Goal: Task Accomplishment & Management: Manage account settings

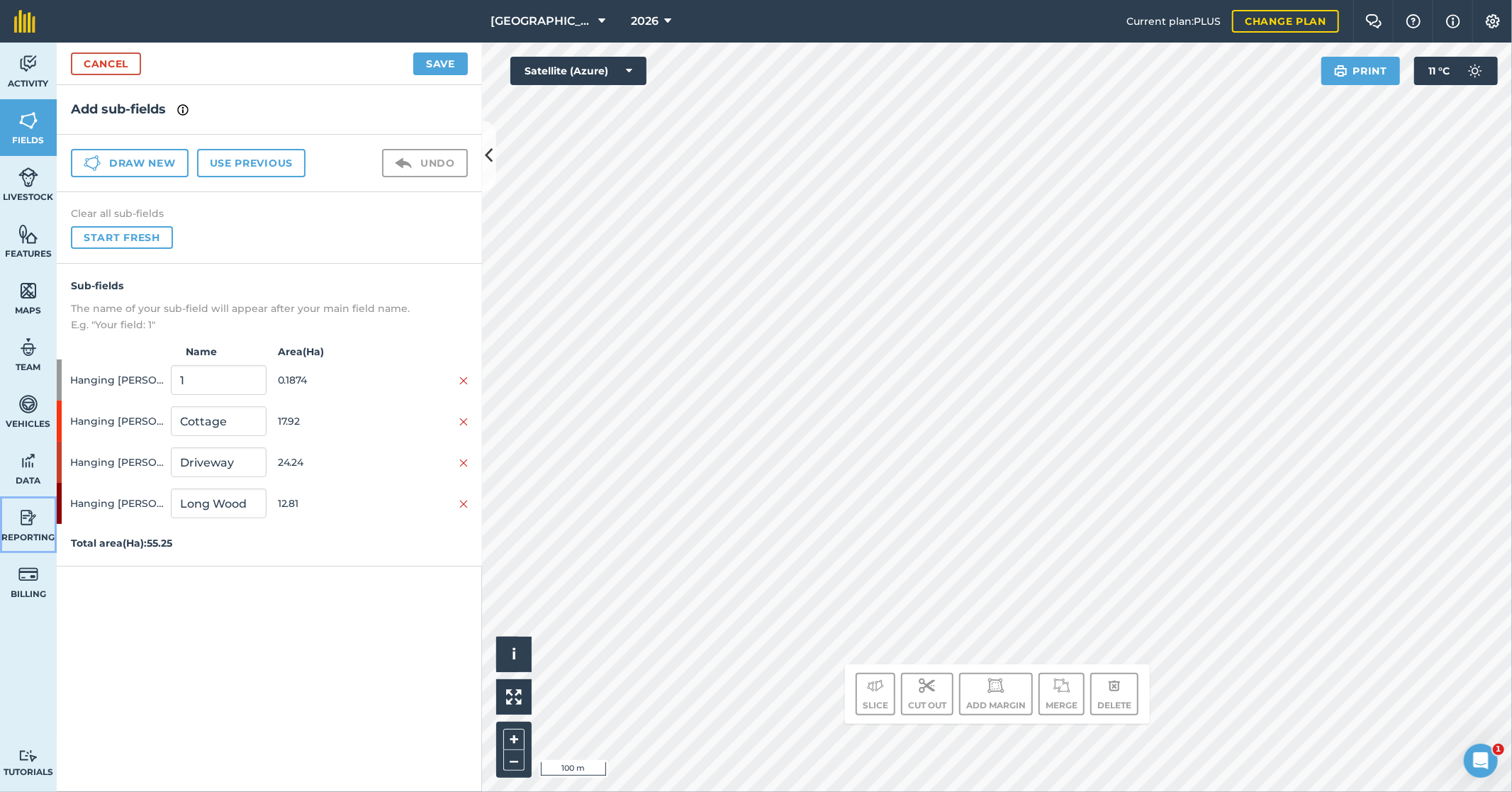
click at [29, 525] on img at bounding box center [27, 517] width 20 height 21
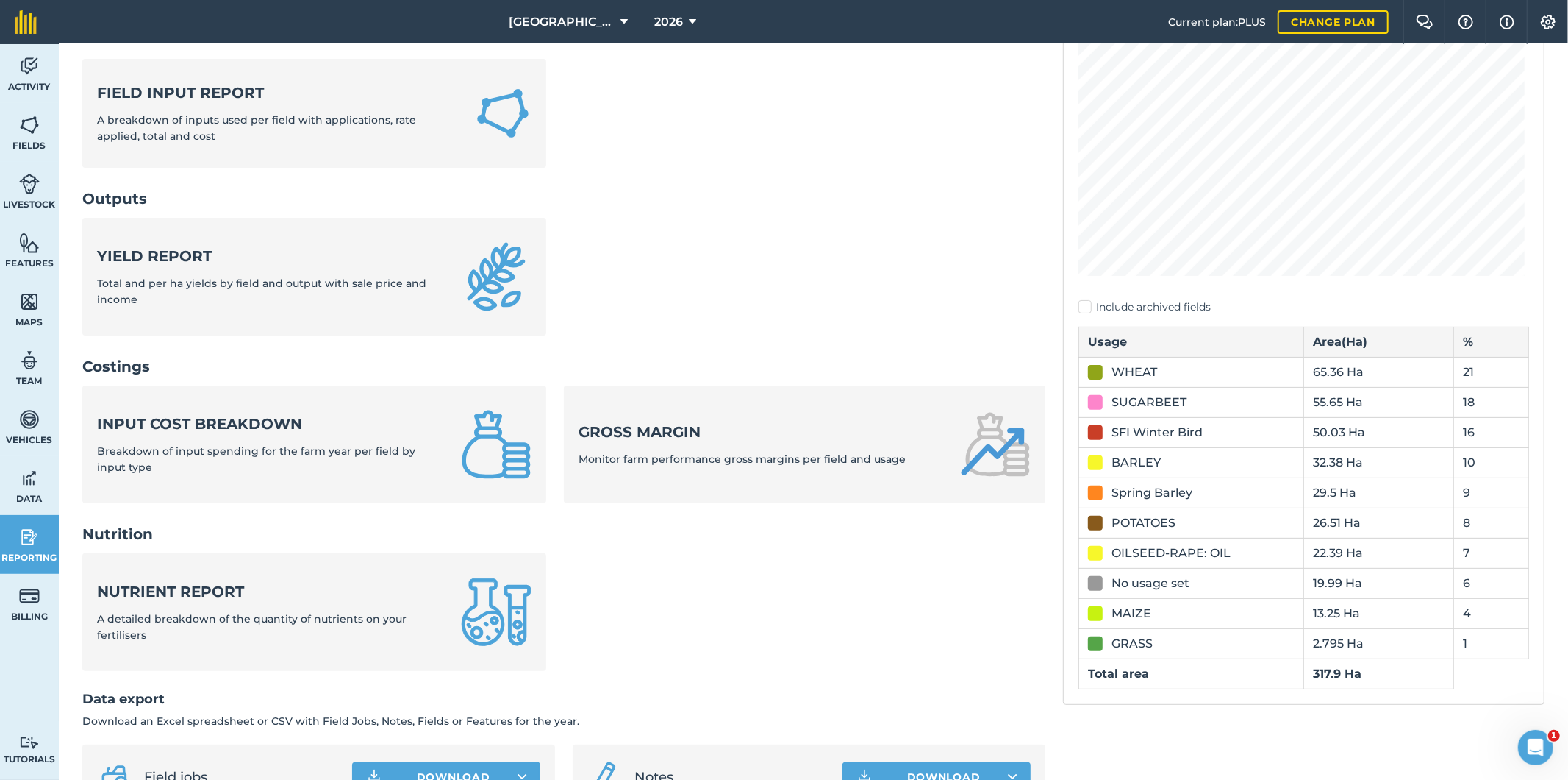
scroll to position [245, 0]
click at [30, 129] on img at bounding box center [28, 125] width 21 height 22
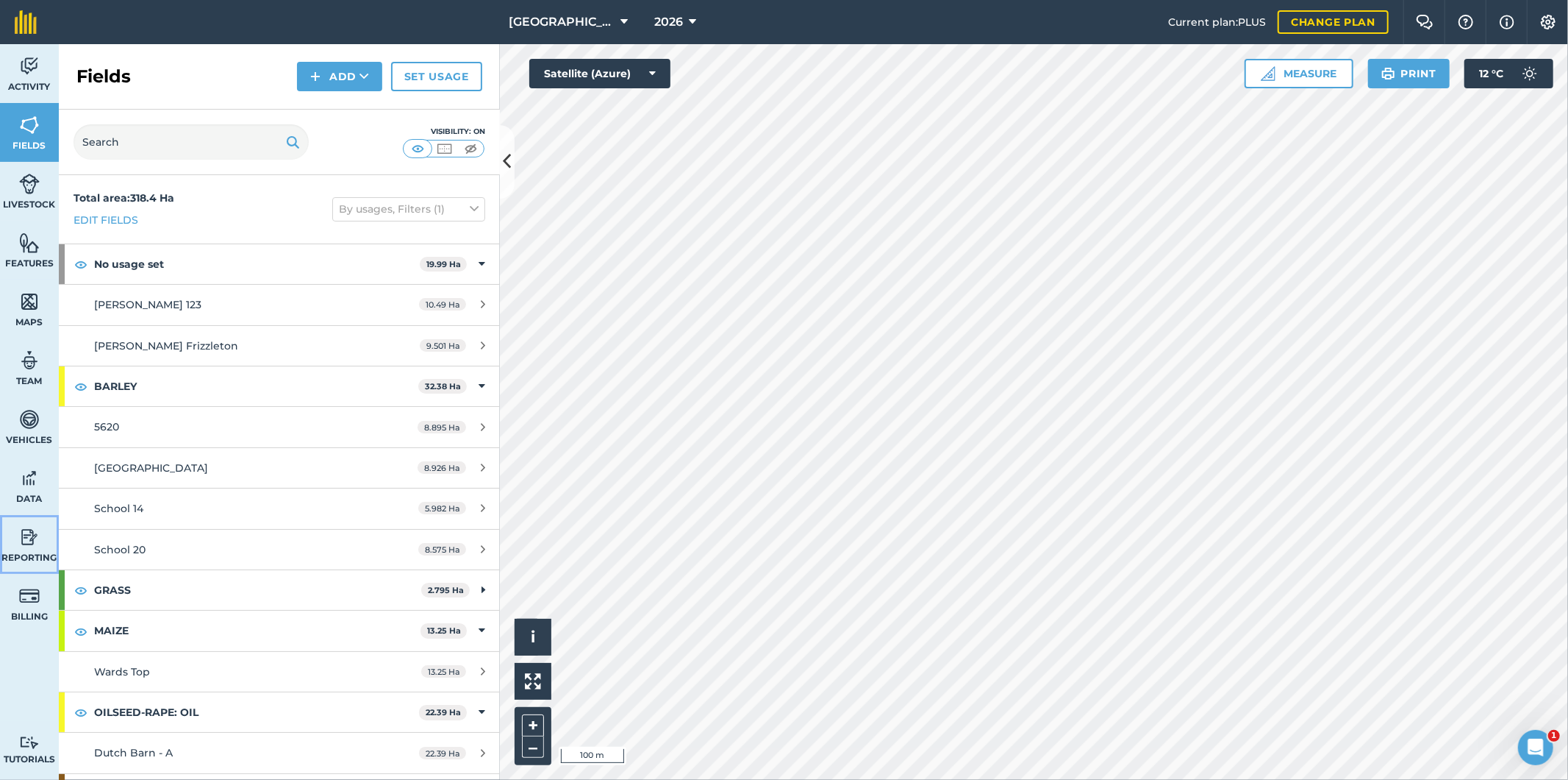
click at [25, 539] on img at bounding box center [28, 537] width 21 height 22
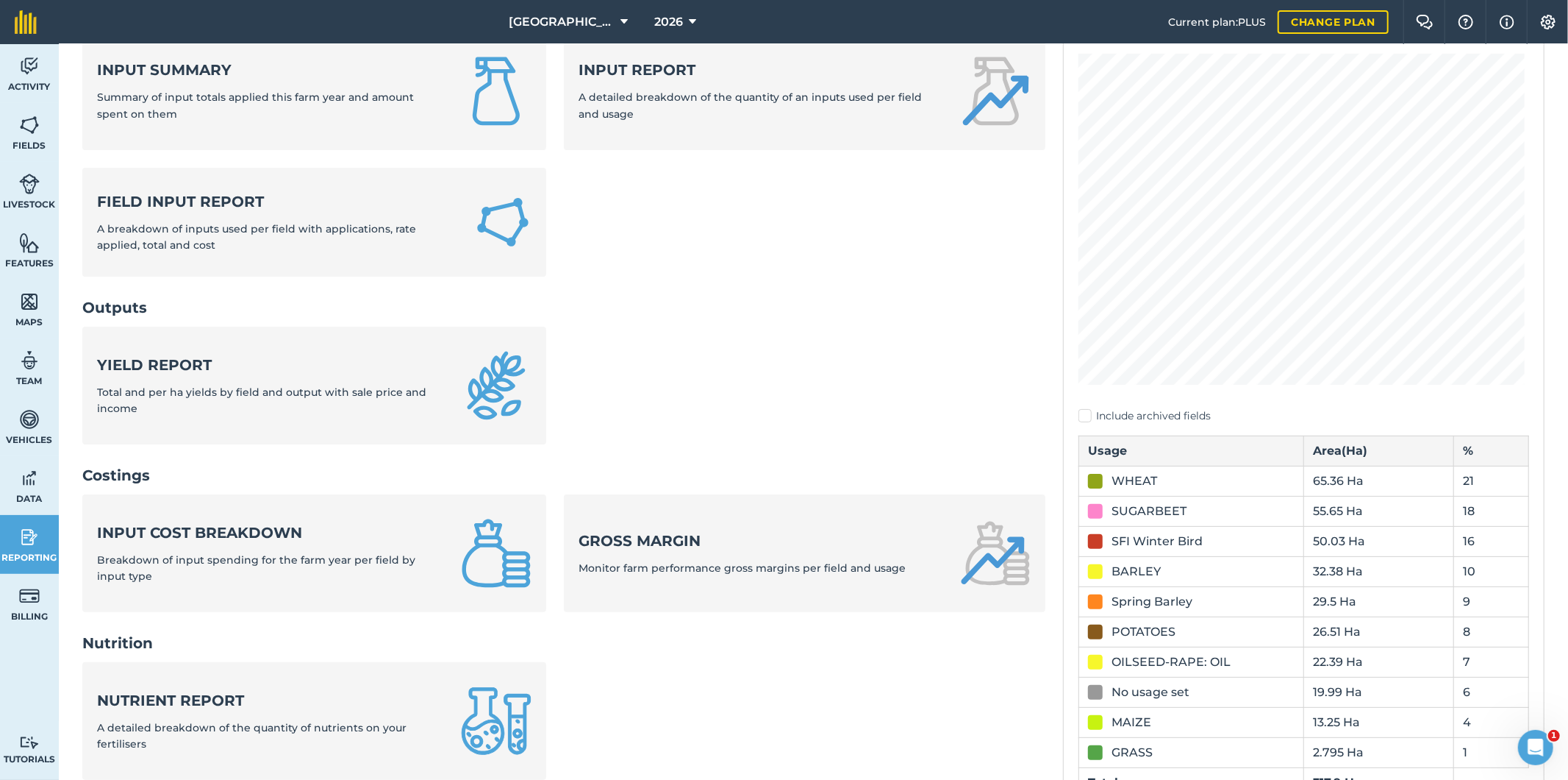
scroll to position [163, 0]
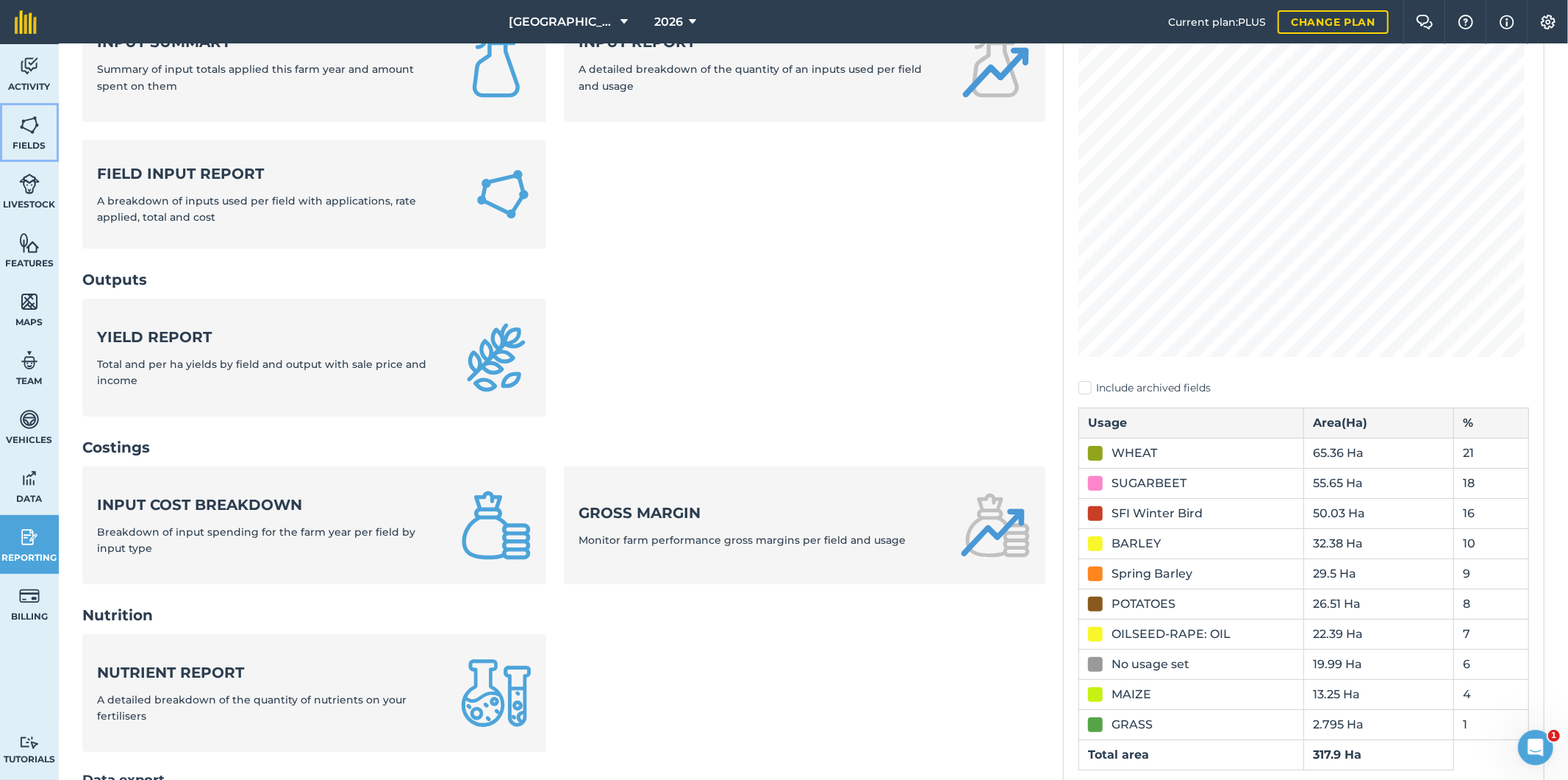
click at [37, 130] on img at bounding box center [28, 125] width 21 height 22
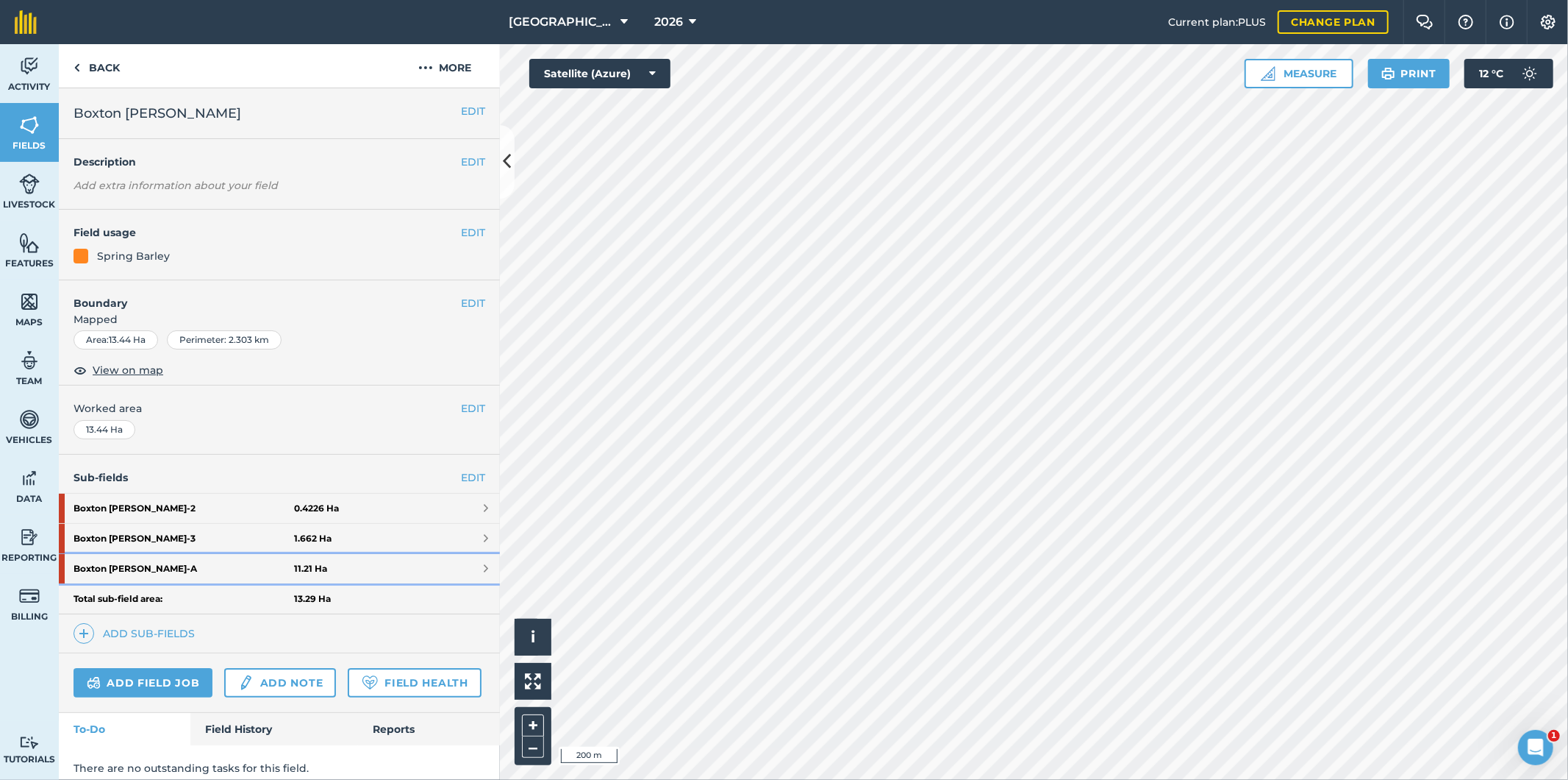
click at [306, 568] on strong "11.21 Ha" at bounding box center [311, 569] width 33 height 12
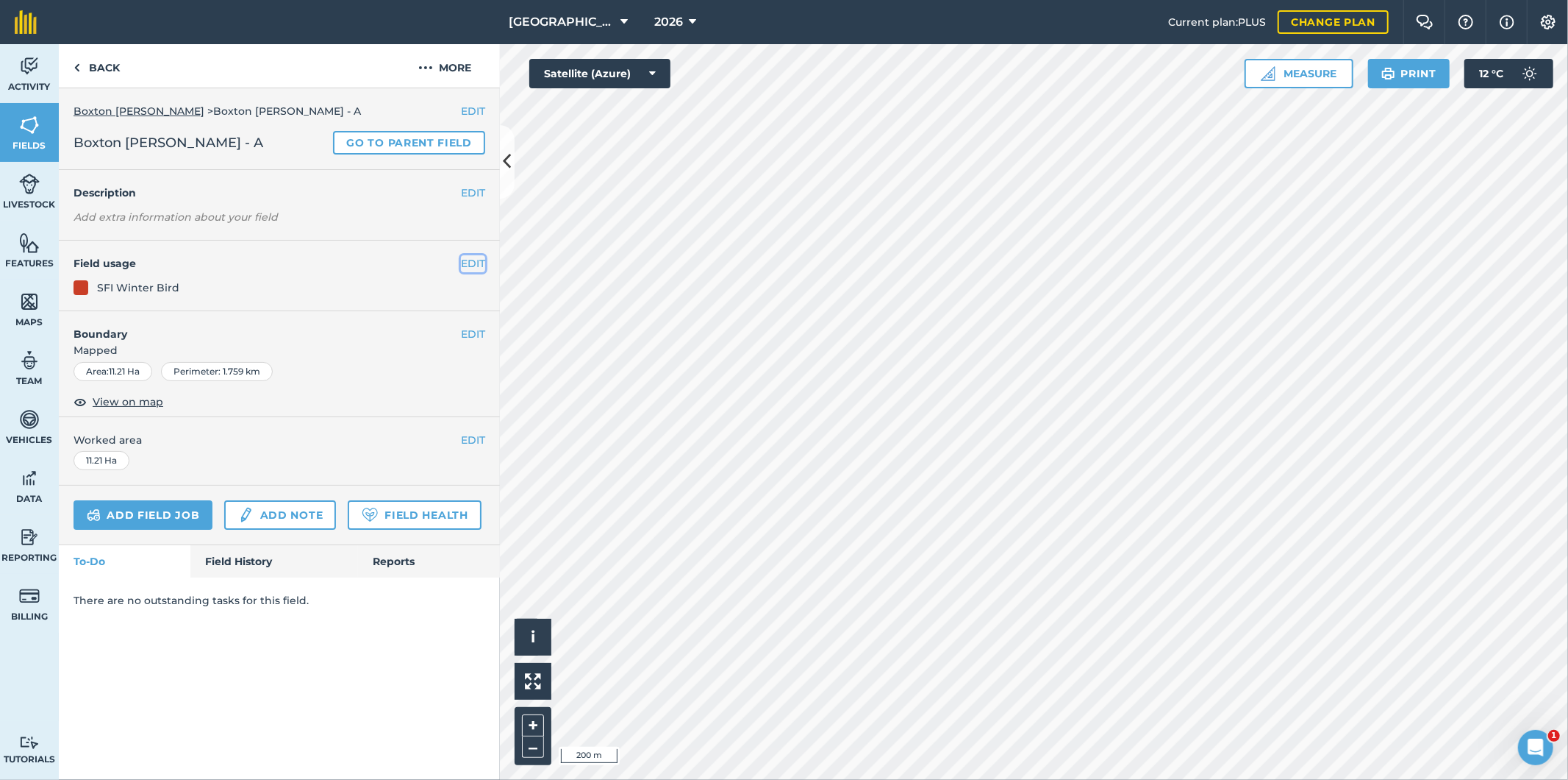
click at [475, 260] on button "EDIT" at bounding box center [473, 263] width 25 height 16
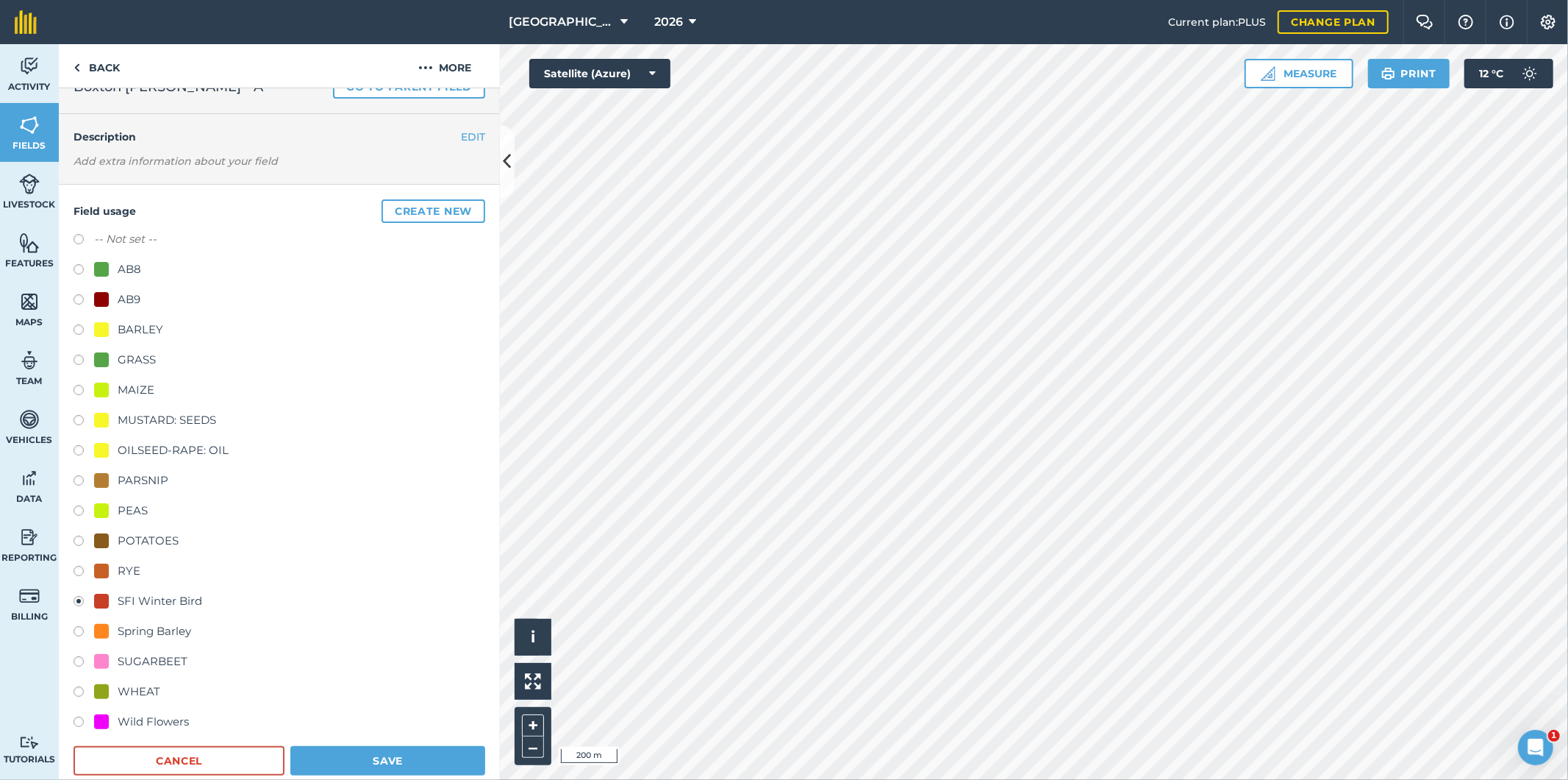
scroll to position [81, 0]
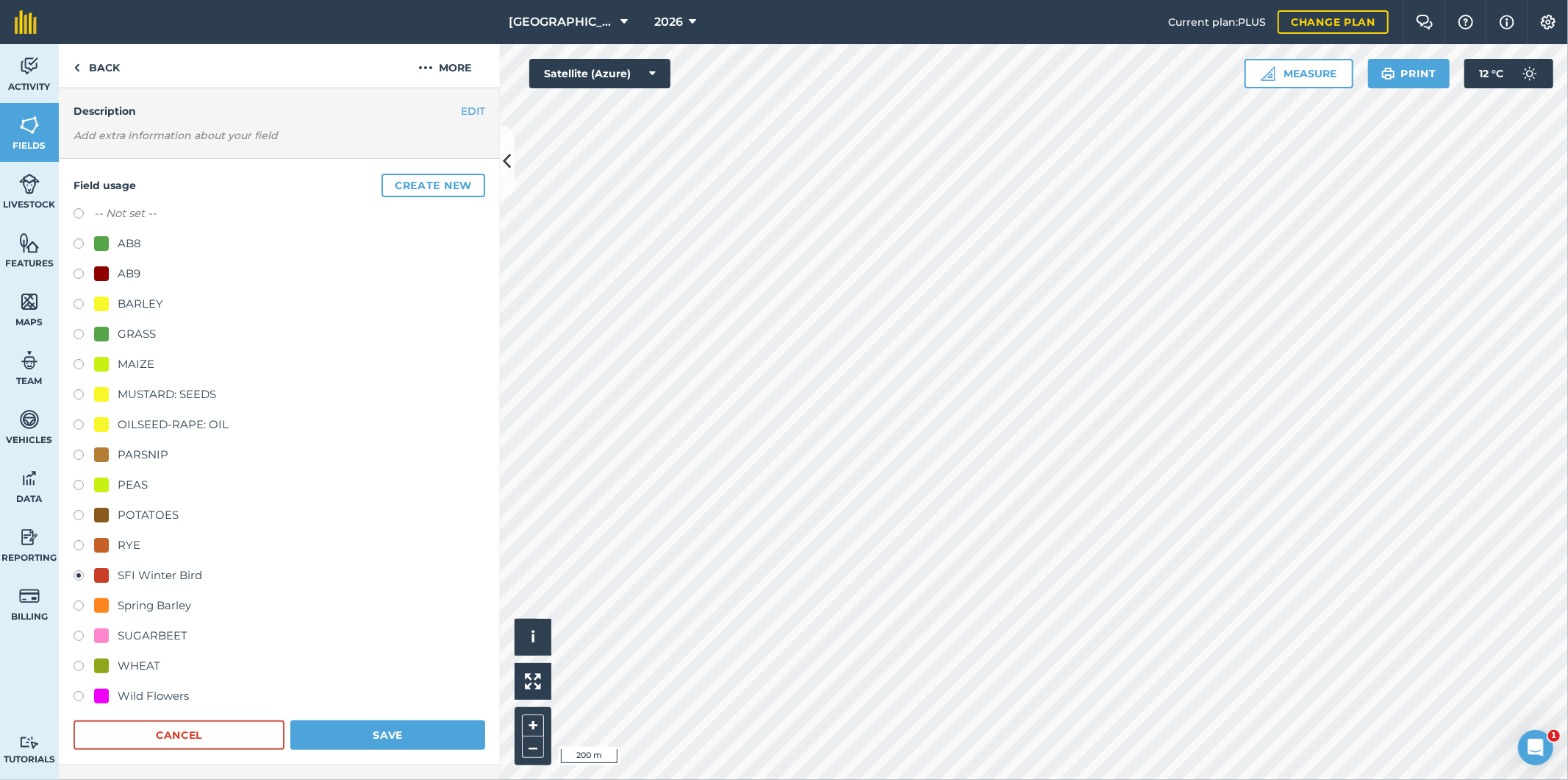
click at [82, 663] on label at bounding box center [83, 667] width 21 height 15
radio input "true"
radio input "false"
click at [375, 729] on button "Save" at bounding box center [387, 735] width 195 height 29
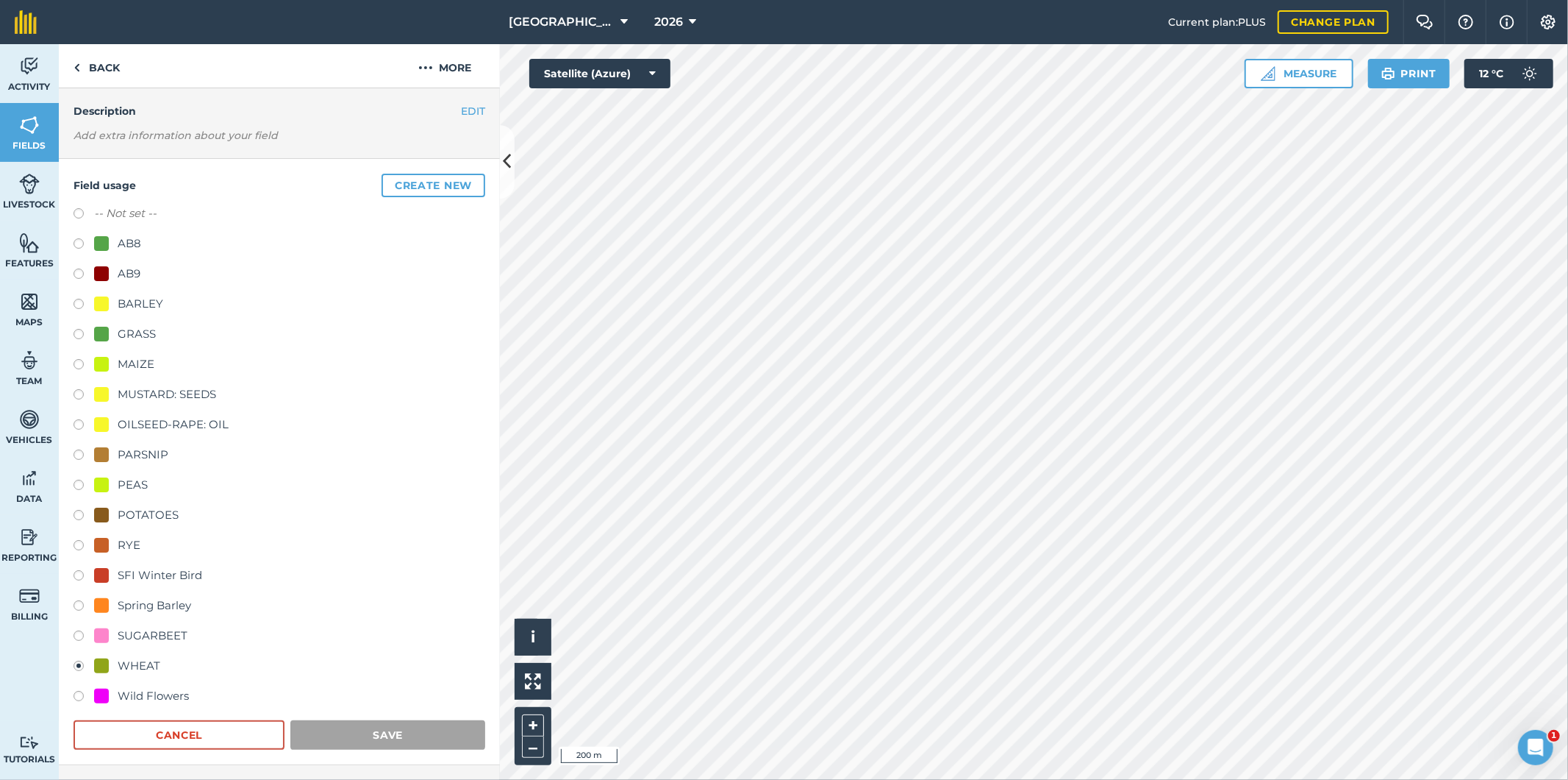
scroll to position [0, 0]
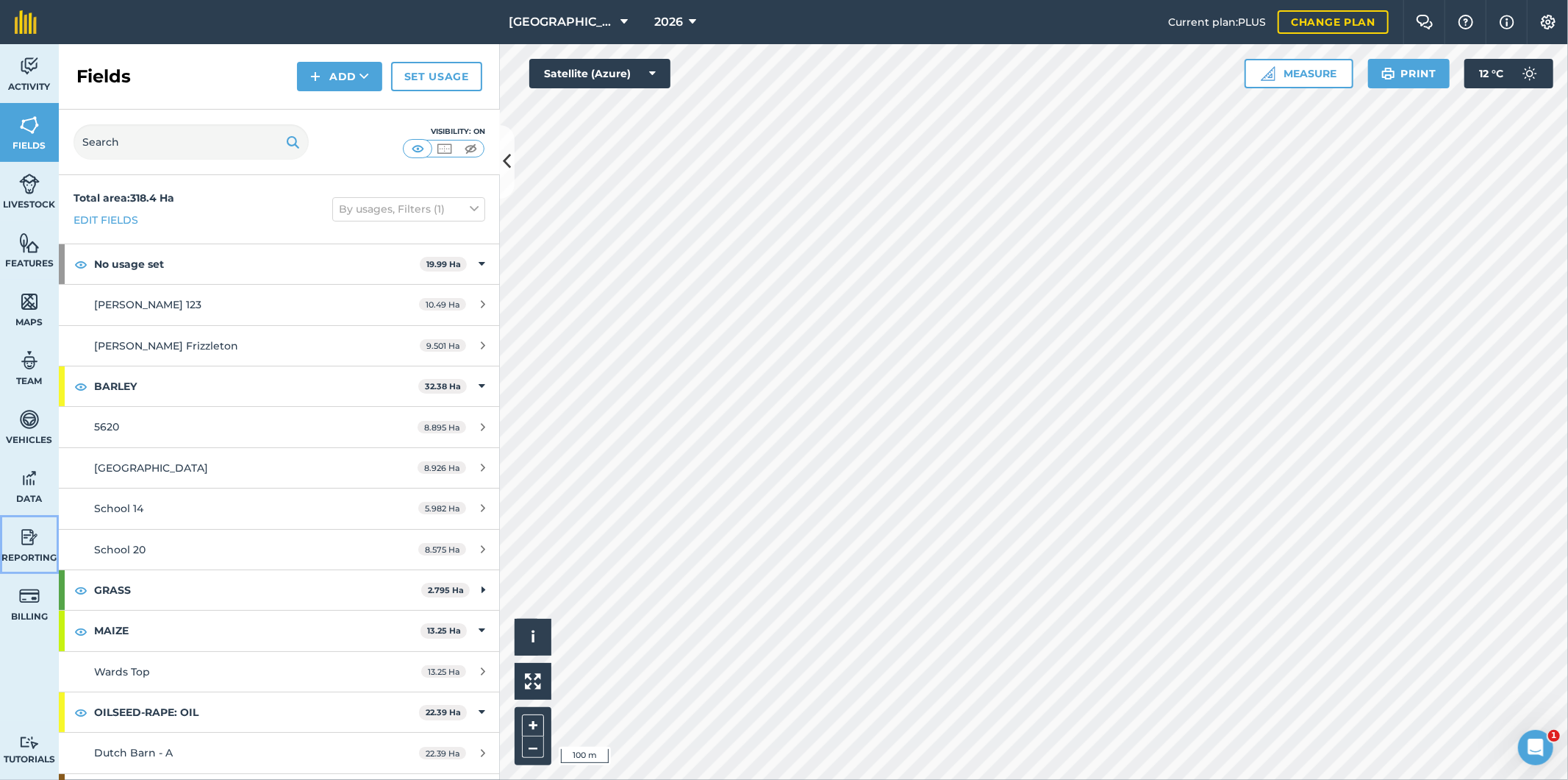
click at [21, 548] on link "Reporting" at bounding box center [29, 545] width 59 height 59
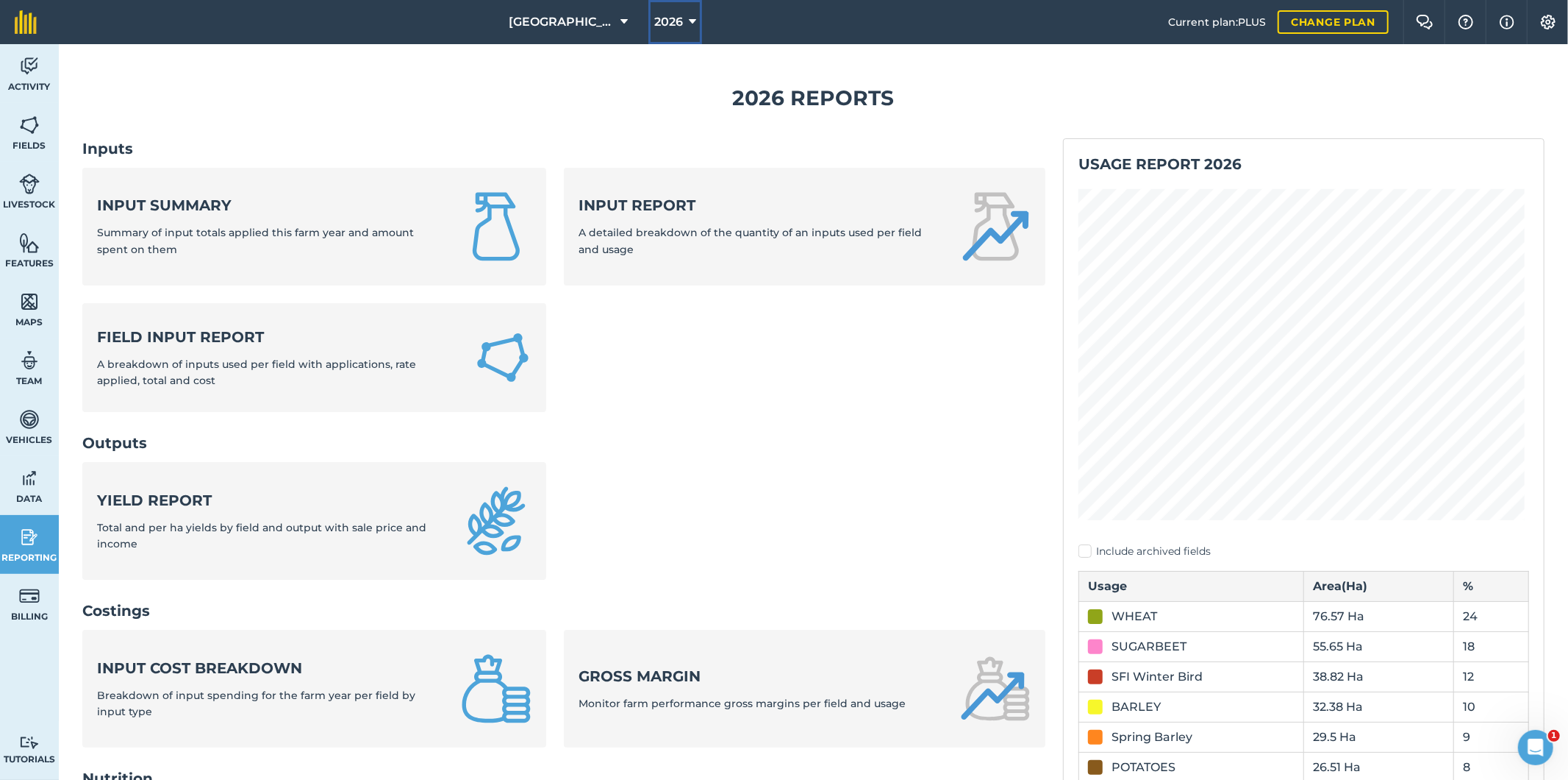
click at [674, 23] on span "2026" at bounding box center [668, 22] width 28 height 18
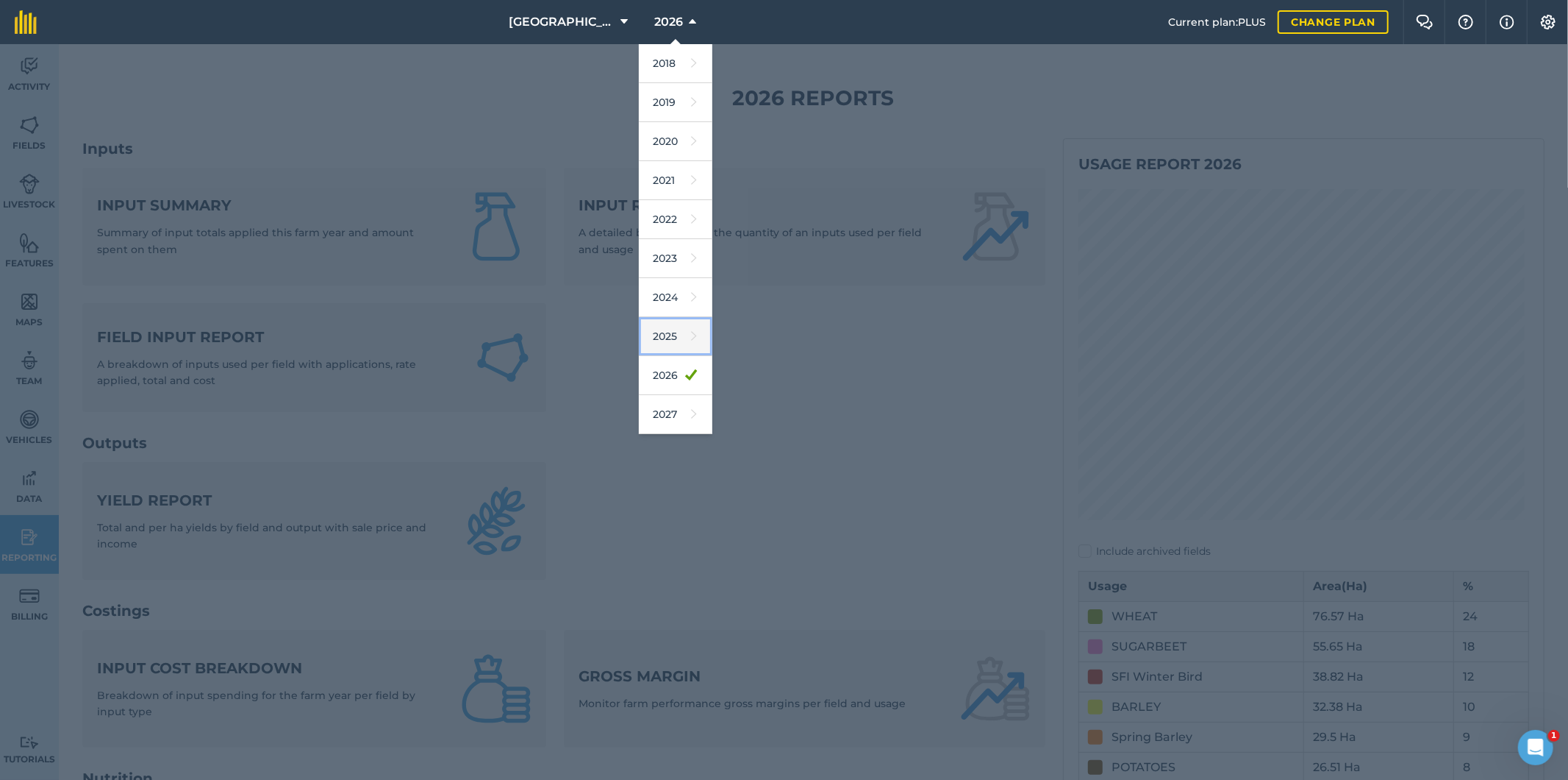
click at [657, 343] on link "2025" at bounding box center [676, 337] width 74 height 39
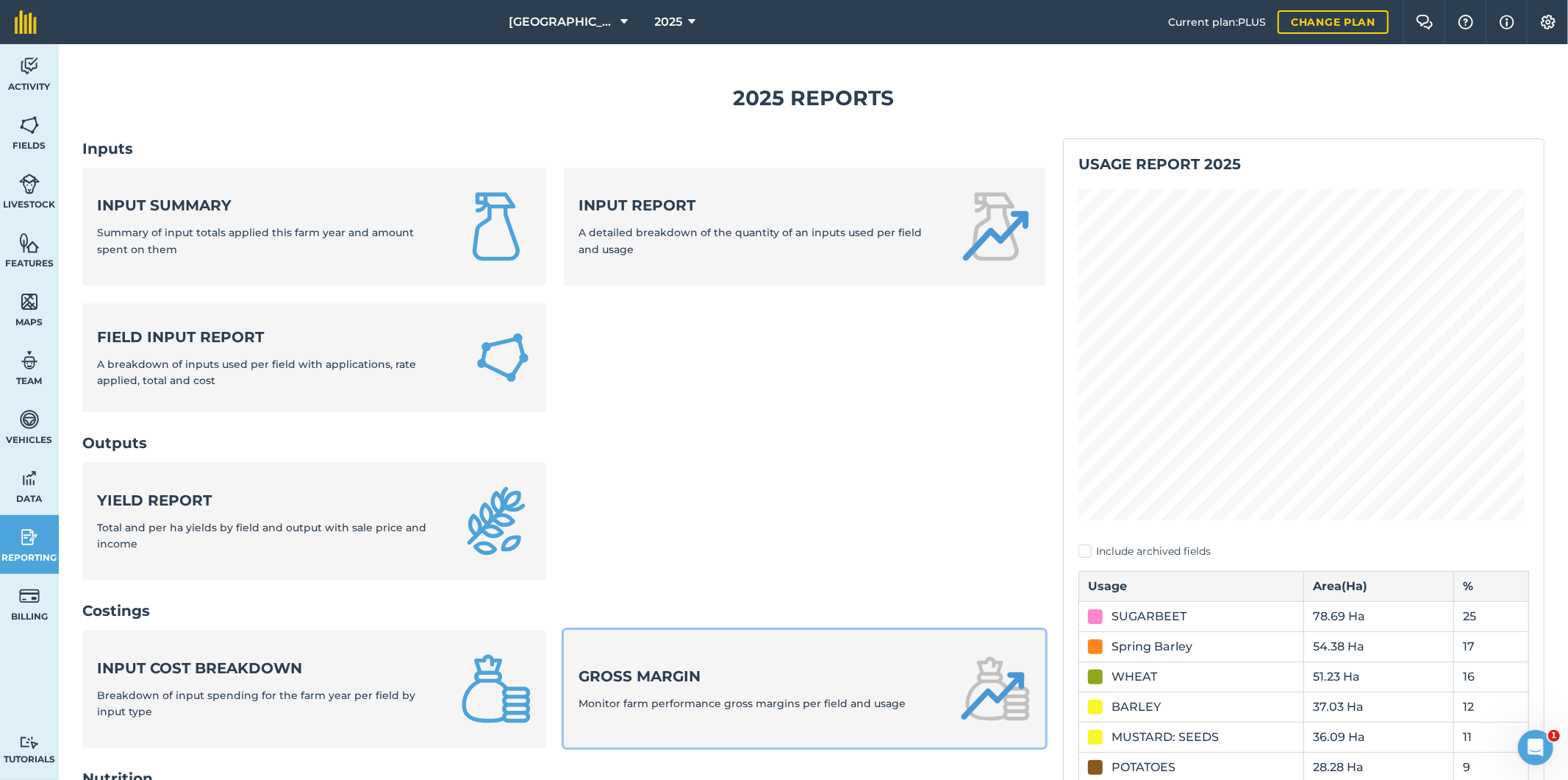
click at [685, 698] on span "Monitor farm performance gross margins per field and usage" at bounding box center [742, 702] width 328 height 13
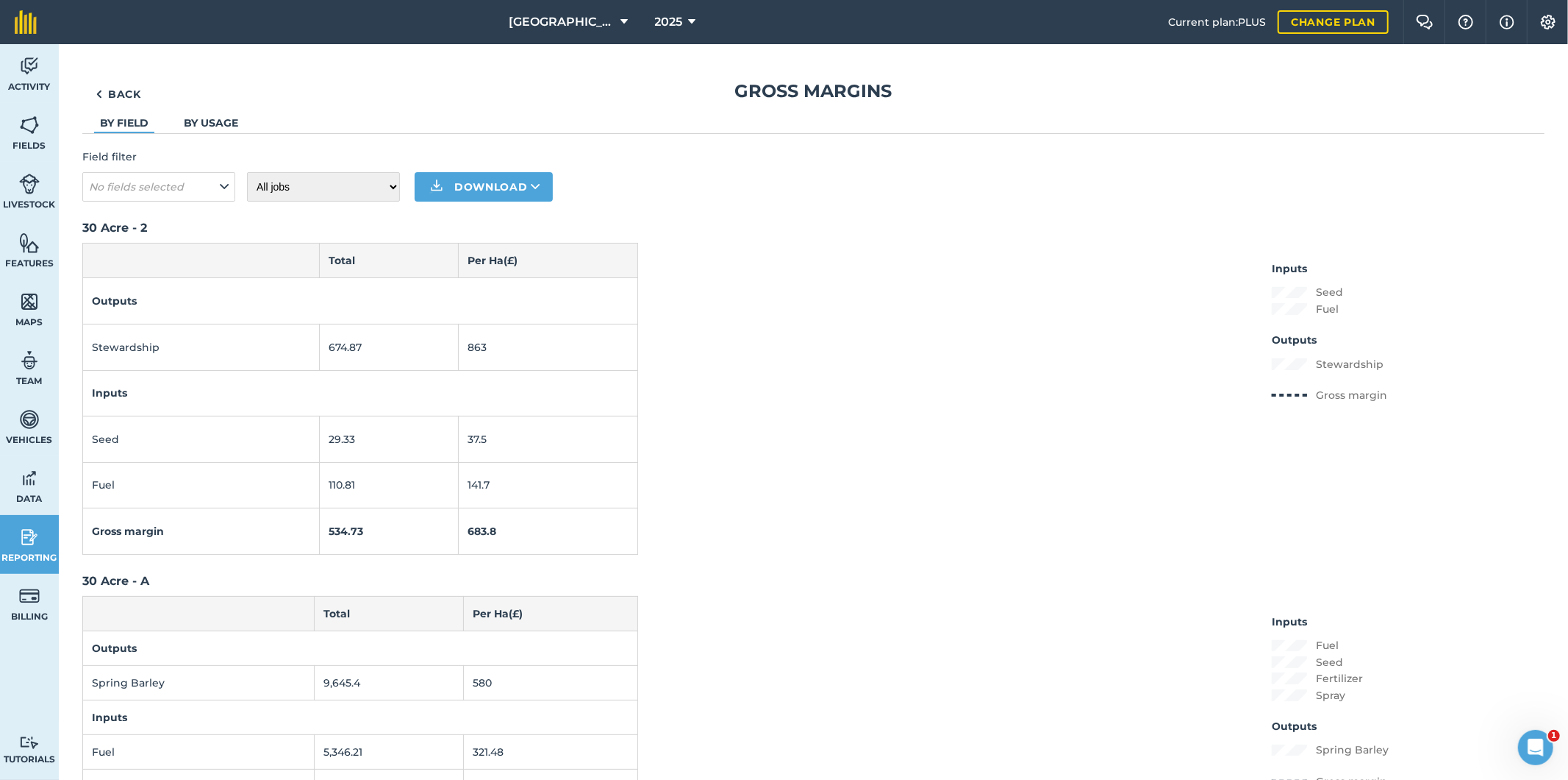
click at [216, 119] on link "By usage" at bounding box center [210, 122] width 54 height 13
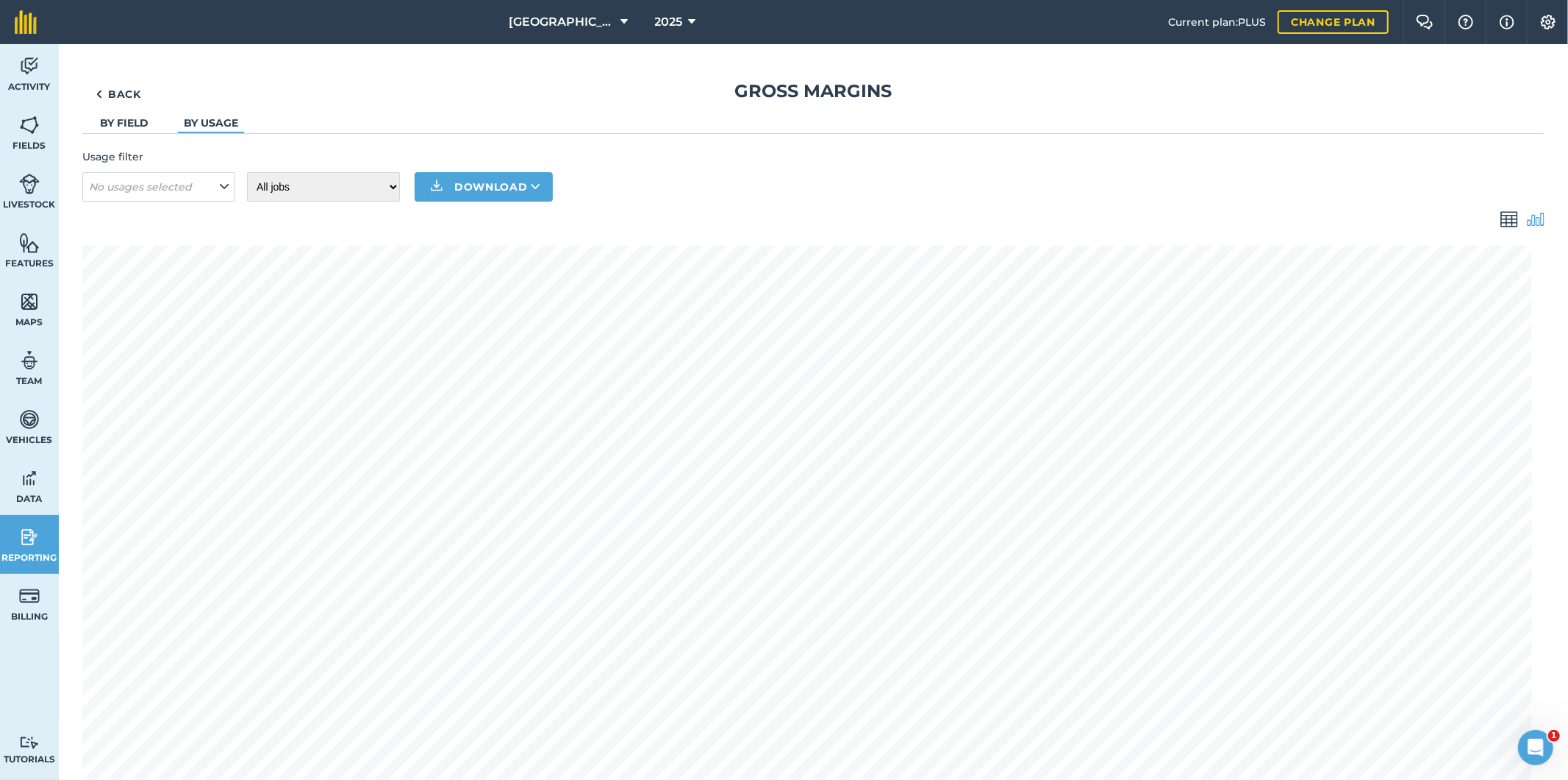
click at [141, 119] on link "By field" at bounding box center [124, 122] width 48 height 13
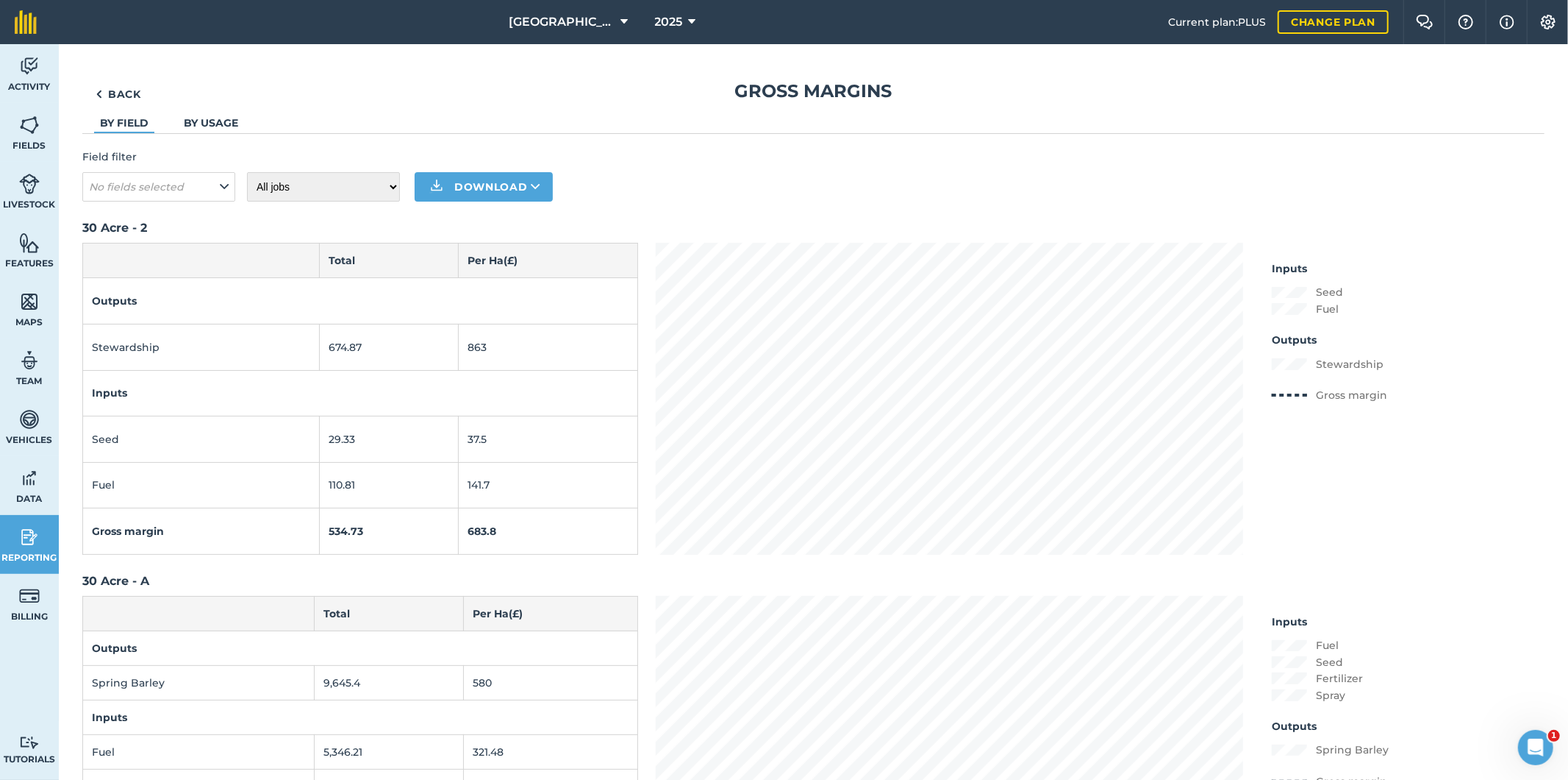
click at [222, 126] on link "By usage" at bounding box center [210, 122] width 54 height 13
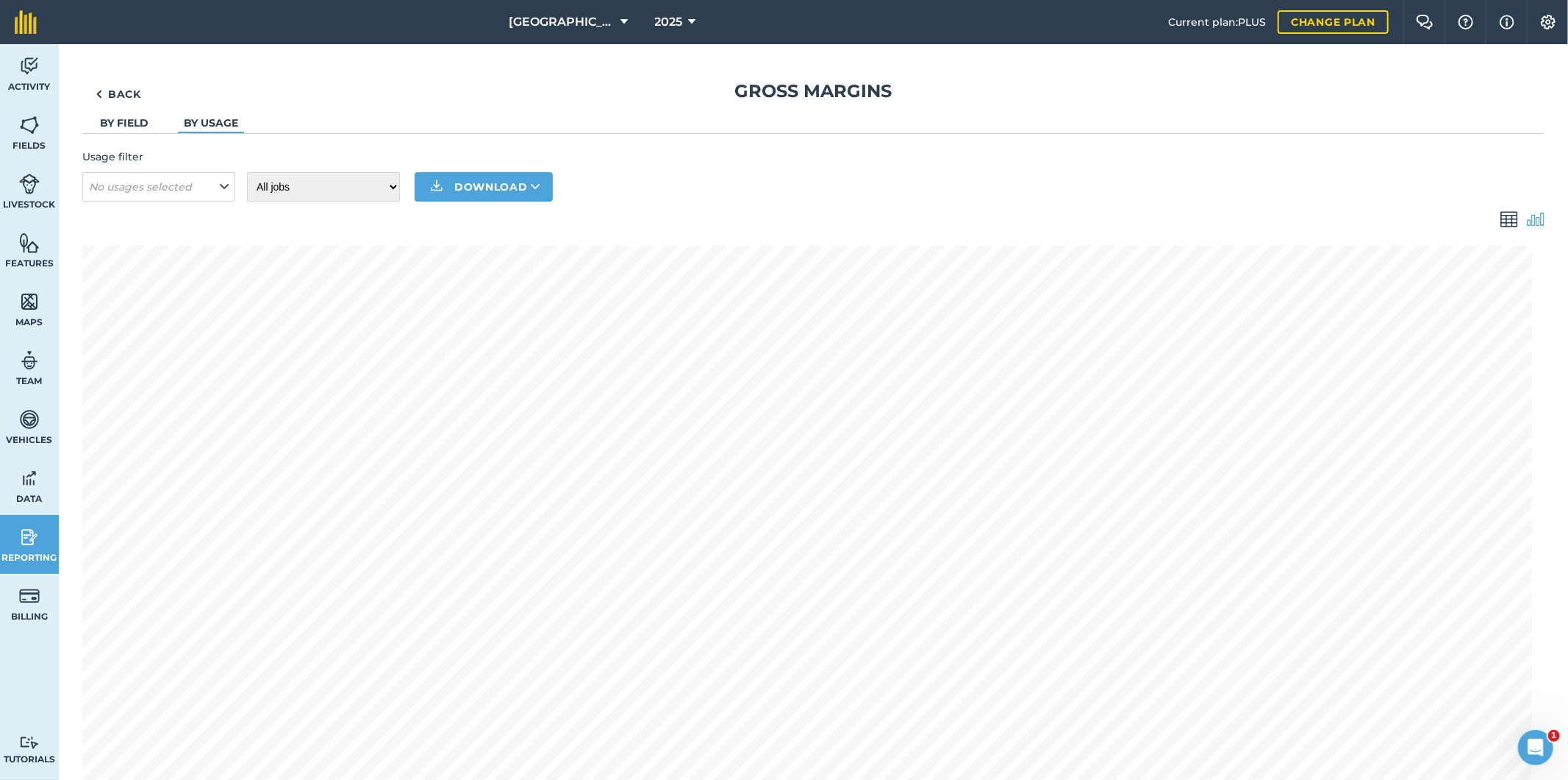
click at [1500, 216] on img at bounding box center [1509, 219] width 18 height 18
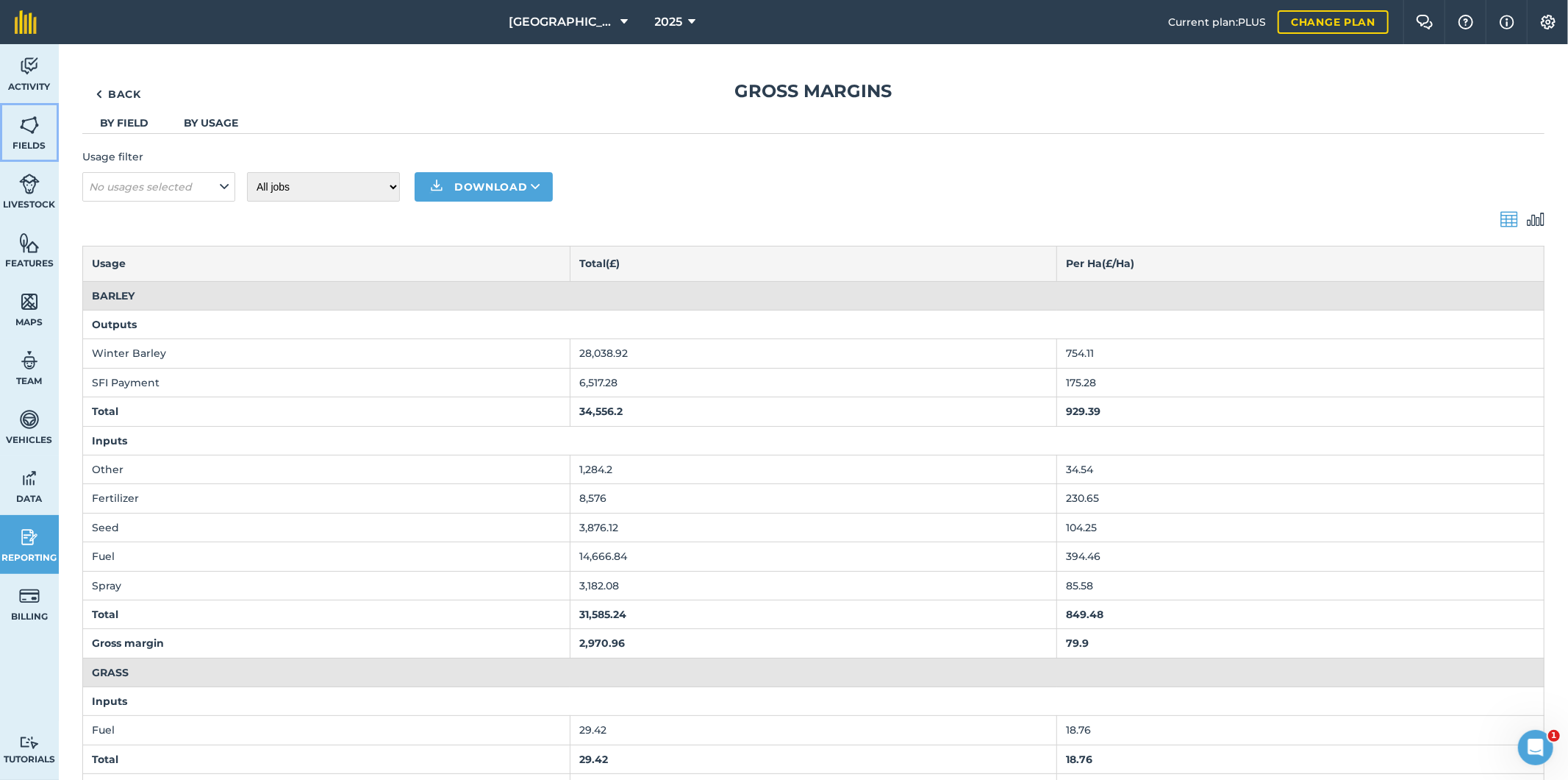
click at [27, 128] on img at bounding box center [28, 125] width 21 height 22
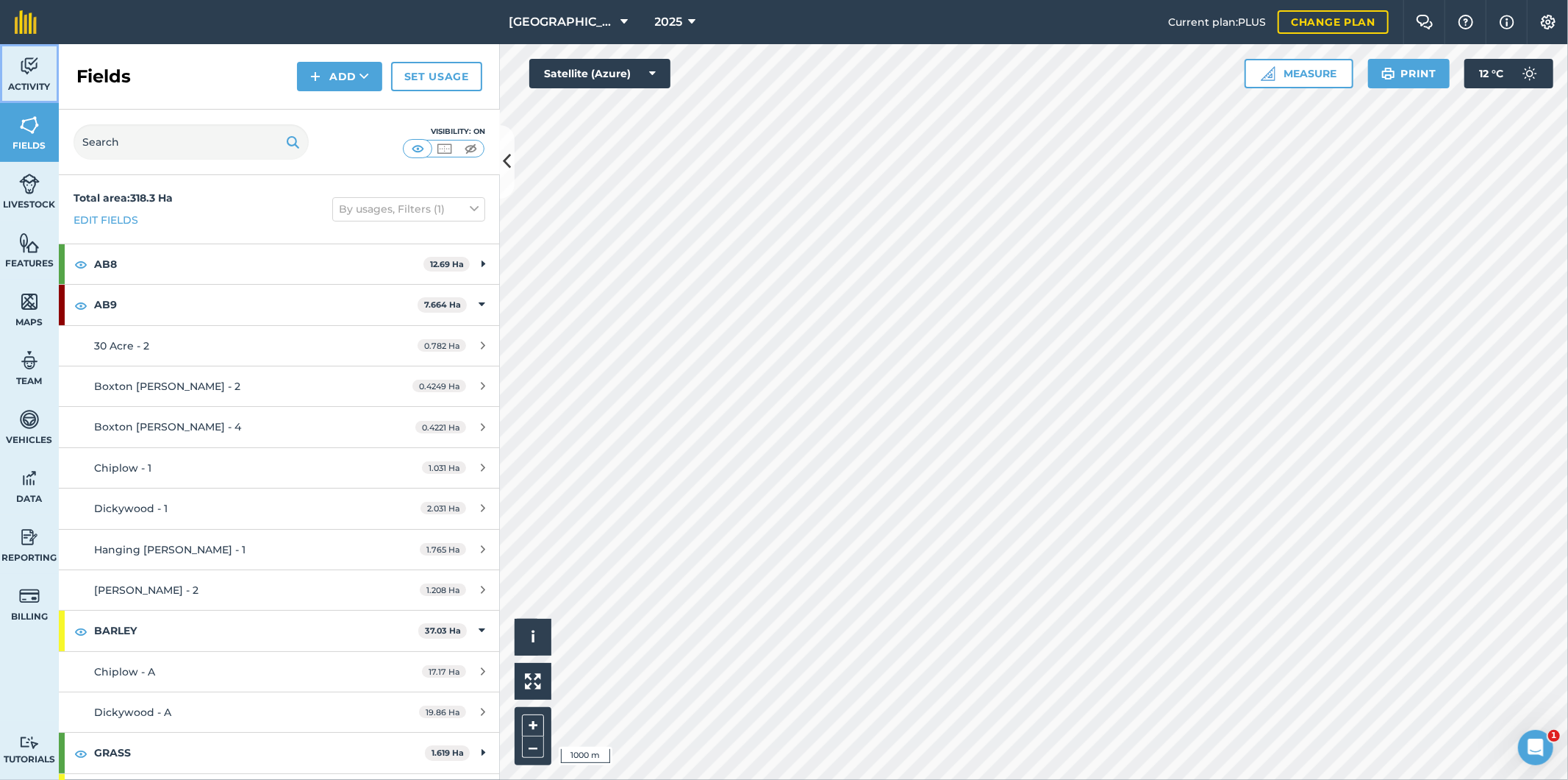
click at [31, 76] on img at bounding box center [28, 66] width 21 height 22
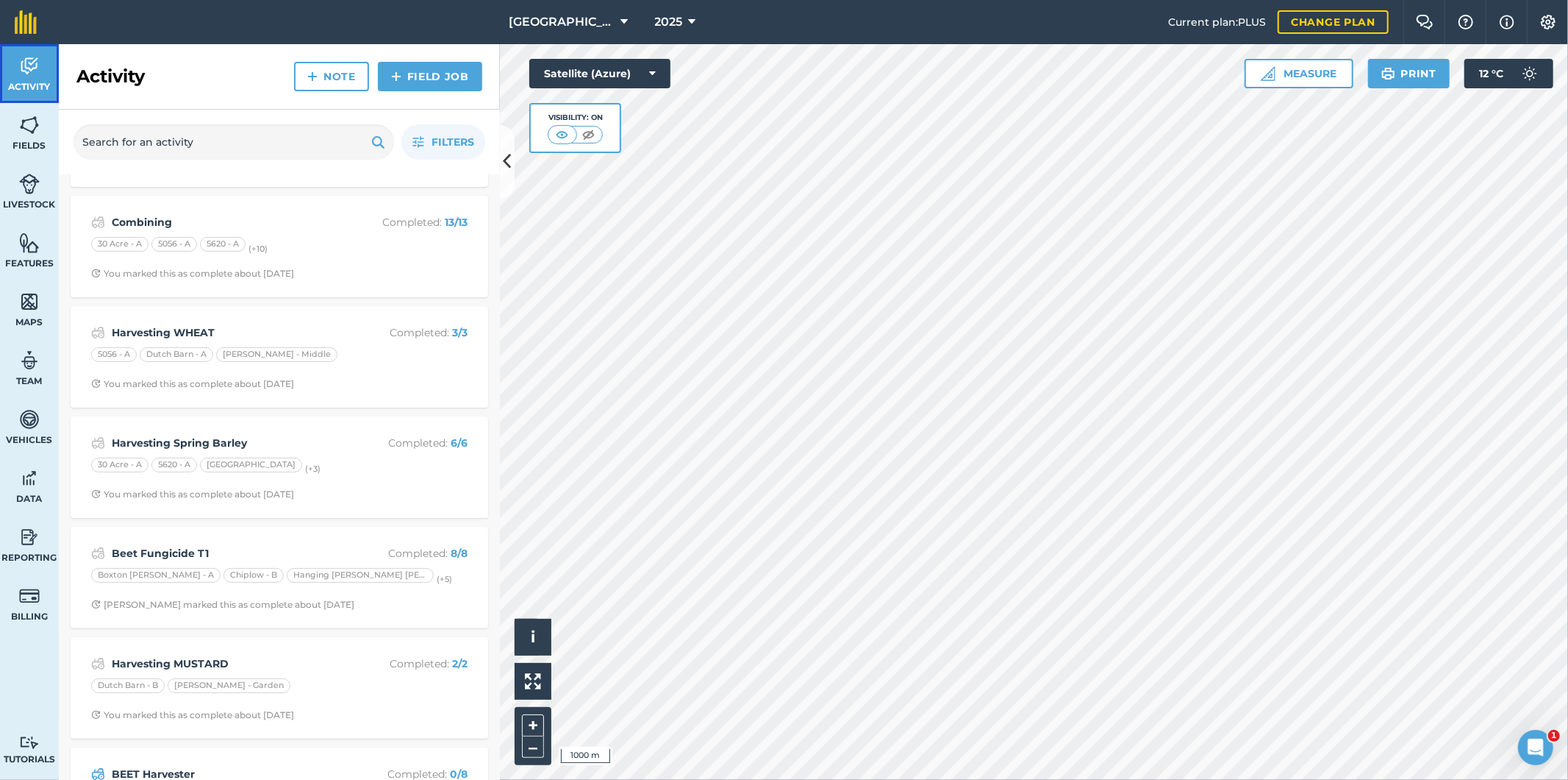
scroll to position [163, 0]
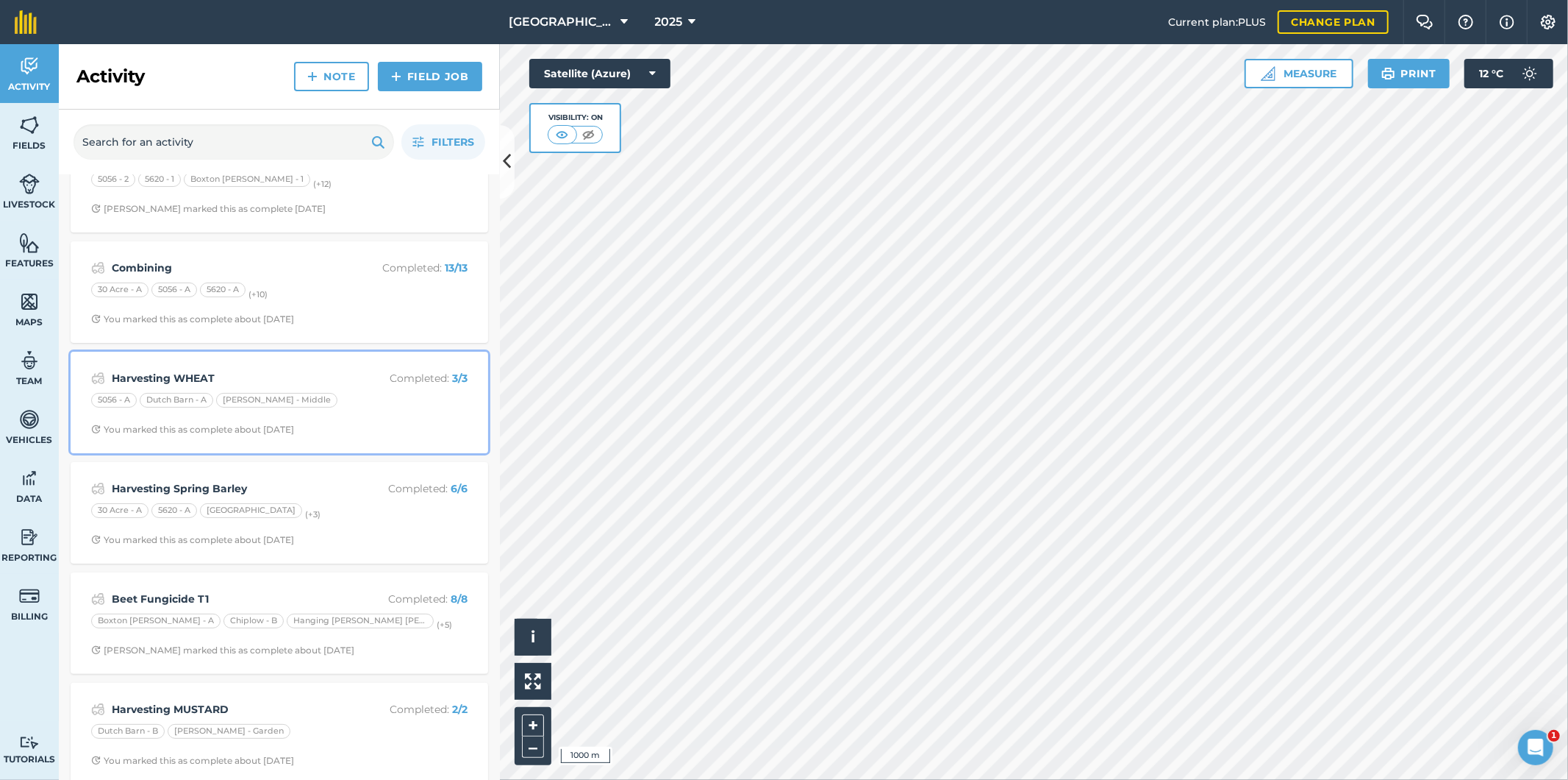
click at [320, 376] on strong "Harvesting WHEAT" at bounding box center [228, 378] width 233 height 16
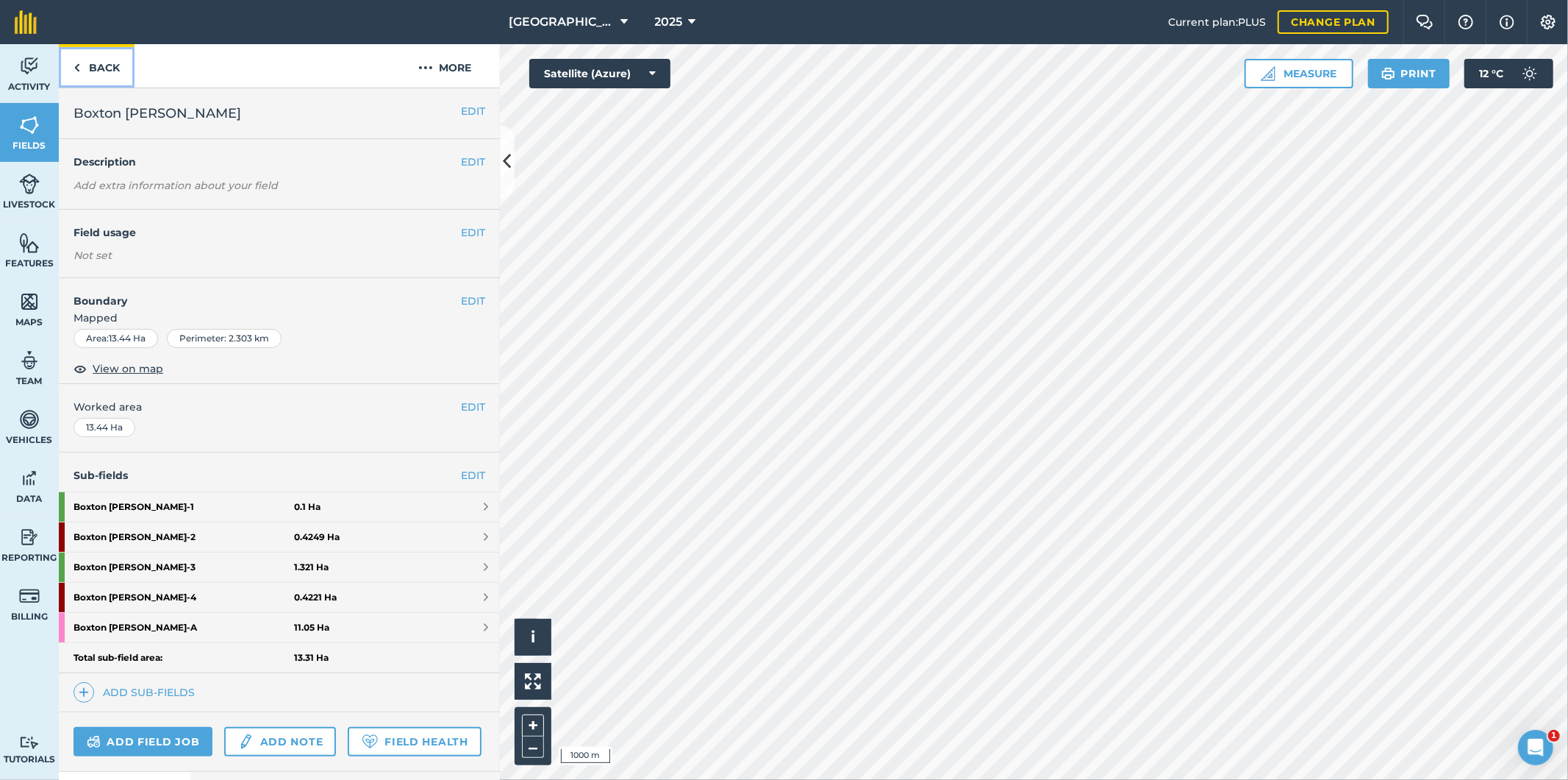
click at [113, 69] on link "Back" at bounding box center [96, 66] width 76 height 43
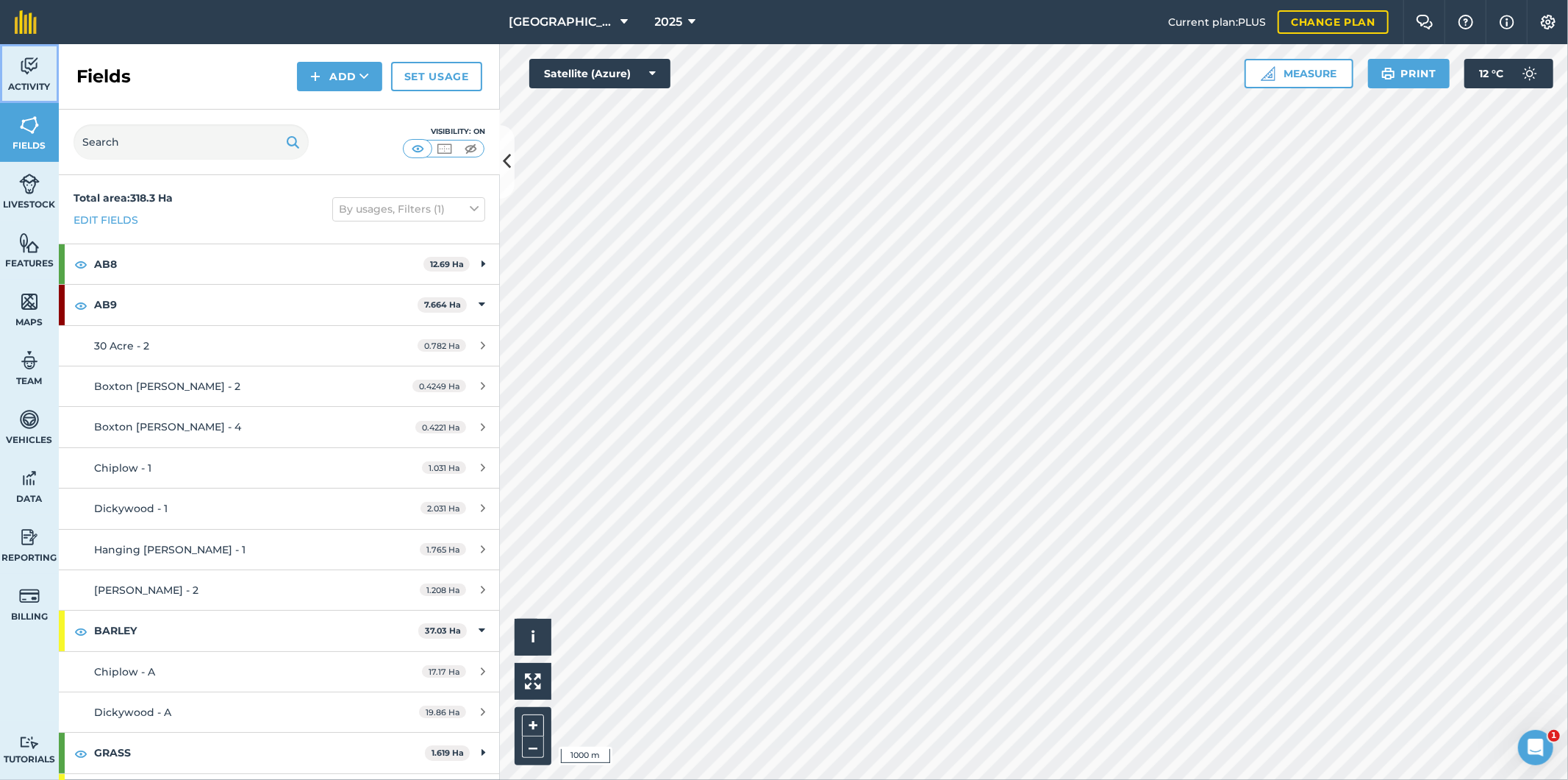
click at [25, 82] on span "Activity" at bounding box center [29, 86] width 59 height 12
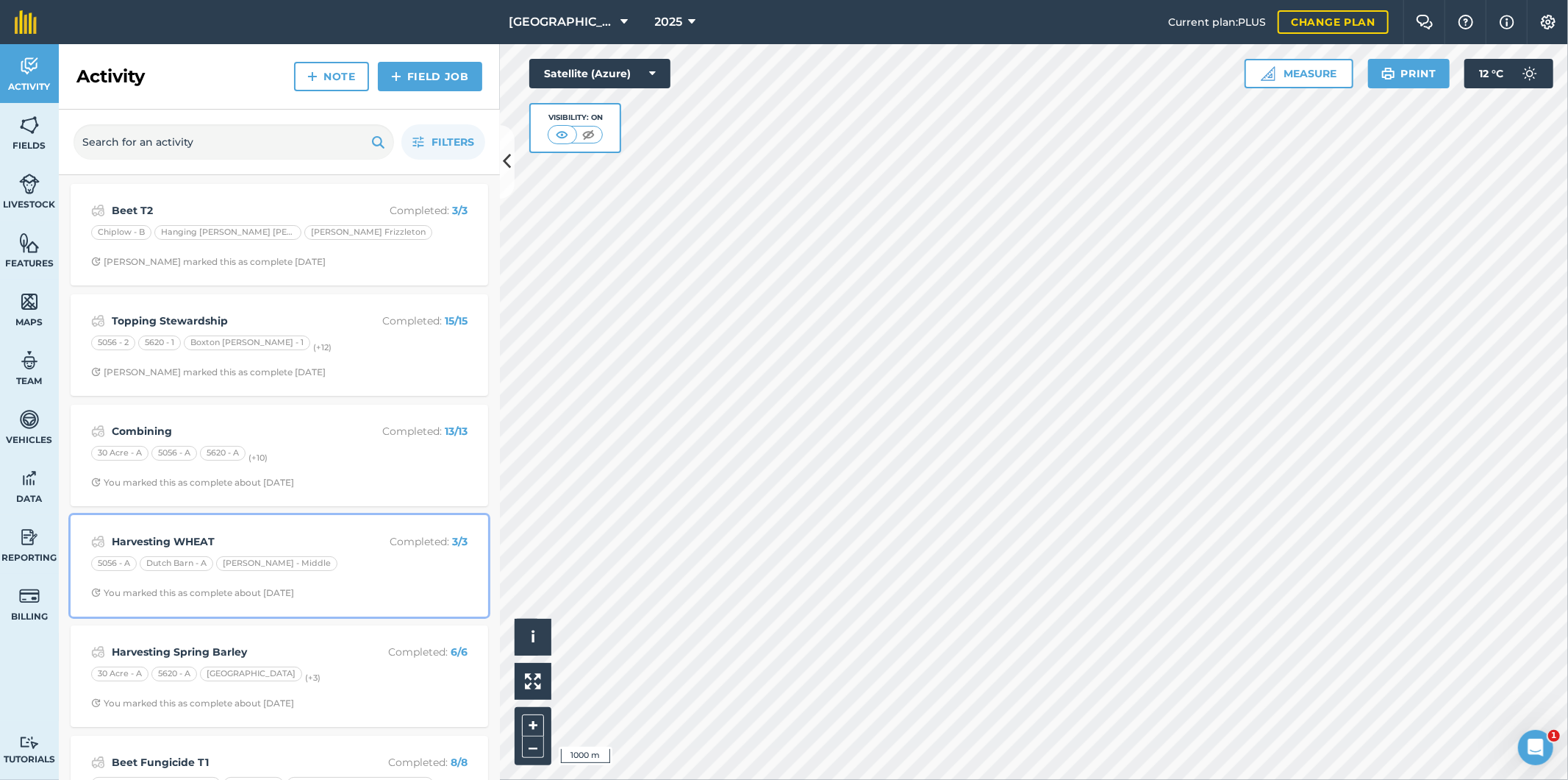
click at [269, 537] on strong "Harvesting WHEAT" at bounding box center [228, 542] width 233 height 16
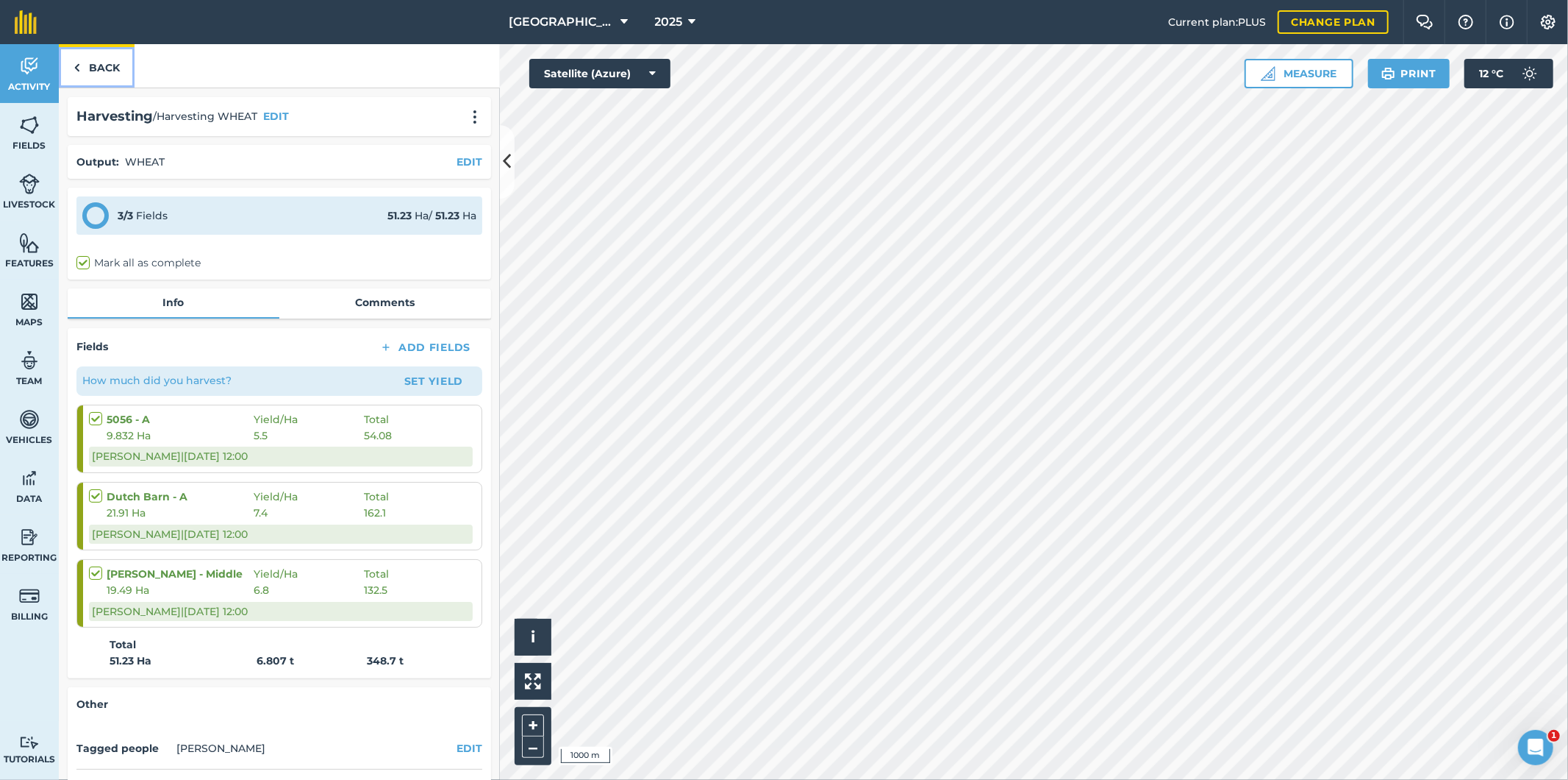
click at [98, 67] on link "Back" at bounding box center [96, 66] width 76 height 43
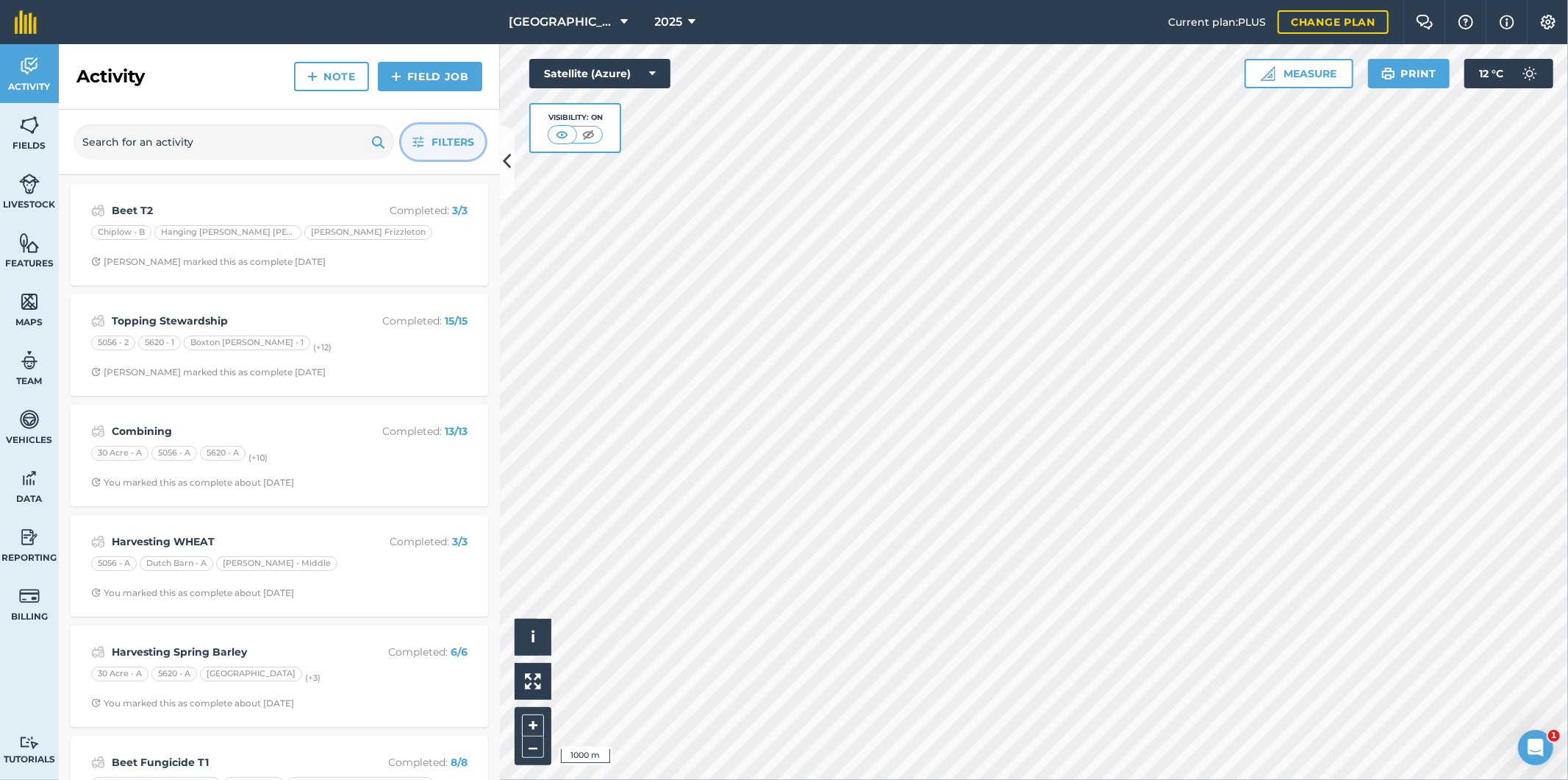
click at [451, 141] on span "Filters" at bounding box center [452, 141] width 42 height 16
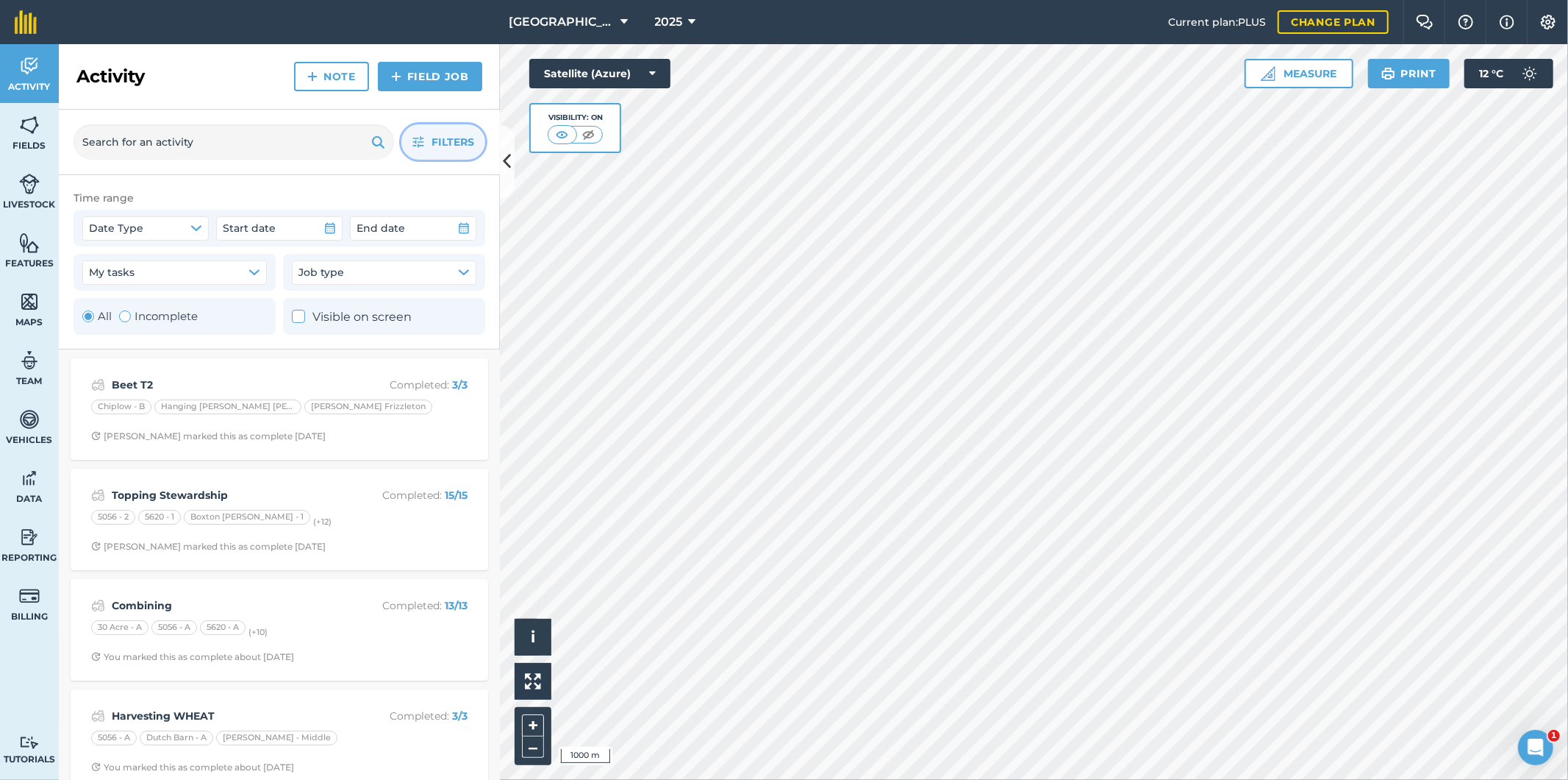
click at [127, 315] on div "Toggle Activity" at bounding box center [125, 316] width 12 height 12
radio input "false"
radio input "true"
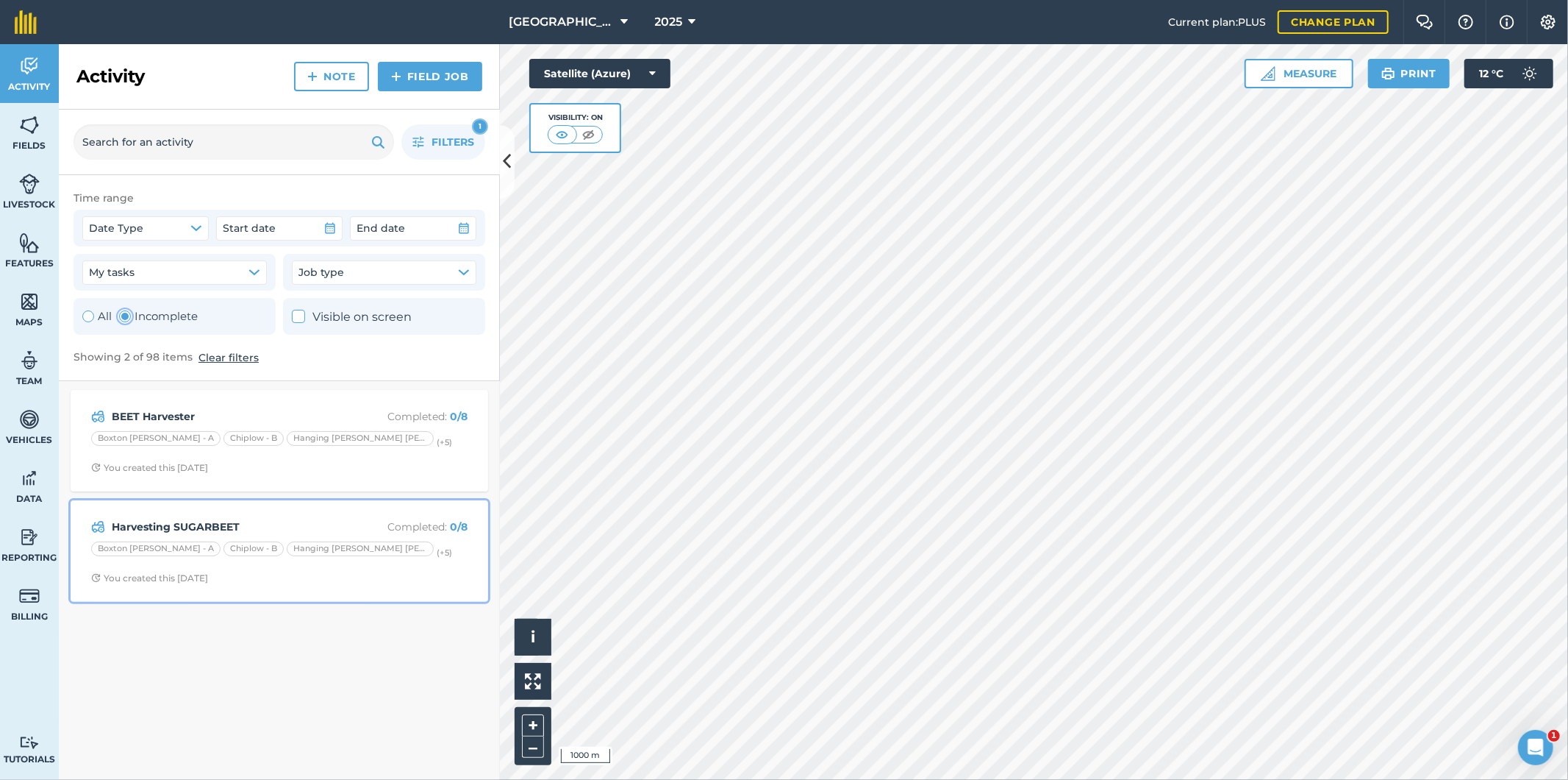
click at [342, 516] on div "Harvesting SUGARBEET Completed : 0 / 8 Boxton [PERSON_NAME] - A Chiplow - B Han…" at bounding box center [279, 550] width 400 height 83
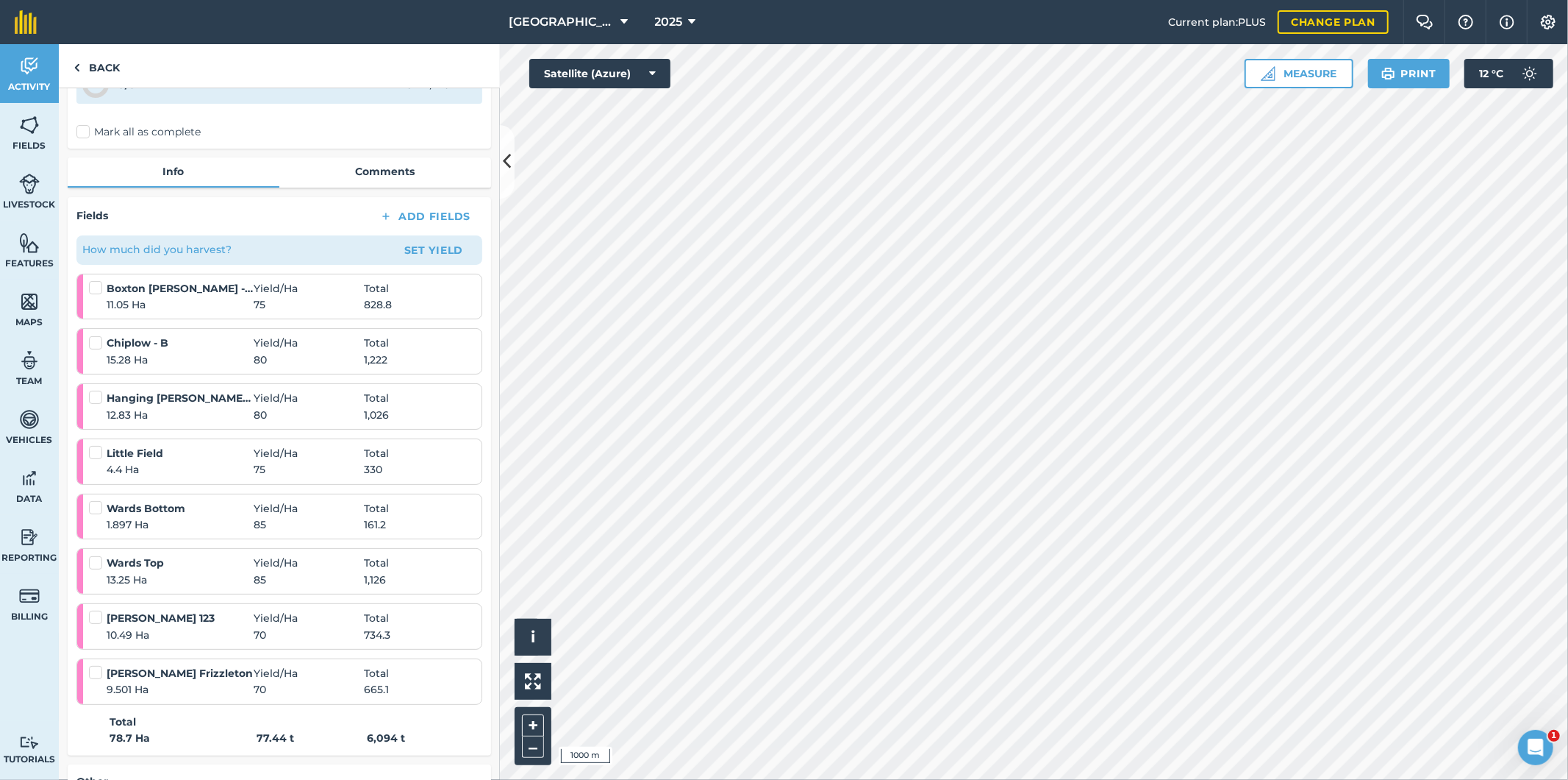
scroll to position [163, 0]
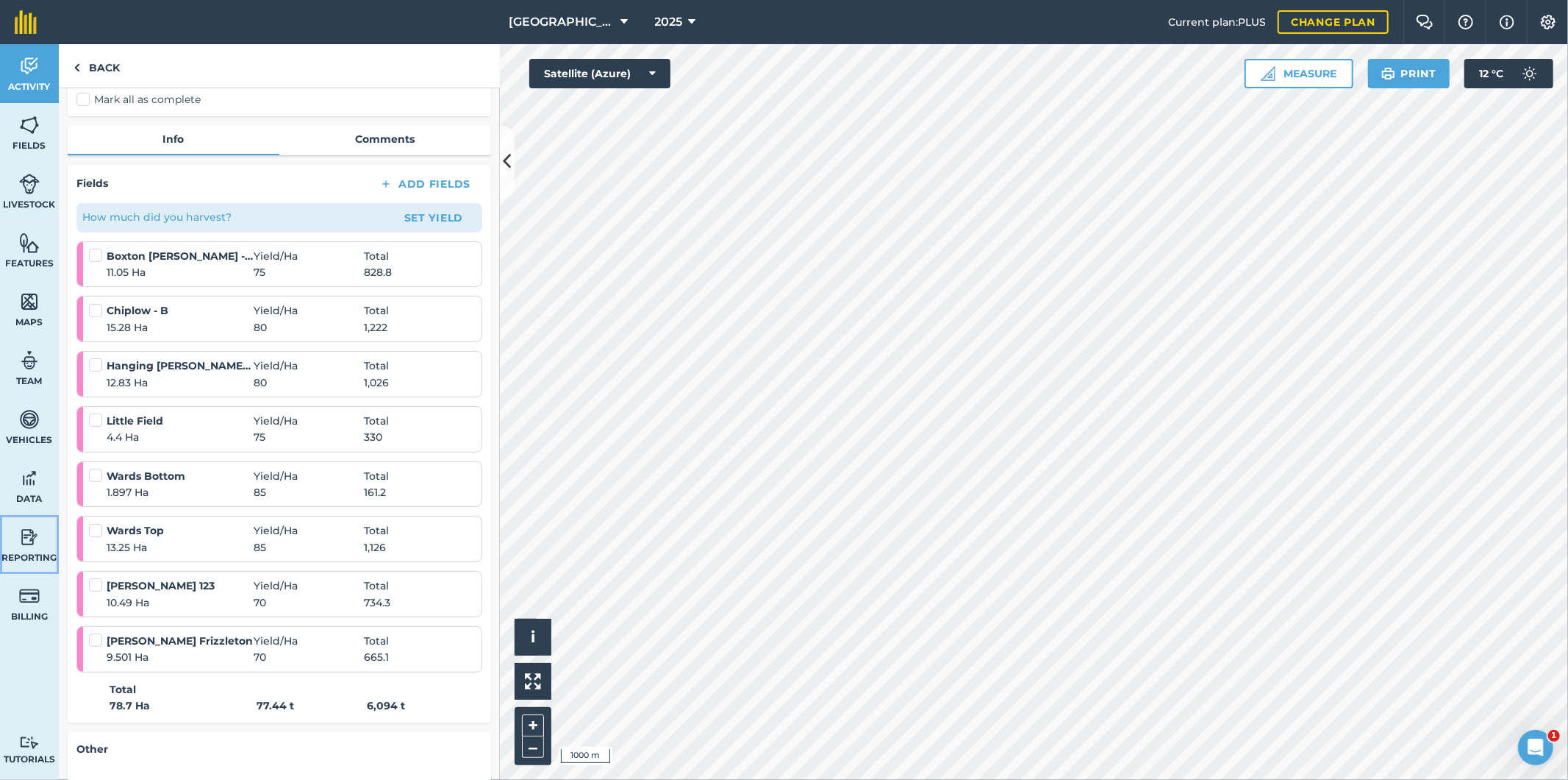
click at [31, 546] on img at bounding box center [28, 537] width 21 height 22
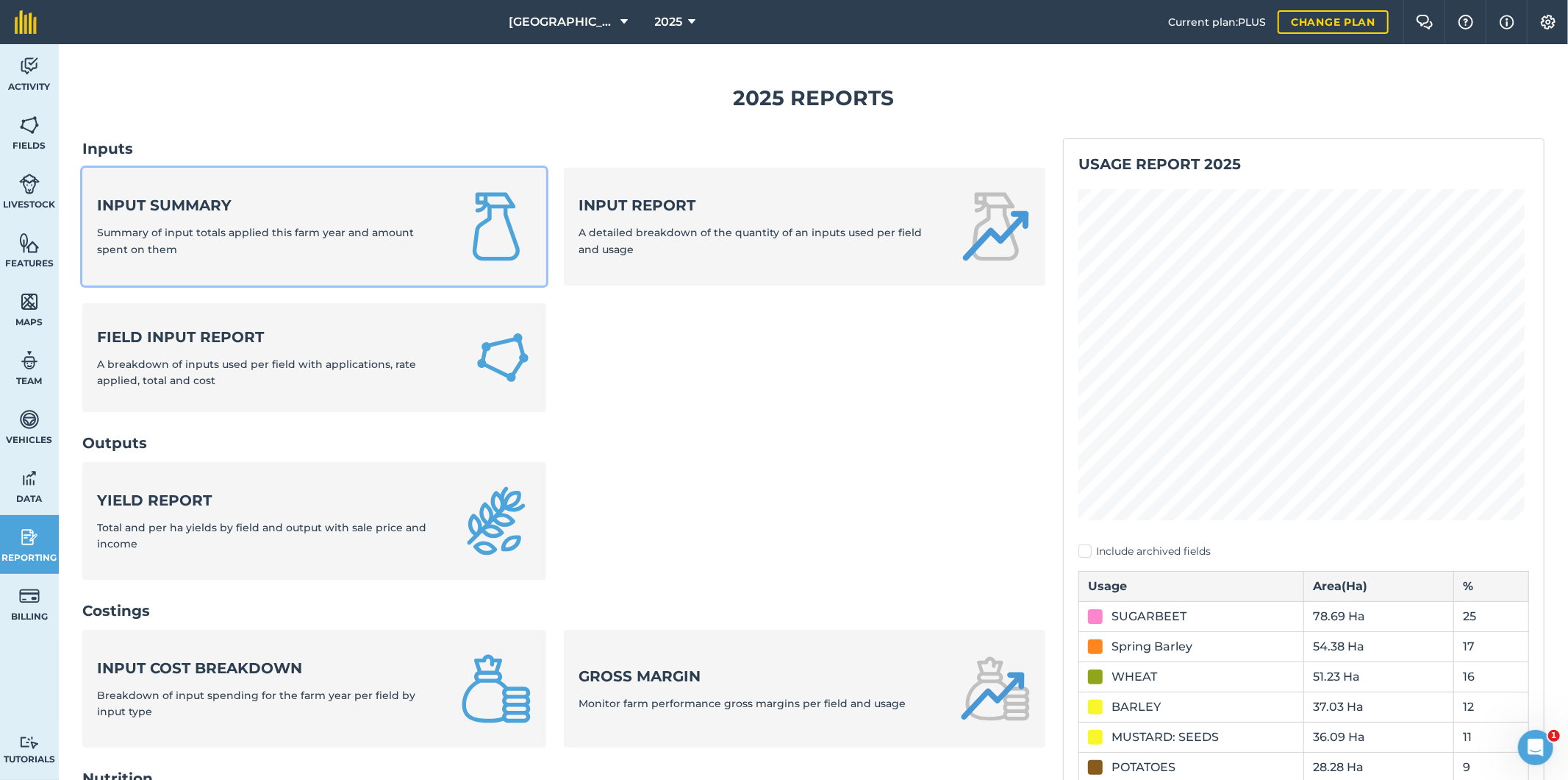
click at [170, 206] on strong "Input summary" at bounding box center [270, 205] width 346 height 21
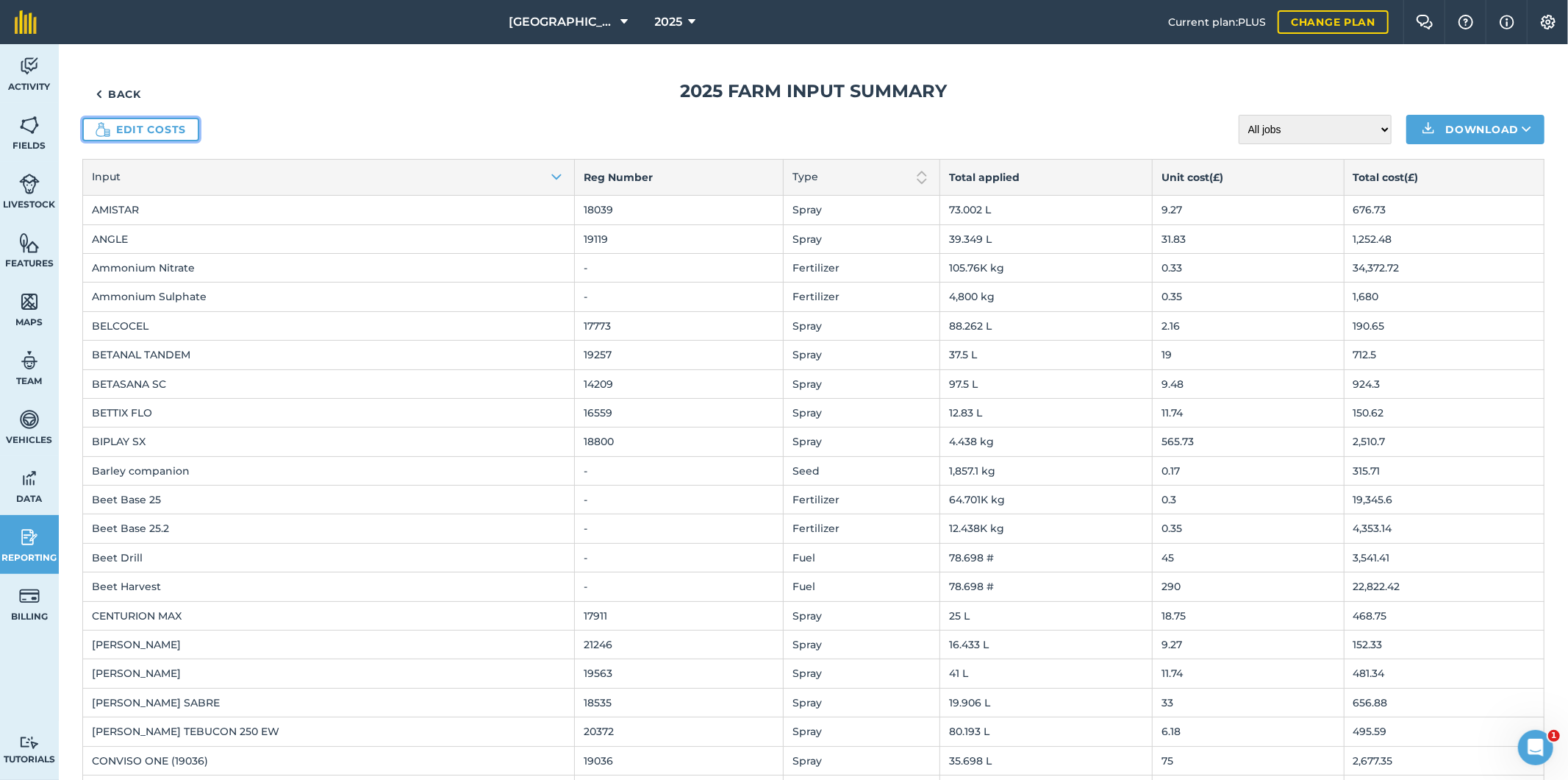
click at [163, 128] on link "Edit costs" at bounding box center [140, 130] width 117 height 24
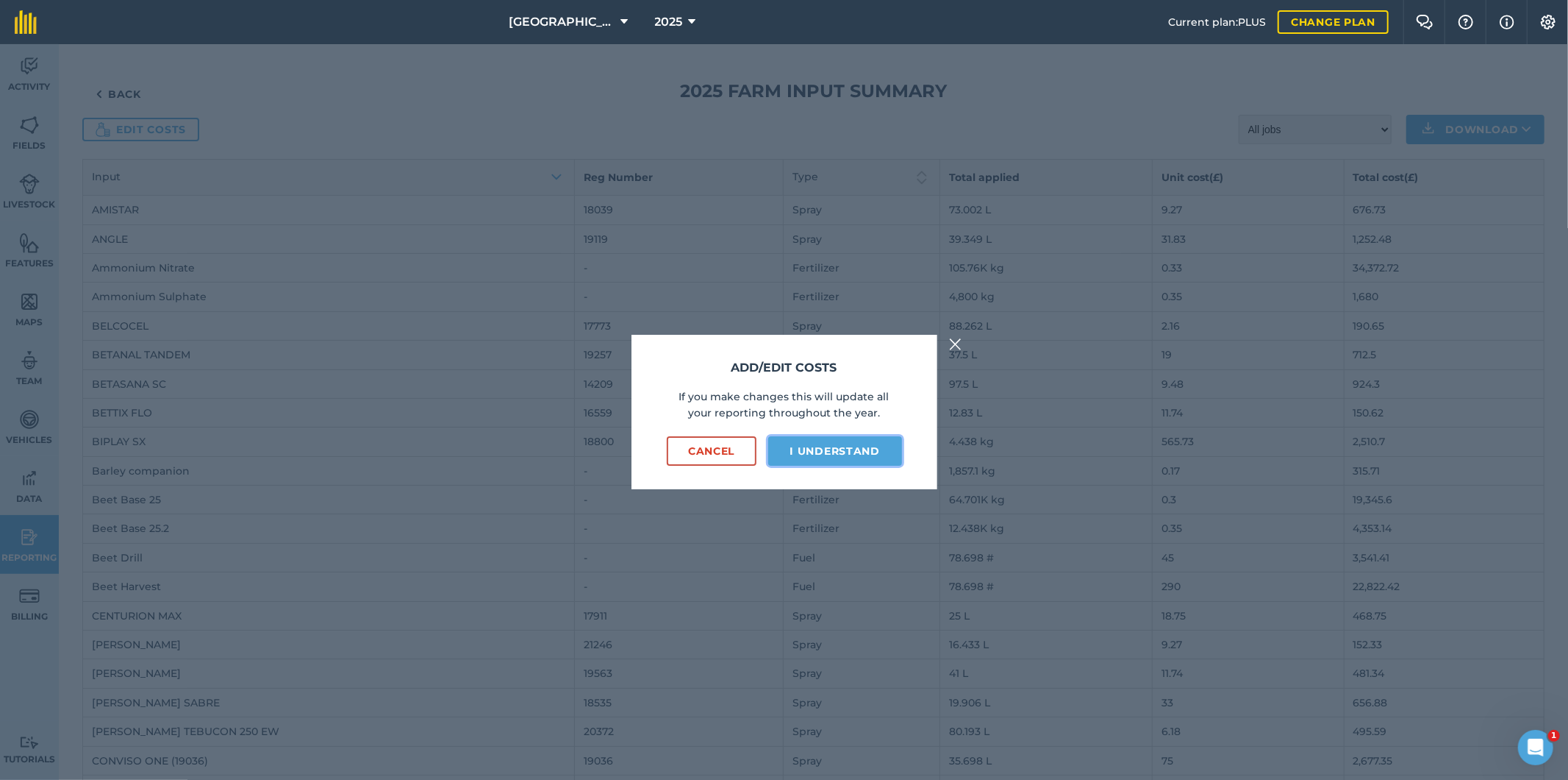
click at [878, 451] on button "I understand" at bounding box center [835, 451] width 133 height 29
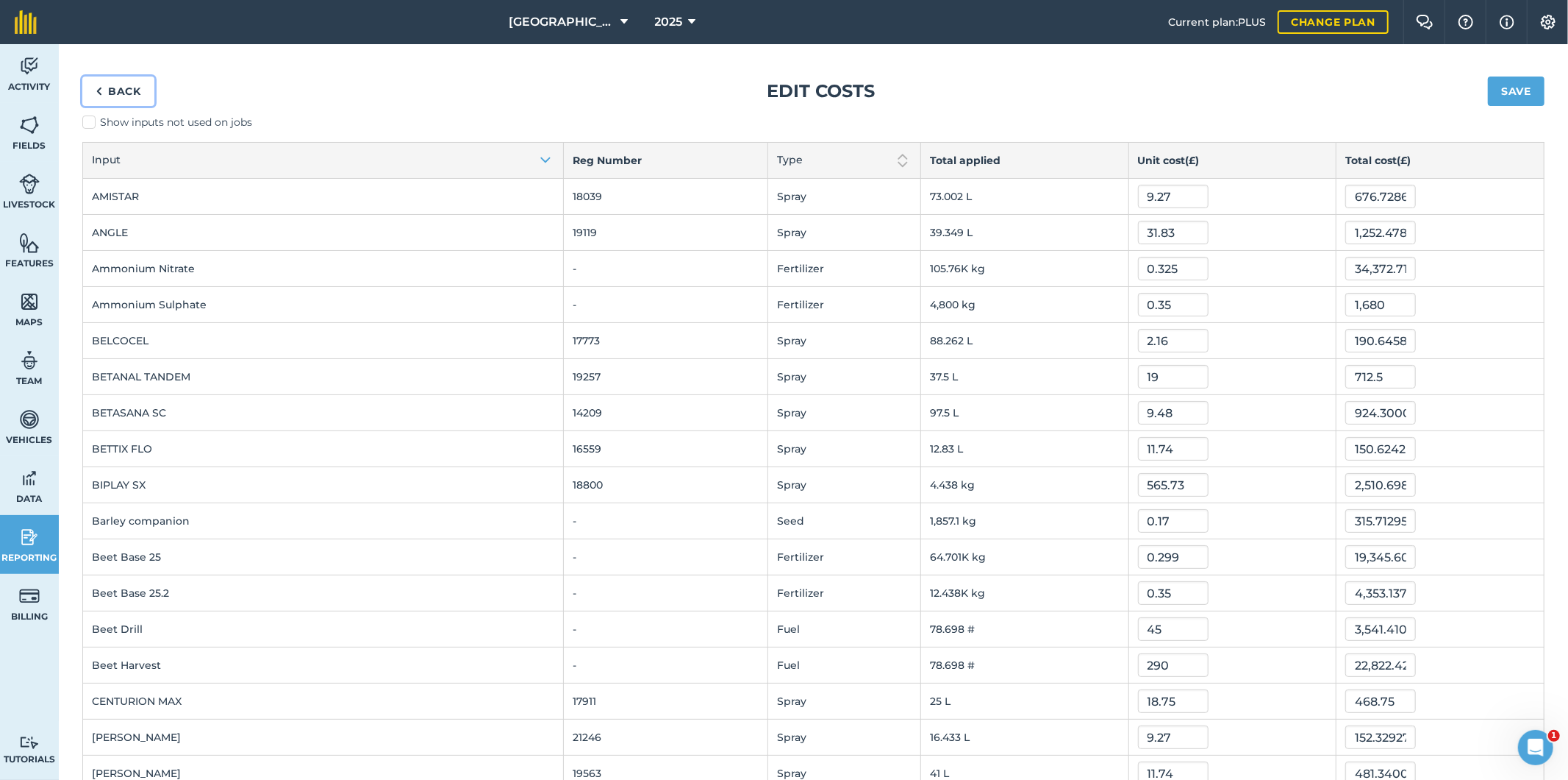
click at [118, 89] on link "Back" at bounding box center [118, 91] width 72 height 29
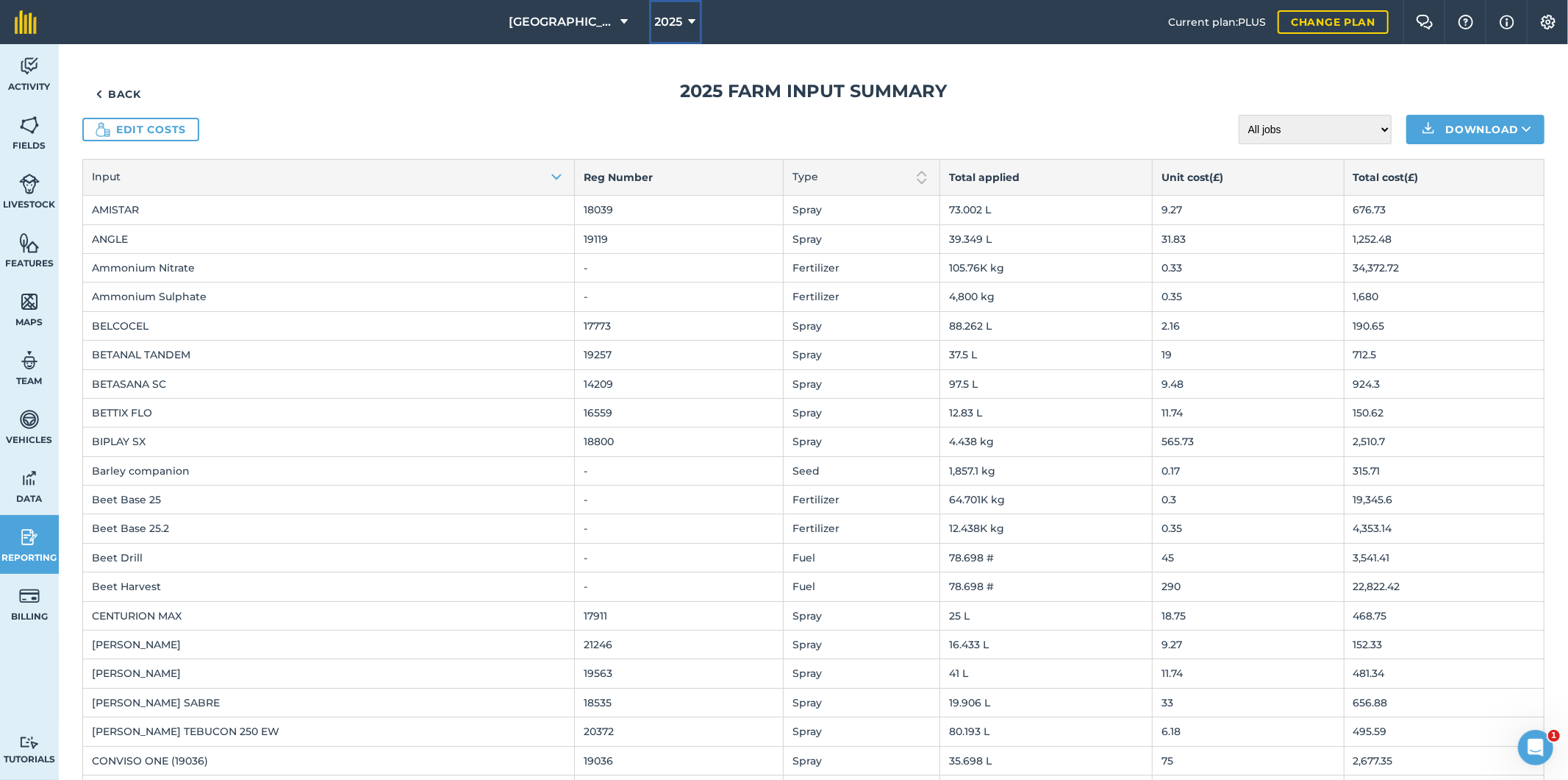
click at [663, 20] on span "2025" at bounding box center [669, 22] width 27 height 18
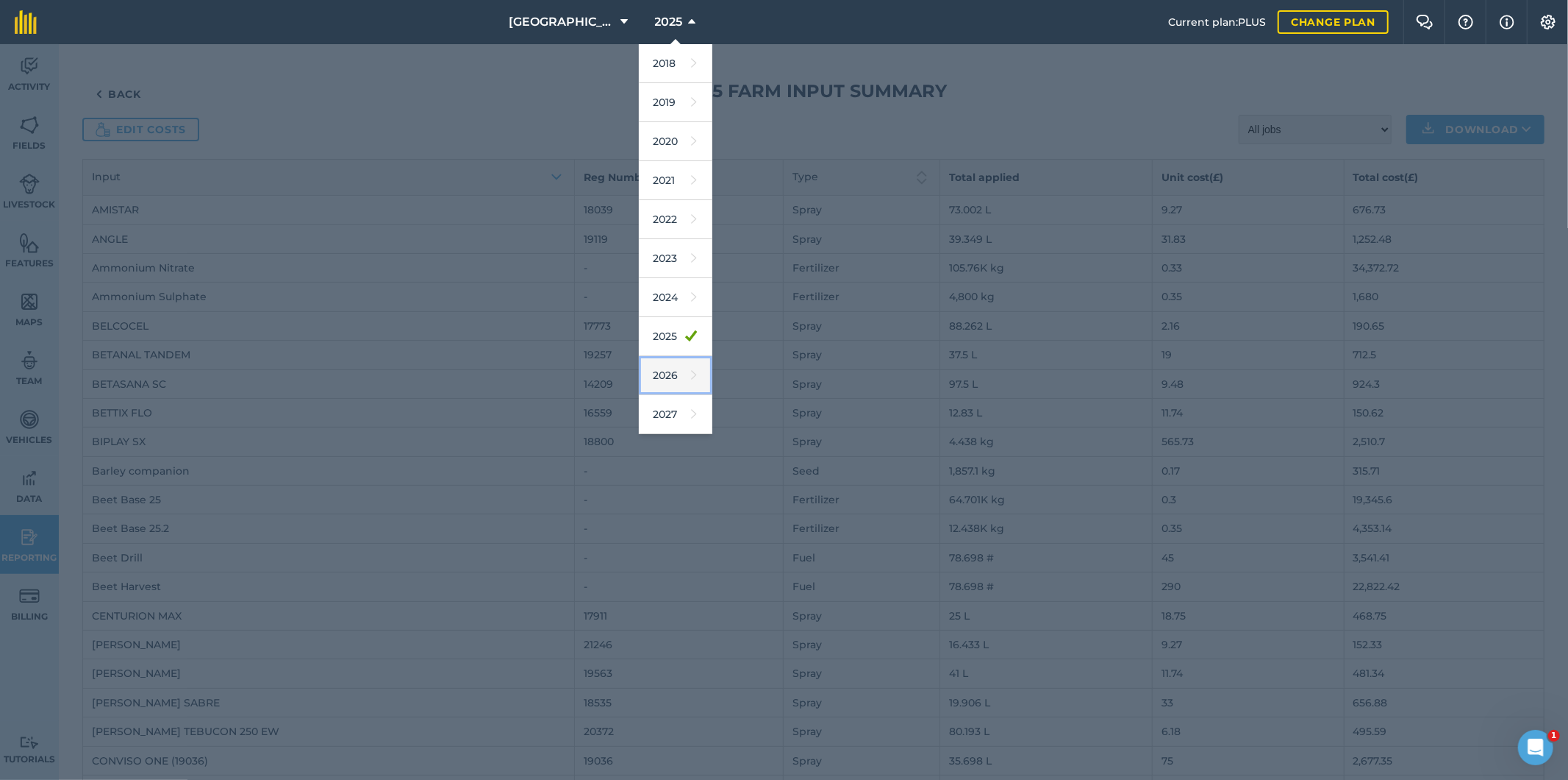
click at [659, 376] on link "2026" at bounding box center [676, 376] width 74 height 39
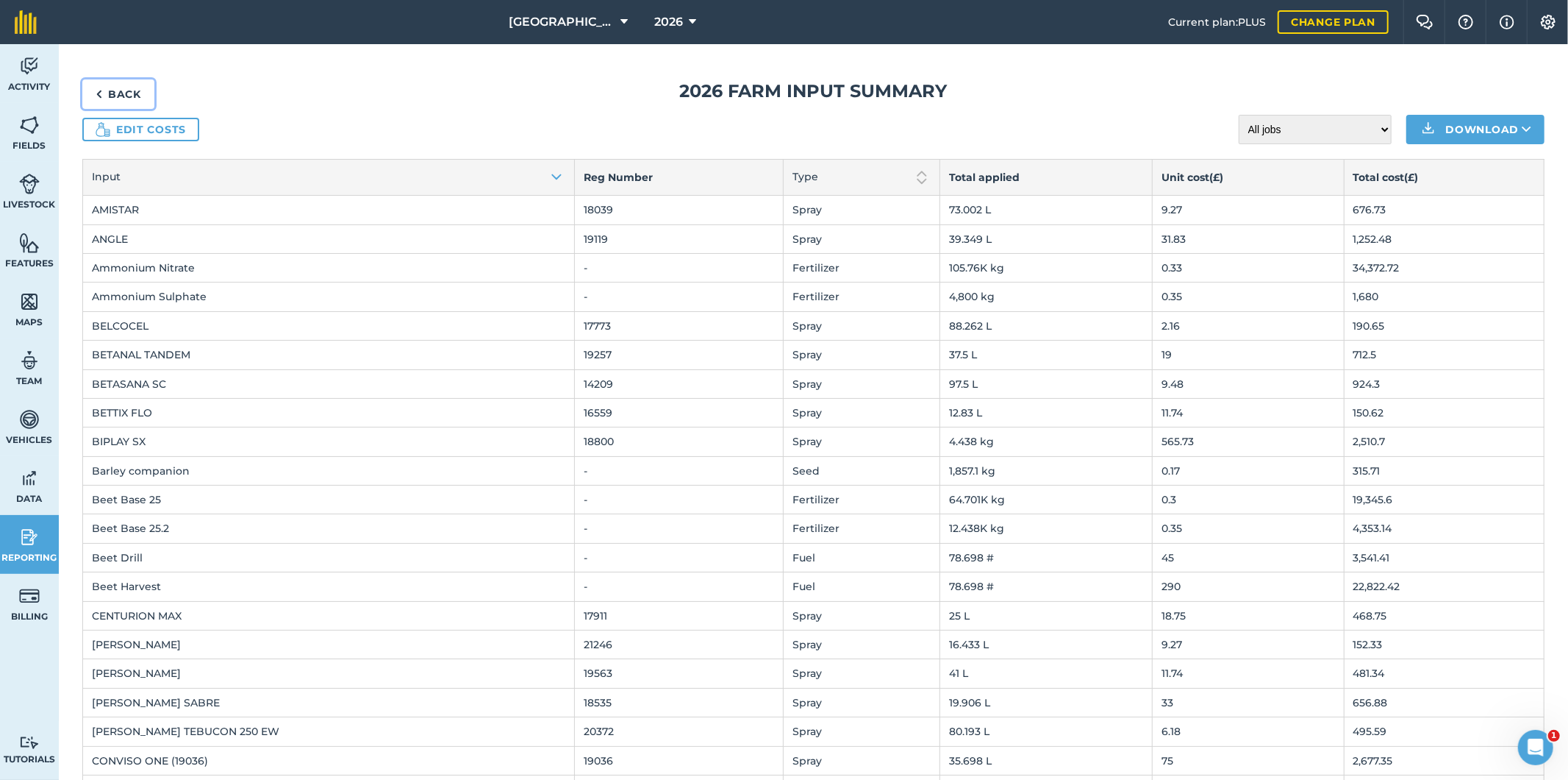
click at [116, 98] on link "Back" at bounding box center [118, 94] width 72 height 29
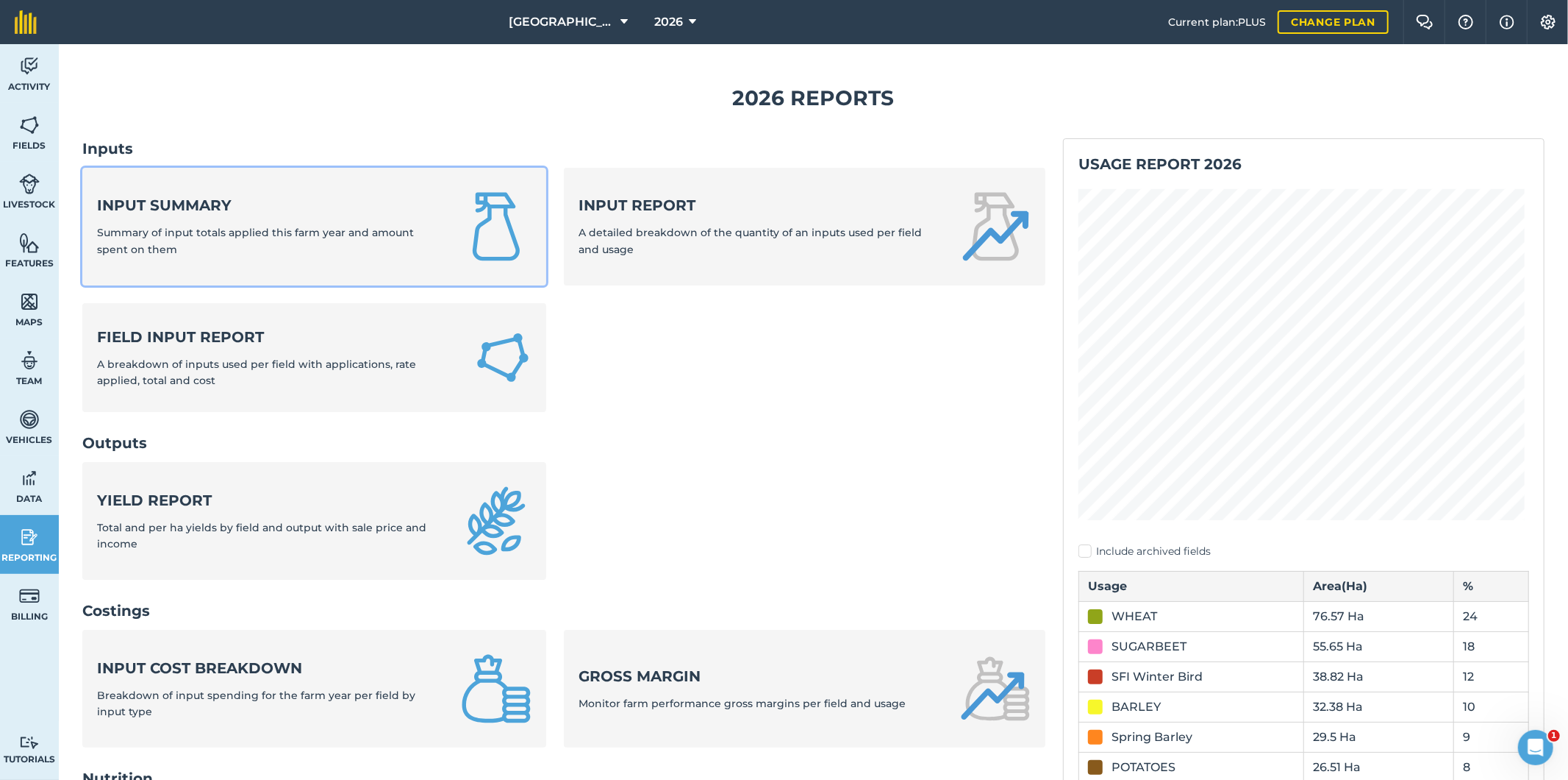
click at [172, 216] on div "Input summary Summary of input totals applied this farm year and amount spent o…" at bounding box center [270, 227] width 346 height 63
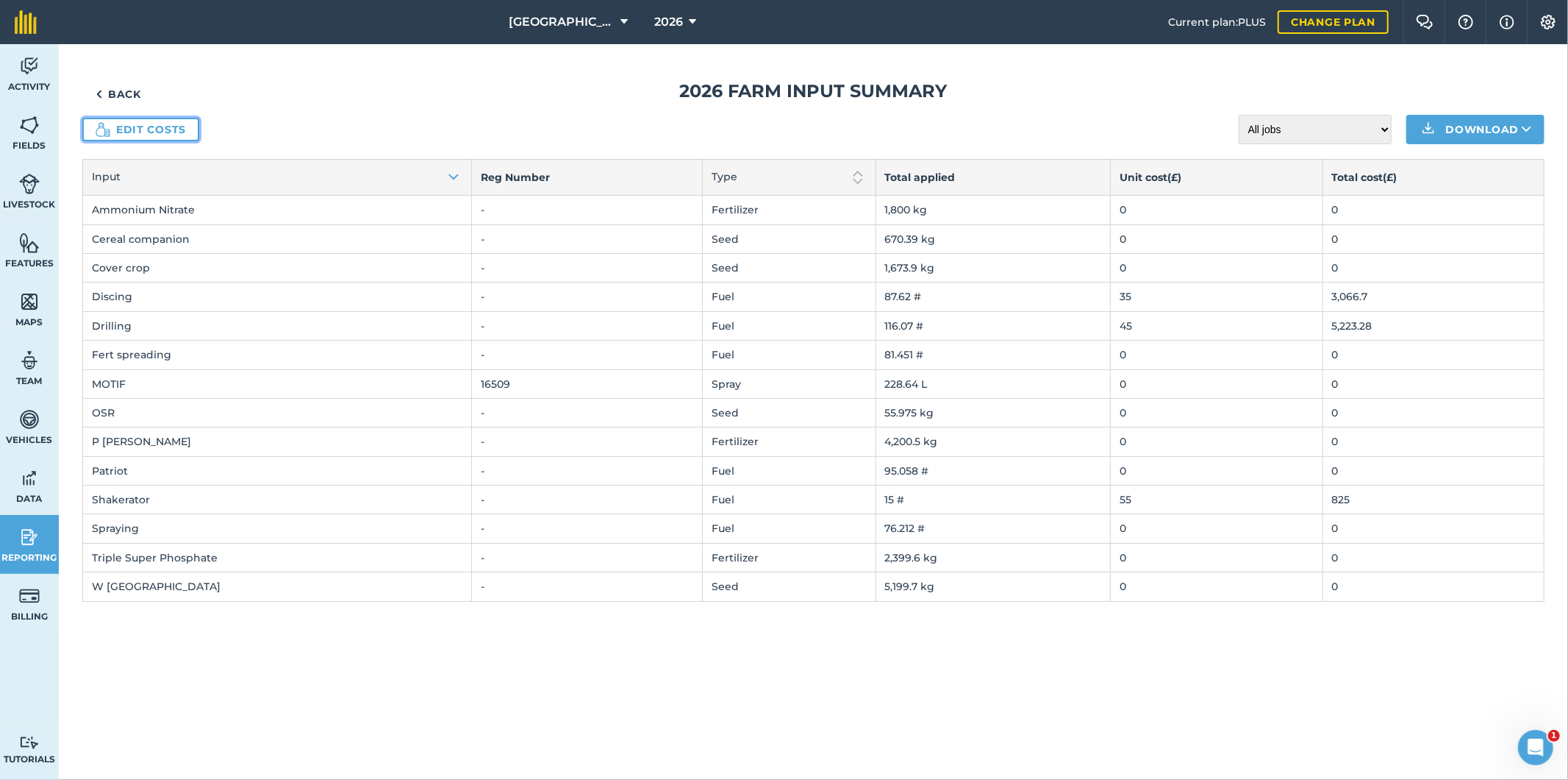
click at [148, 132] on link "Edit costs" at bounding box center [140, 130] width 117 height 24
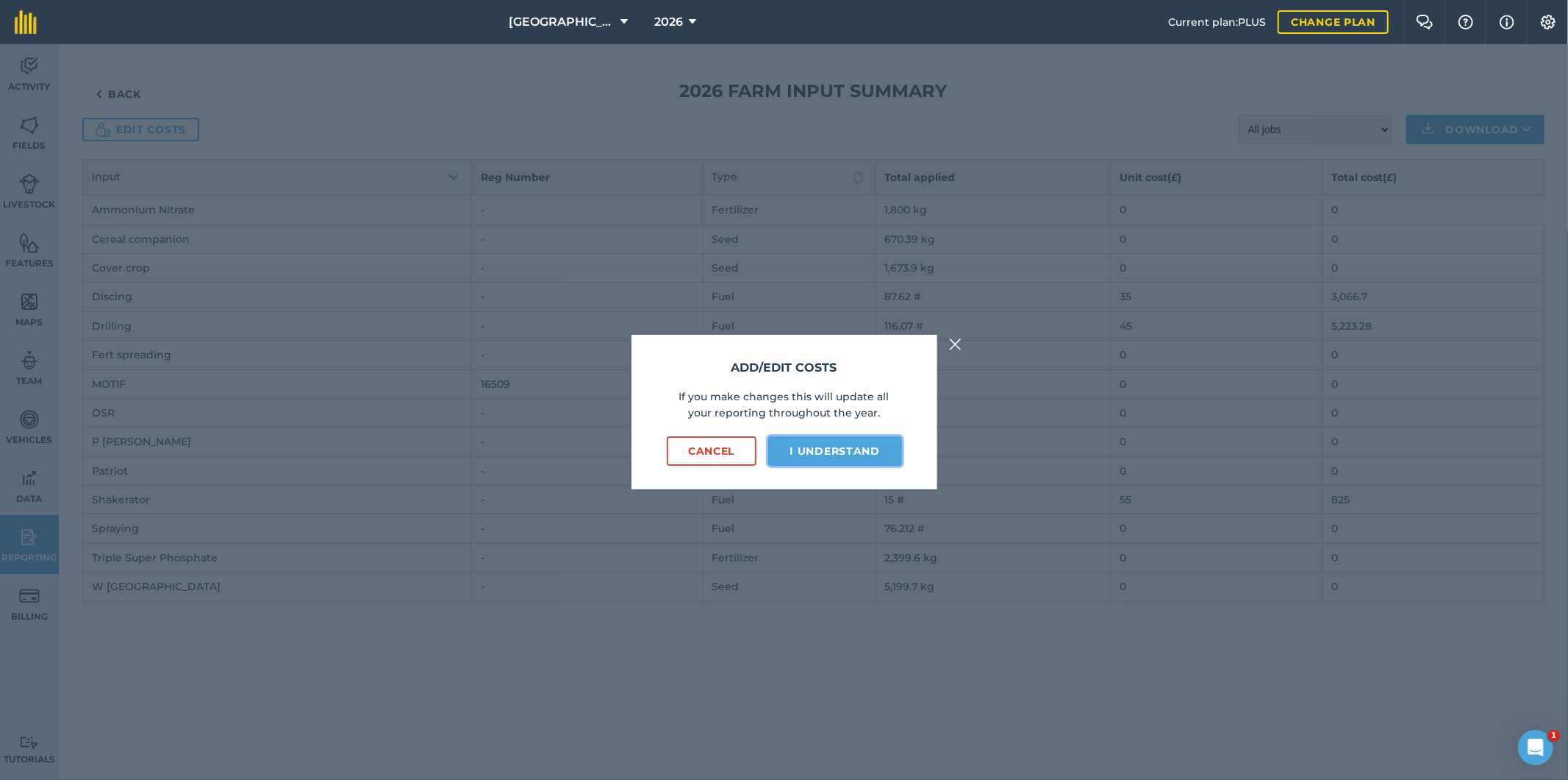
click at [825, 453] on button "I understand" at bounding box center [835, 451] width 133 height 29
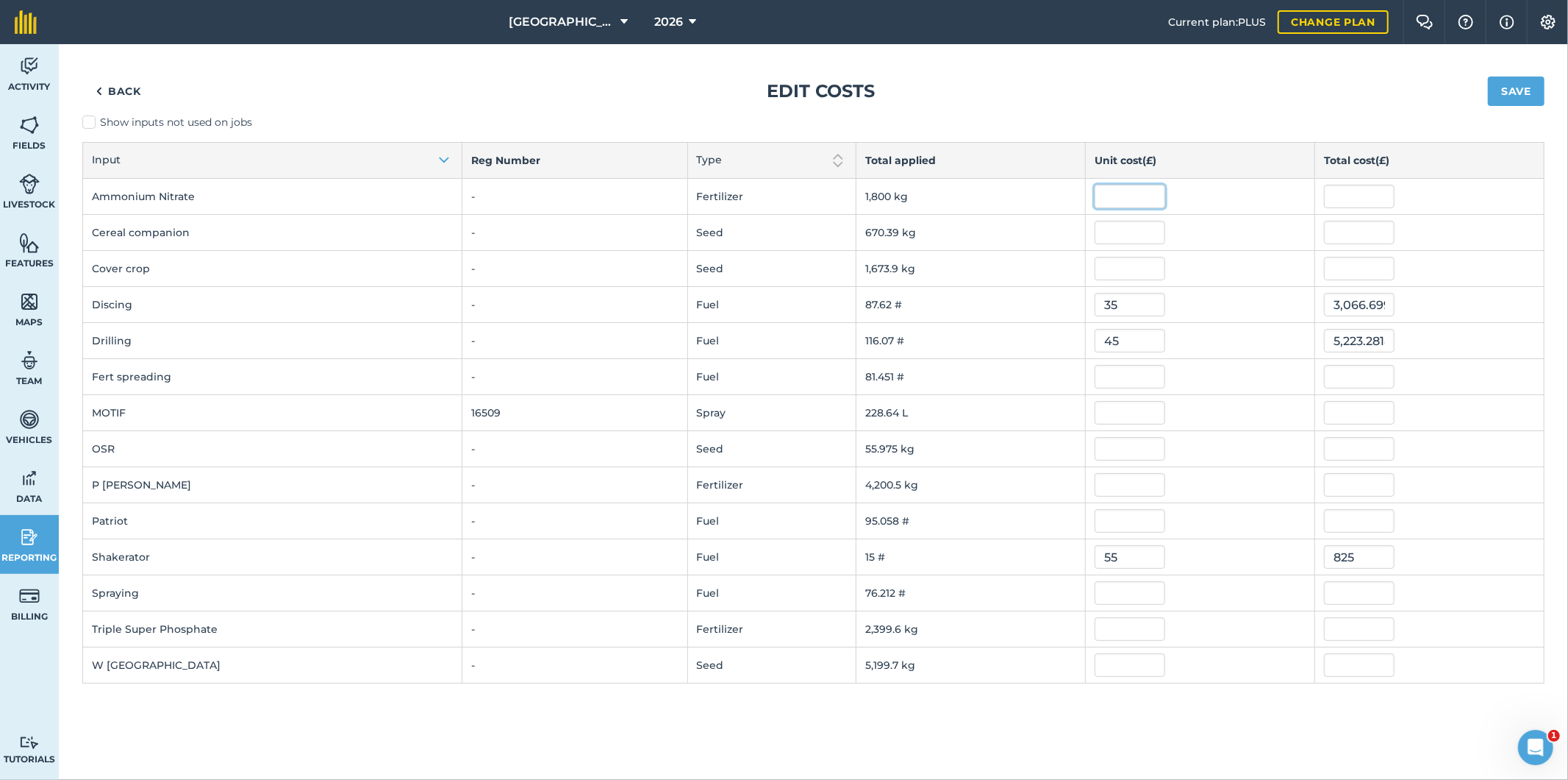
drag, startPoint x: 1128, startPoint y: 198, endPoint x: 1143, endPoint y: 200, distance: 15.1
click at [1129, 198] on input "text" at bounding box center [1130, 196] width 71 height 24
type input "0.37"
type input "666.000037"
click at [1191, 208] on td "0.37" at bounding box center [1200, 196] width 229 height 36
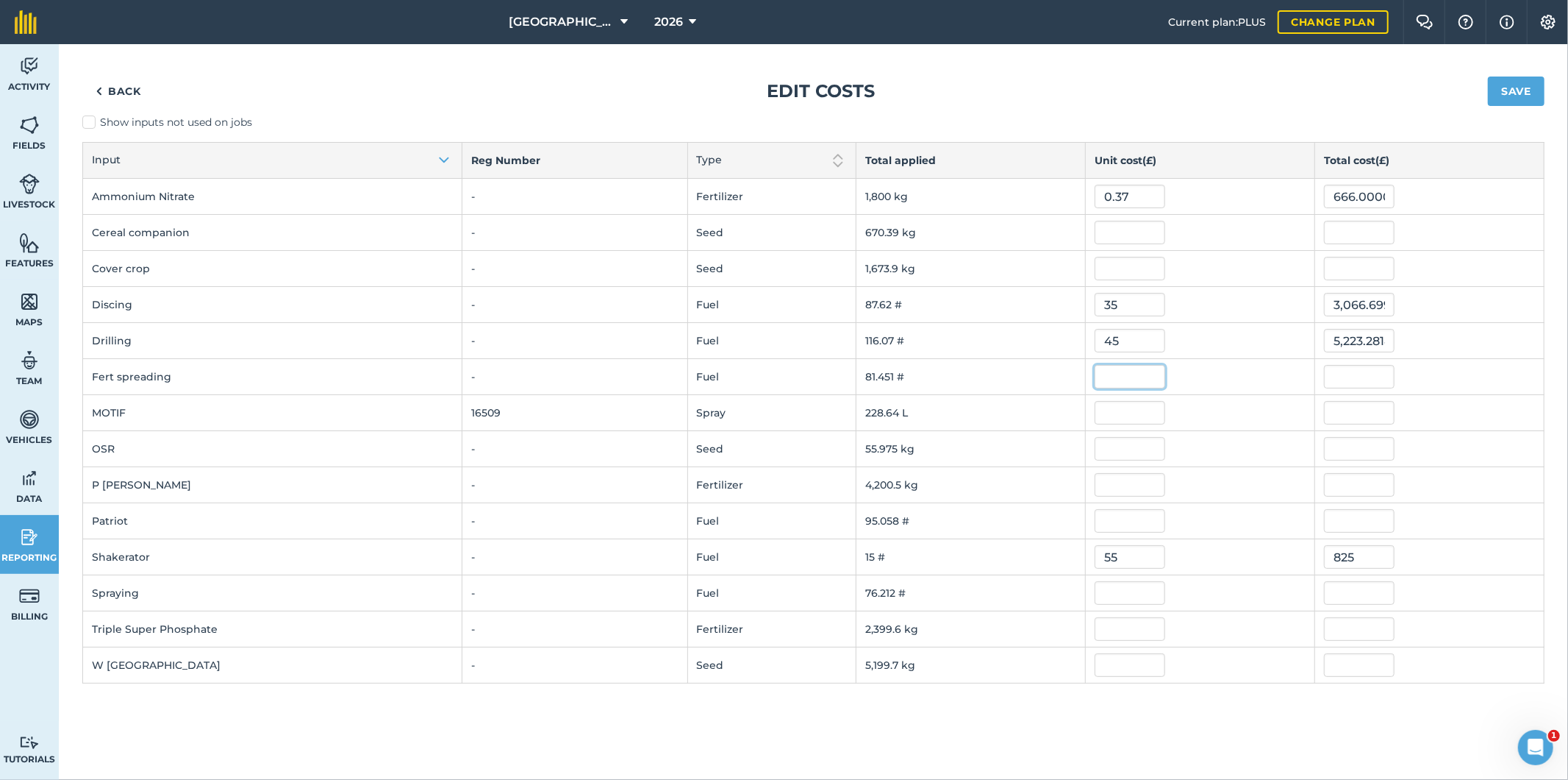
click at [1130, 378] on input "text" at bounding box center [1130, 377] width 71 height 24
type input "12"
type input "977.40912"
click at [1107, 516] on input "text" at bounding box center [1130, 521] width 71 height 24
type input "55"
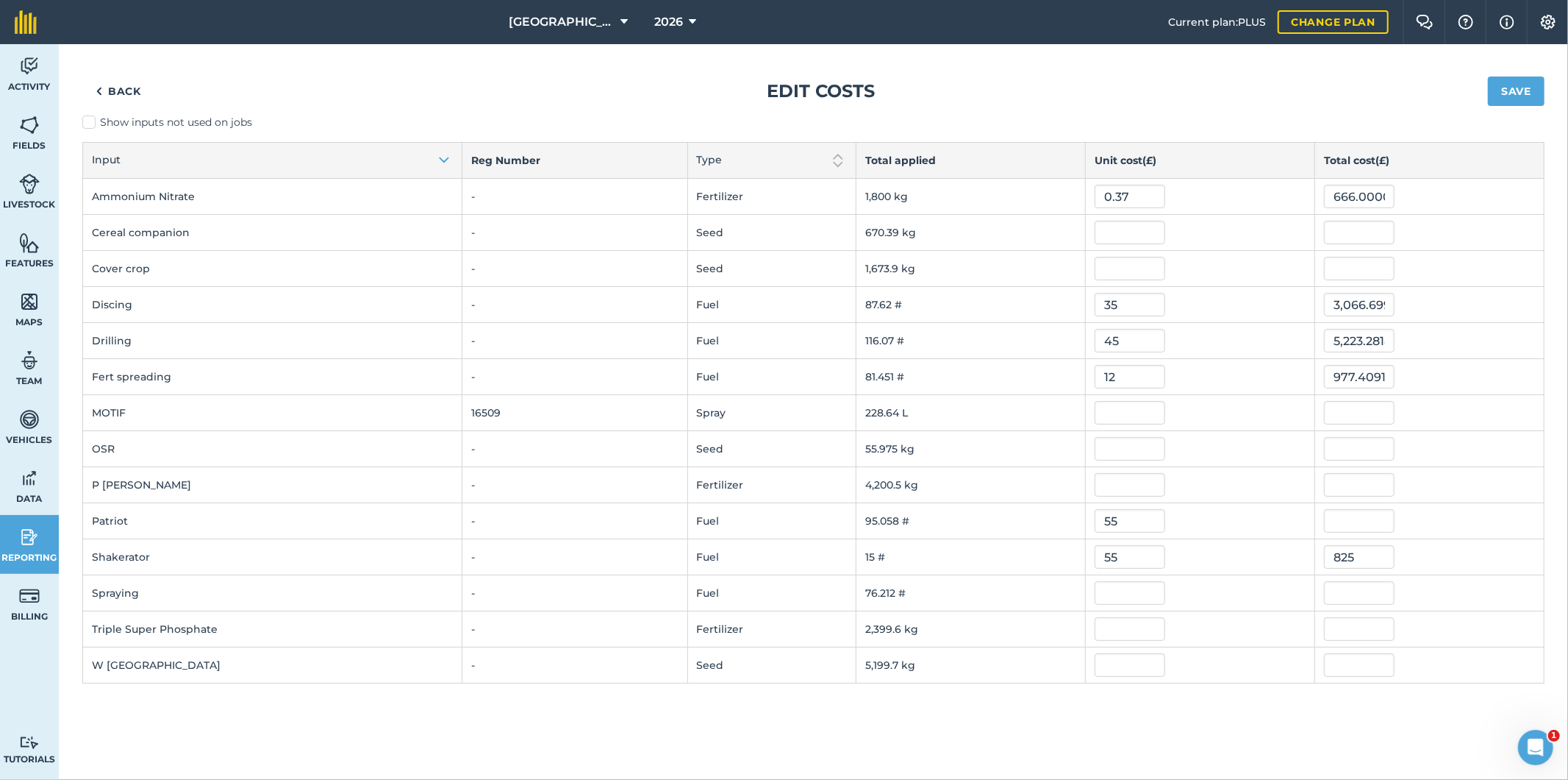
type input "5,228.18945"
click at [1221, 524] on div "55" at bounding box center [1199, 521] width 211 height 24
click at [1130, 593] on input "text" at bounding box center [1130, 593] width 71 height 24
type input "10"
type input "762.12"
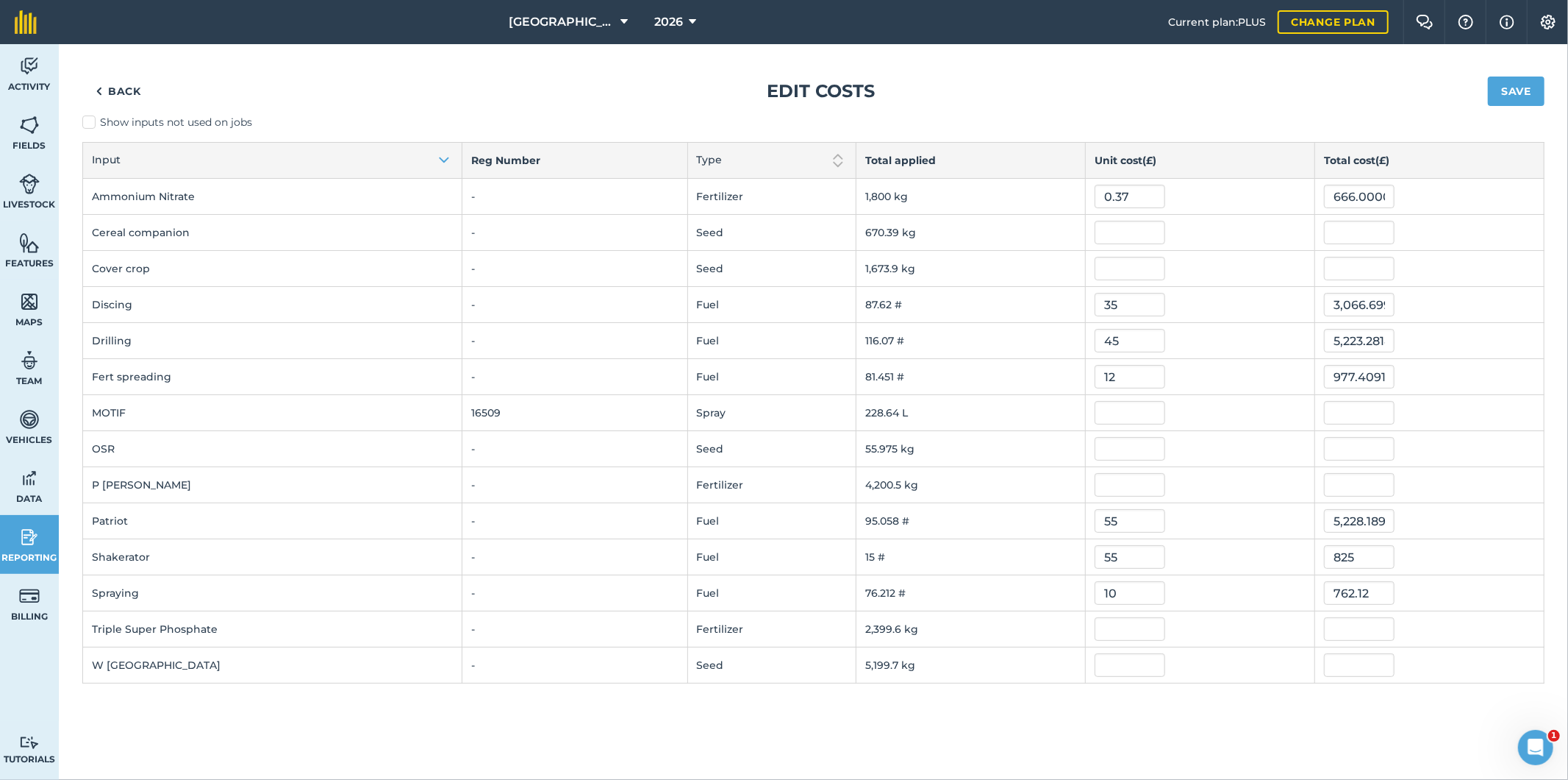
click at [1208, 301] on div "35" at bounding box center [1199, 304] width 211 height 24
click at [1139, 451] on input "text" at bounding box center [1130, 448] width 71 height 24
click at [1016, 696] on div "Back Edit costs Save Show inputs not used on jobs Input Reg Number Type Total a…" at bounding box center [813, 412] width 1509 height 736
click at [1119, 484] on input "text" at bounding box center [1130, 485] width 71 height 24
type input "0.38"
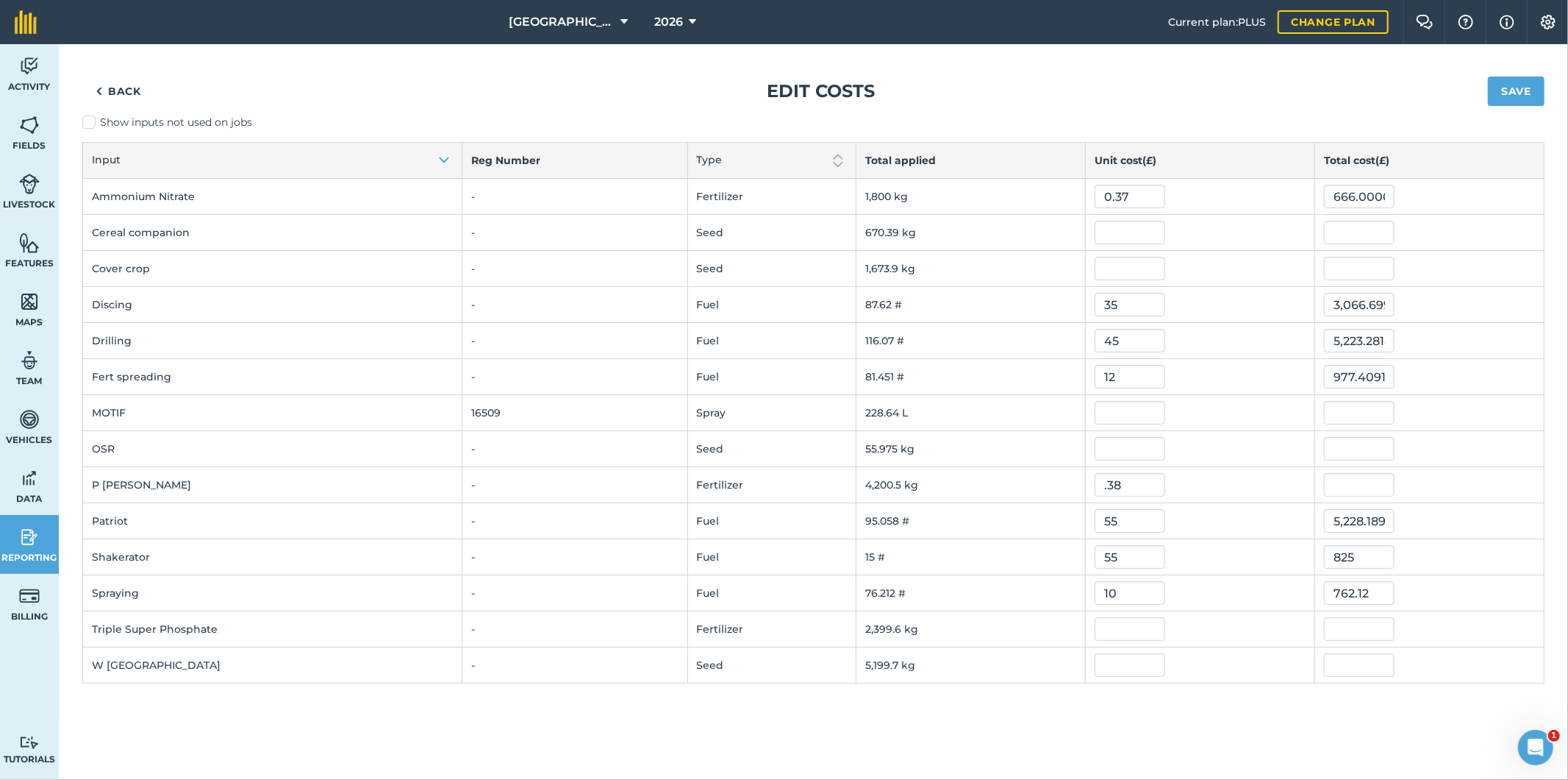
type input "1,596.183692"
click at [1197, 487] on div "0.38" at bounding box center [1199, 485] width 211 height 24
click at [1118, 631] on input "text" at bounding box center [1130, 629] width 71 height 24
type input "0.415"
type input "995.8286049999999"
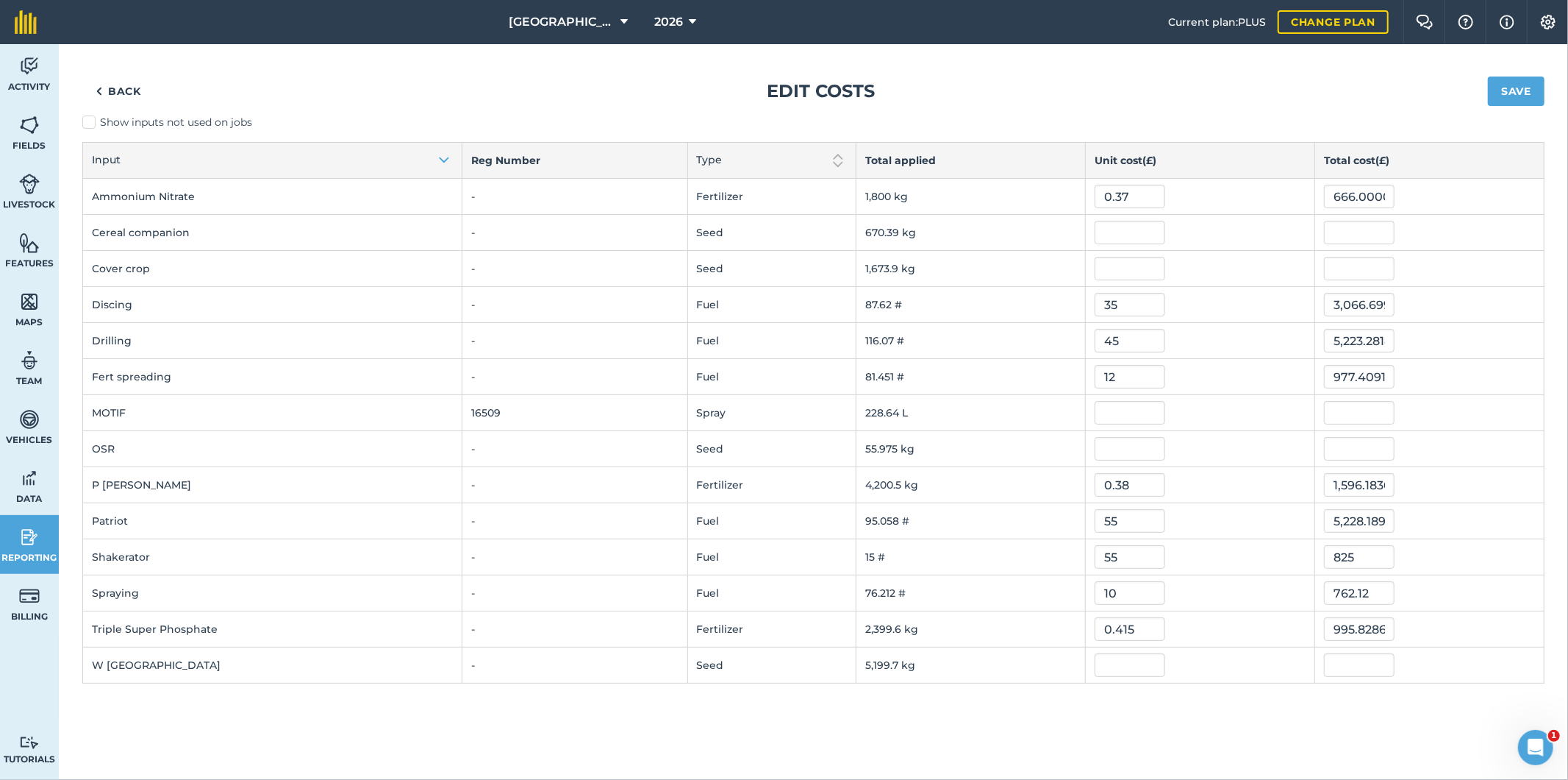
click at [1218, 634] on div "0.415" at bounding box center [1199, 629] width 211 height 24
click at [1110, 667] on input "text" at bounding box center [1130, 665] width 71 height 24
type input "0.455"
type input "2,365.8538085000005"
click at [1229, 675] on div "0.455" at bounding box center [1199, 665] width 211 height 24
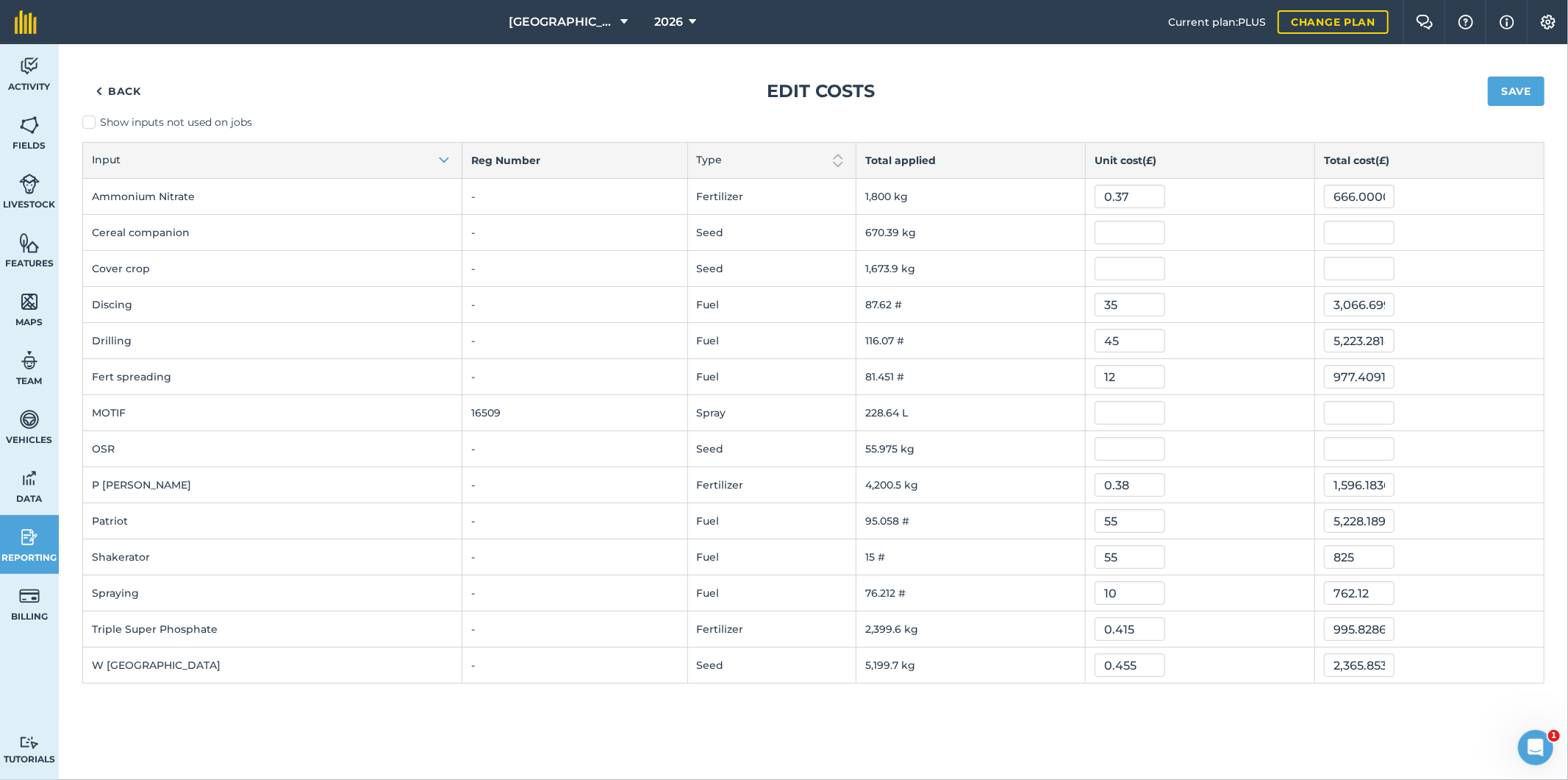
click at [983, 668] on td "5,199.7 kg" at bounding box center [971, 665] width 229 height 36
click at [1533, 89] on button "Save" at bounding box center [1517, 91] width 57 height 29
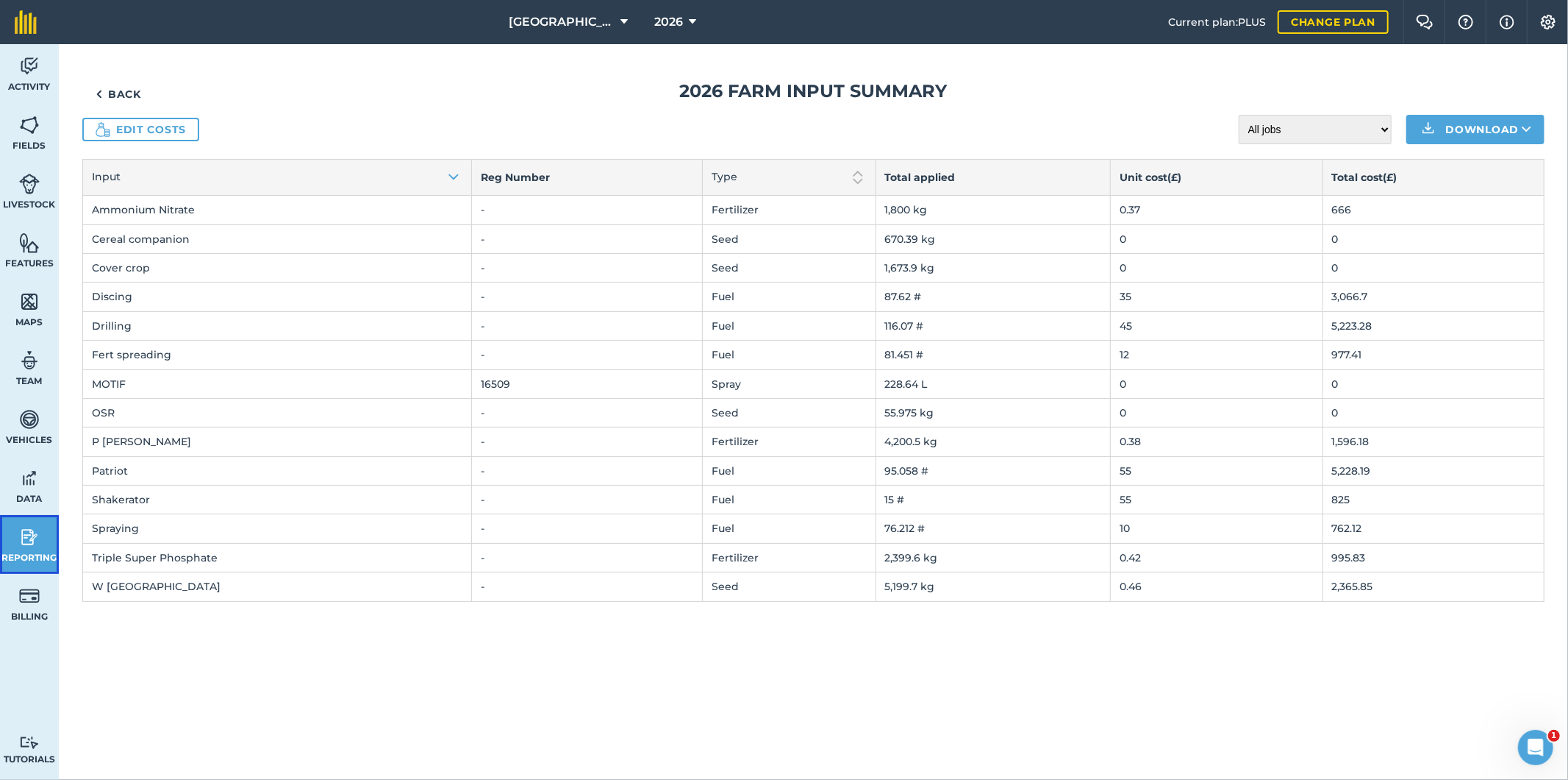
click at [30, 543] on img at bounding box center [28, 537] width 21 height 22
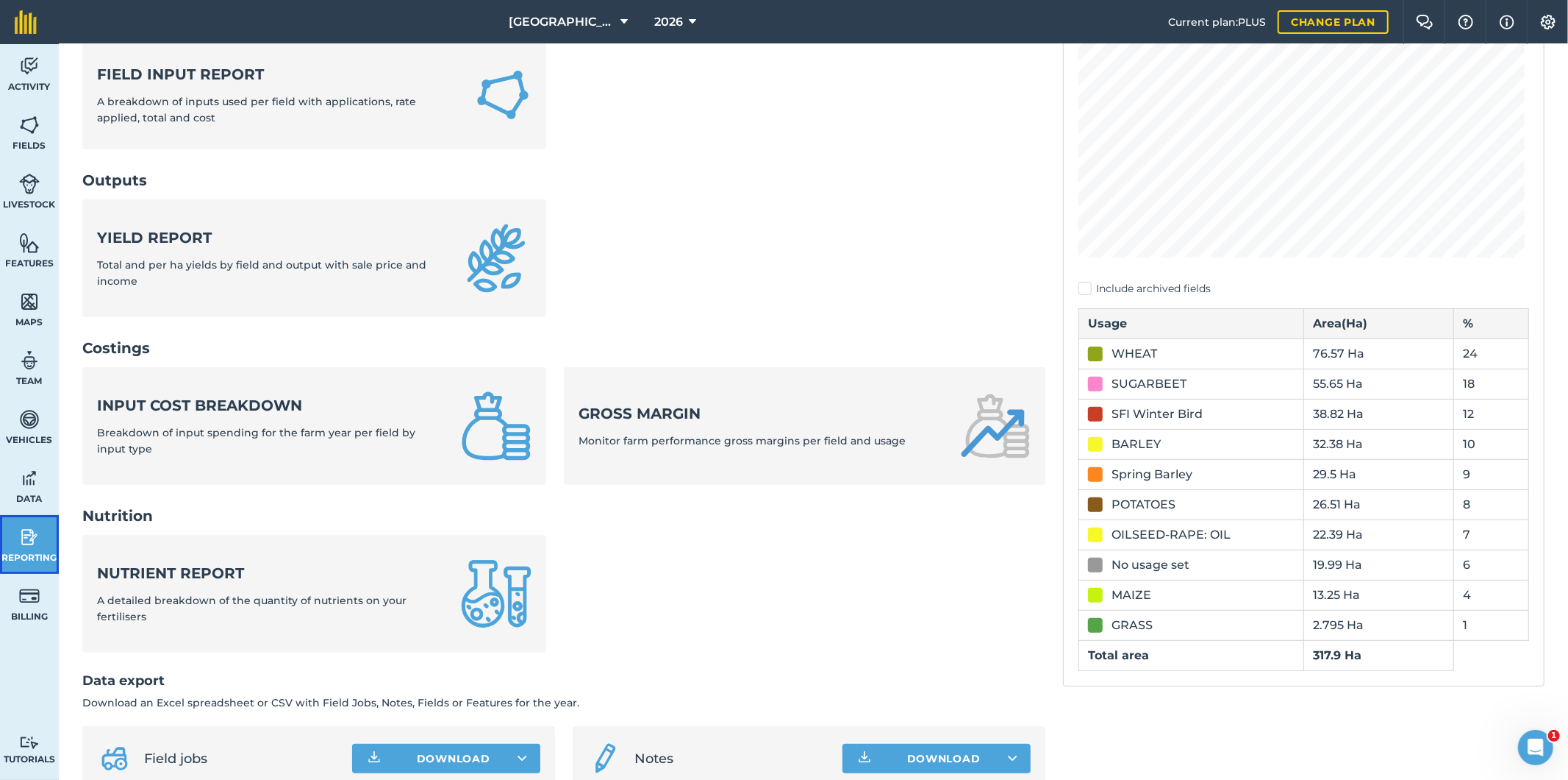
scroll to position [327, 0]
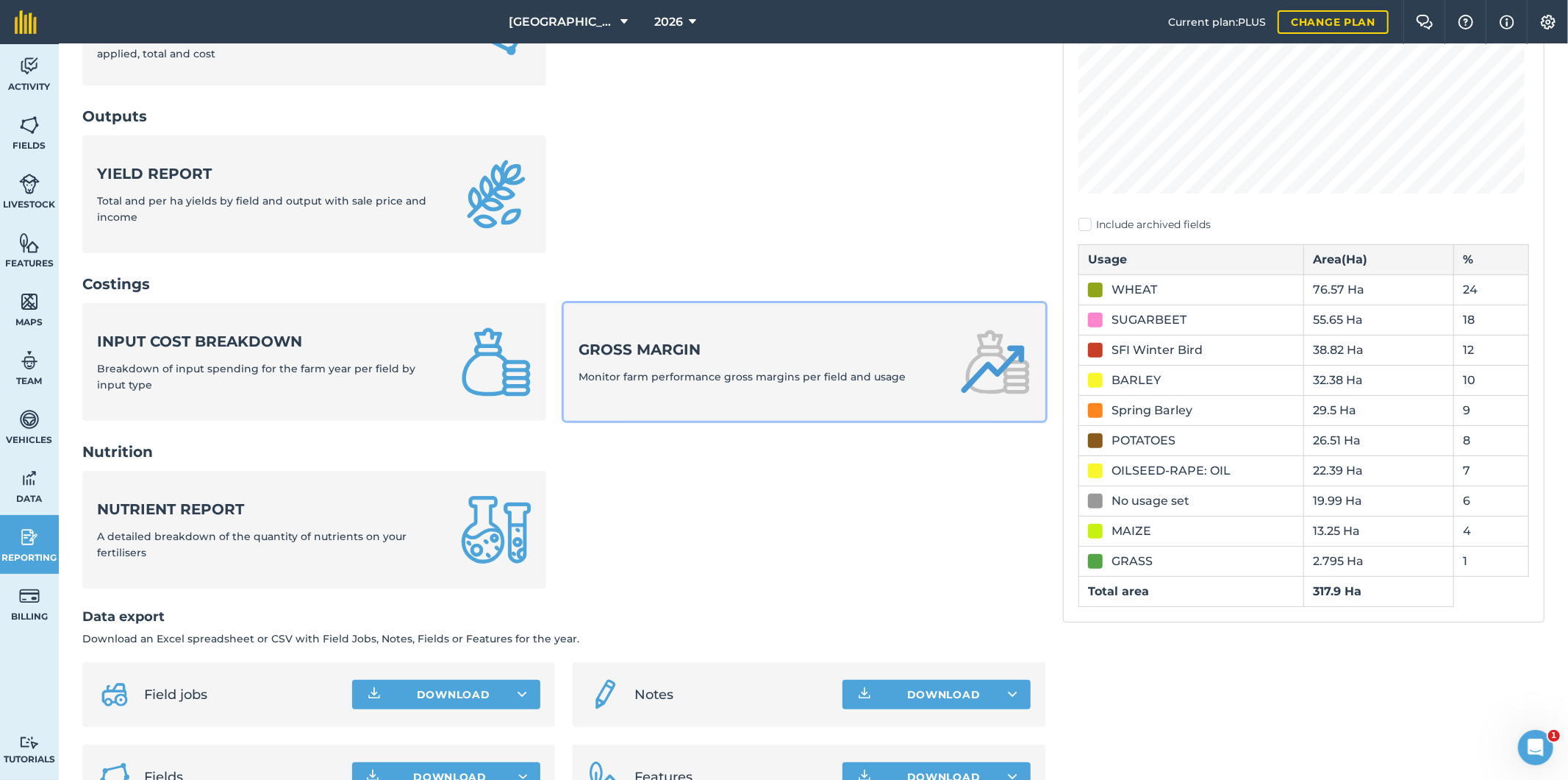
click at [629, 355] on strong "Gross margin" at bounding box center [742, 349] width 328 height 21
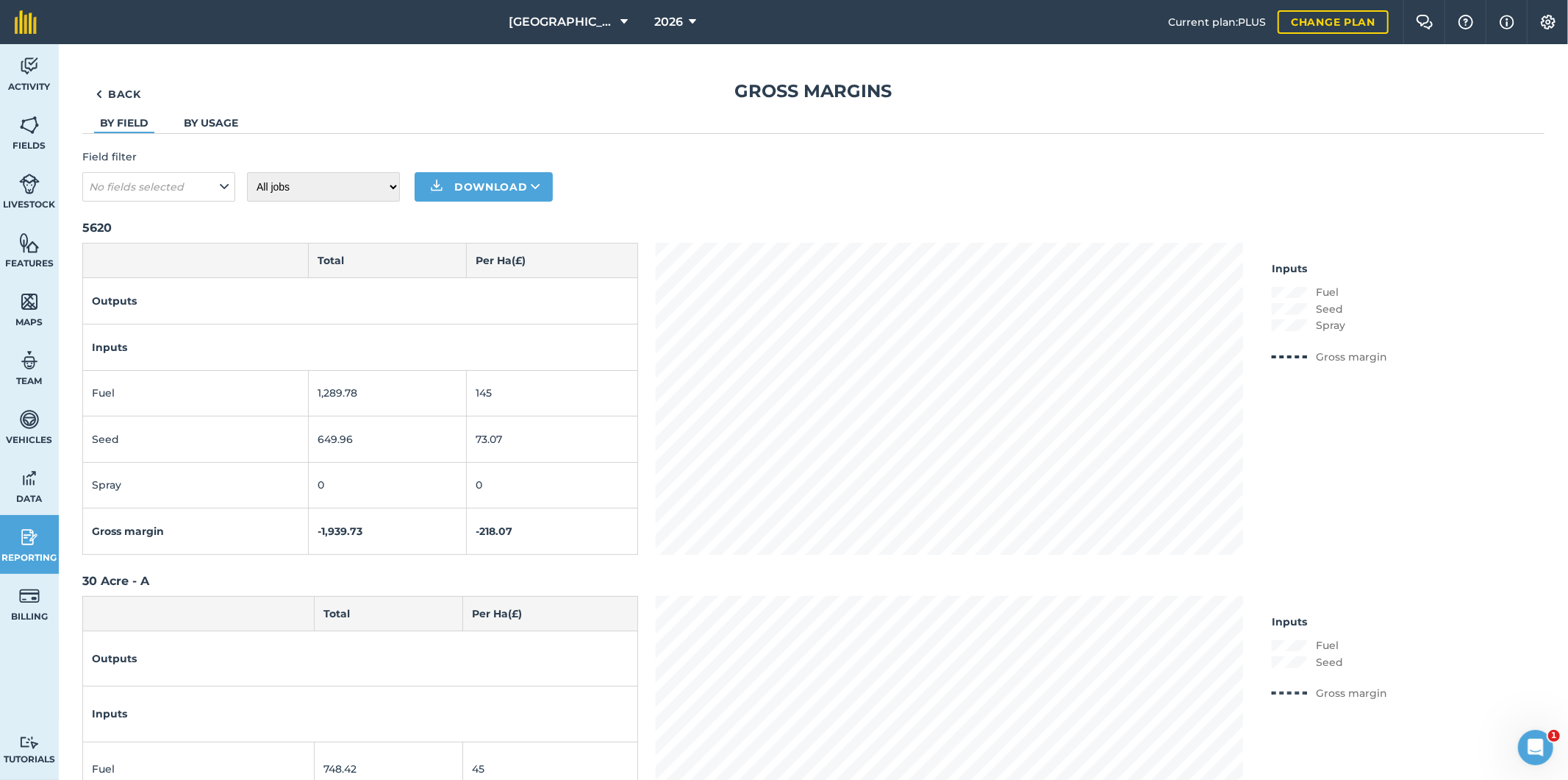
click at [233, 130] on li "By usage" at bounding box center [210, 124] width 66 height 18
click at [231, 130] on li "By usage" at bounding box center [210, 124] width 66 height 18
click at [219, 122] on link "By usage" at bounding box center [210, 122] width 54 height 13
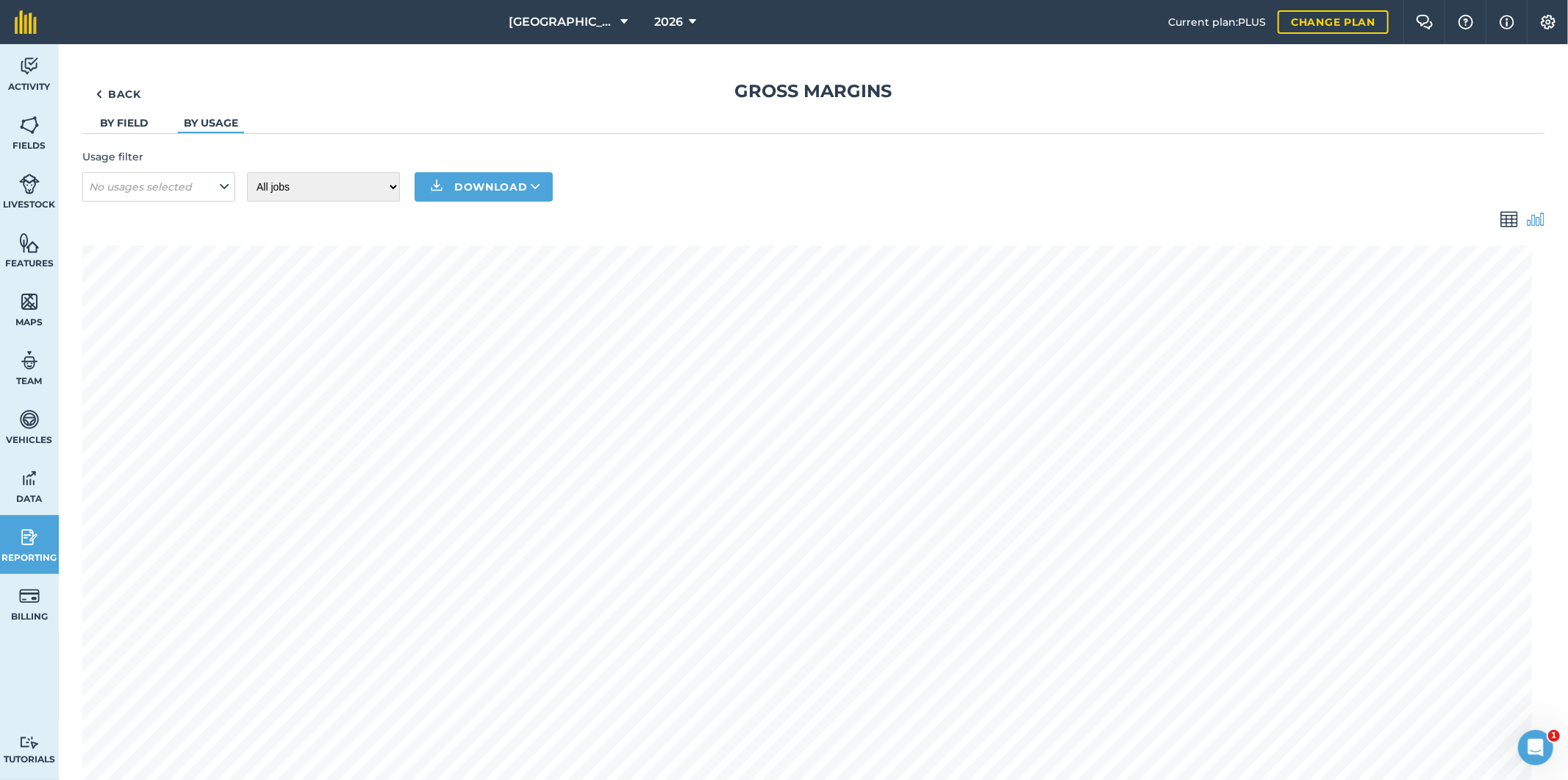
click at [1500, 223] on img at bounding box center [1509, 219] width 18 height 18
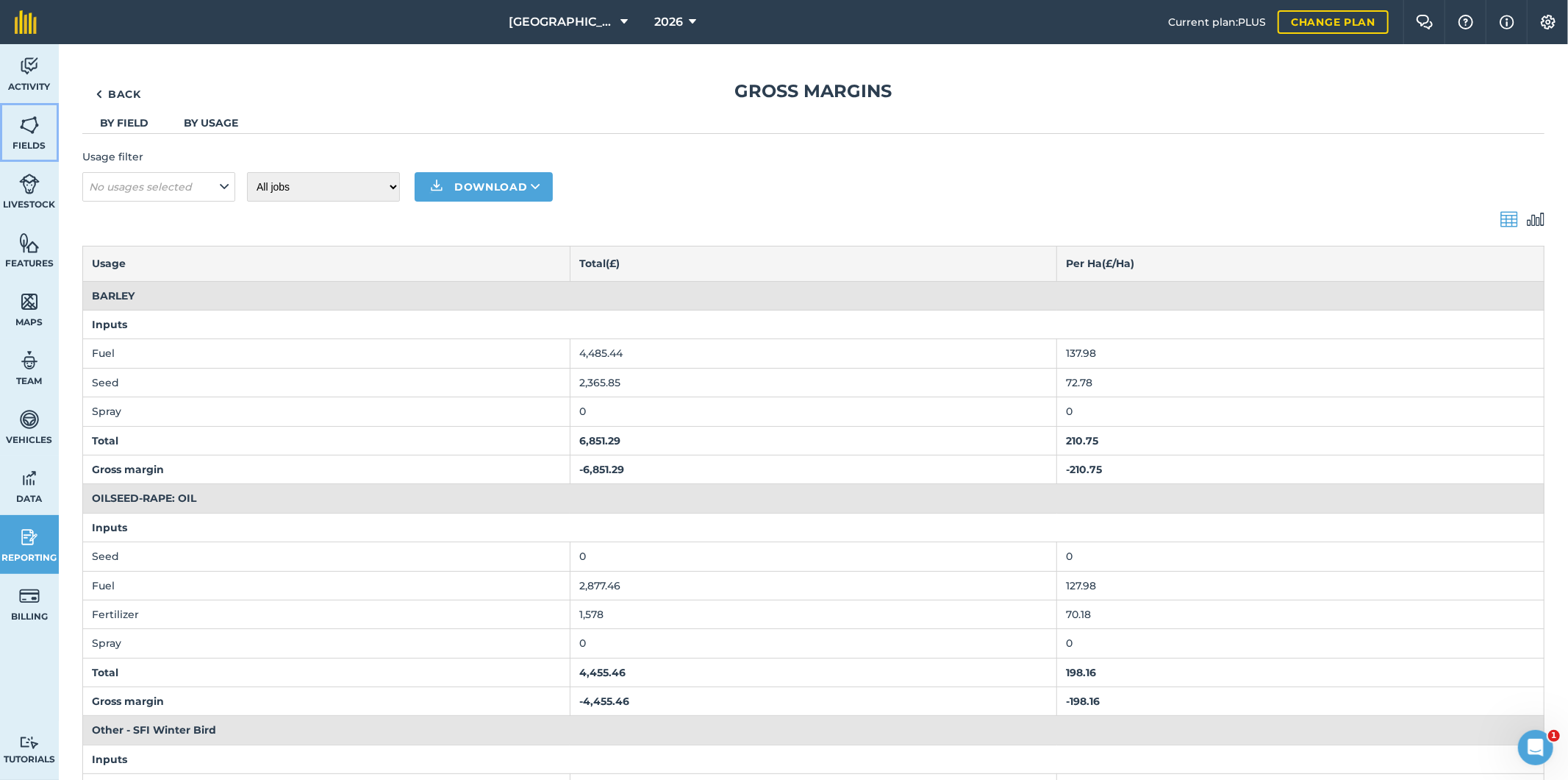
click at [27, 130] on img at bounding box center [28, 125] width 21 height 22
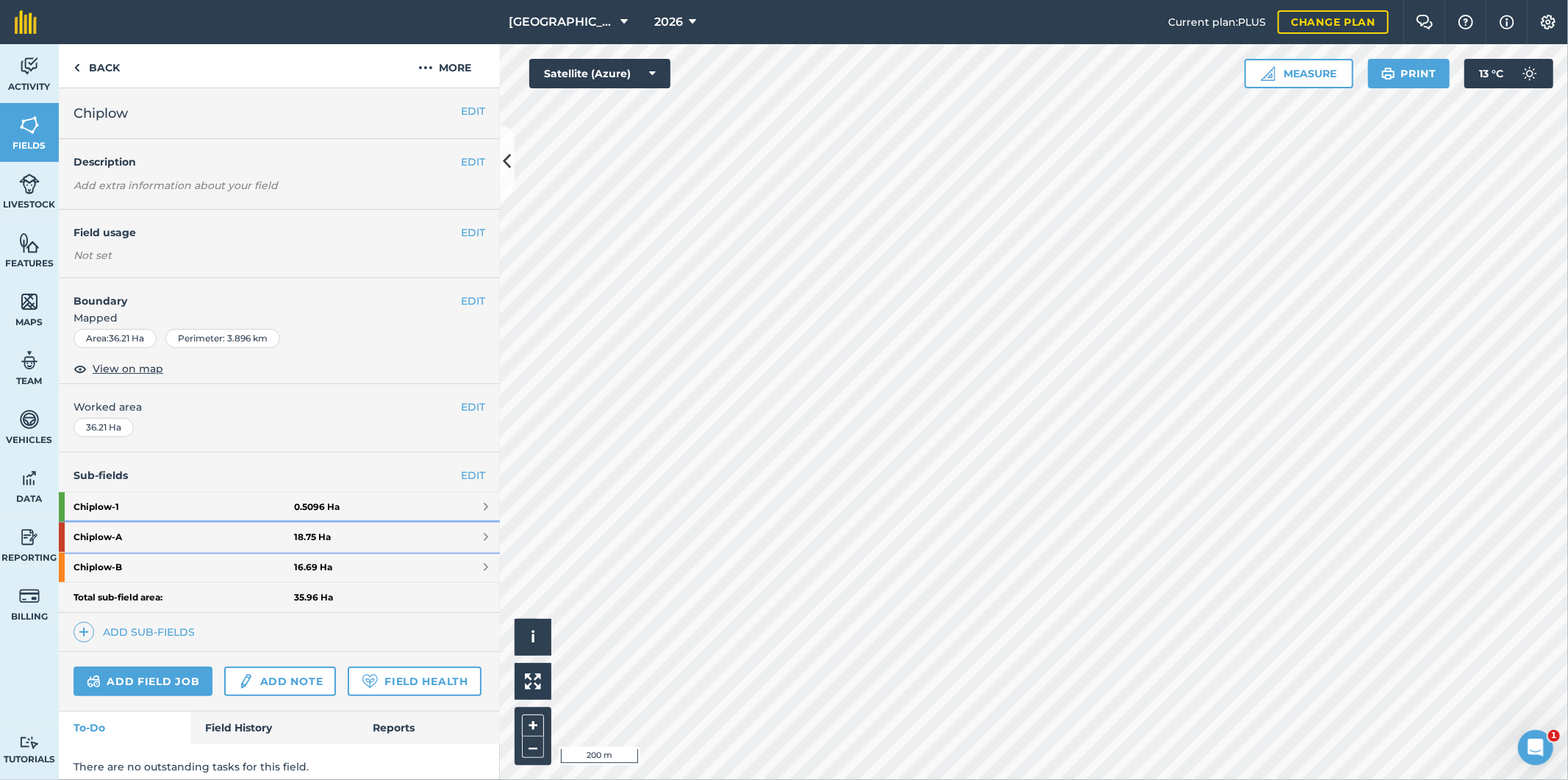
click at [319, 538] on strong "18.75 Ha" at bounding box center [312, 537] width 36 height 12
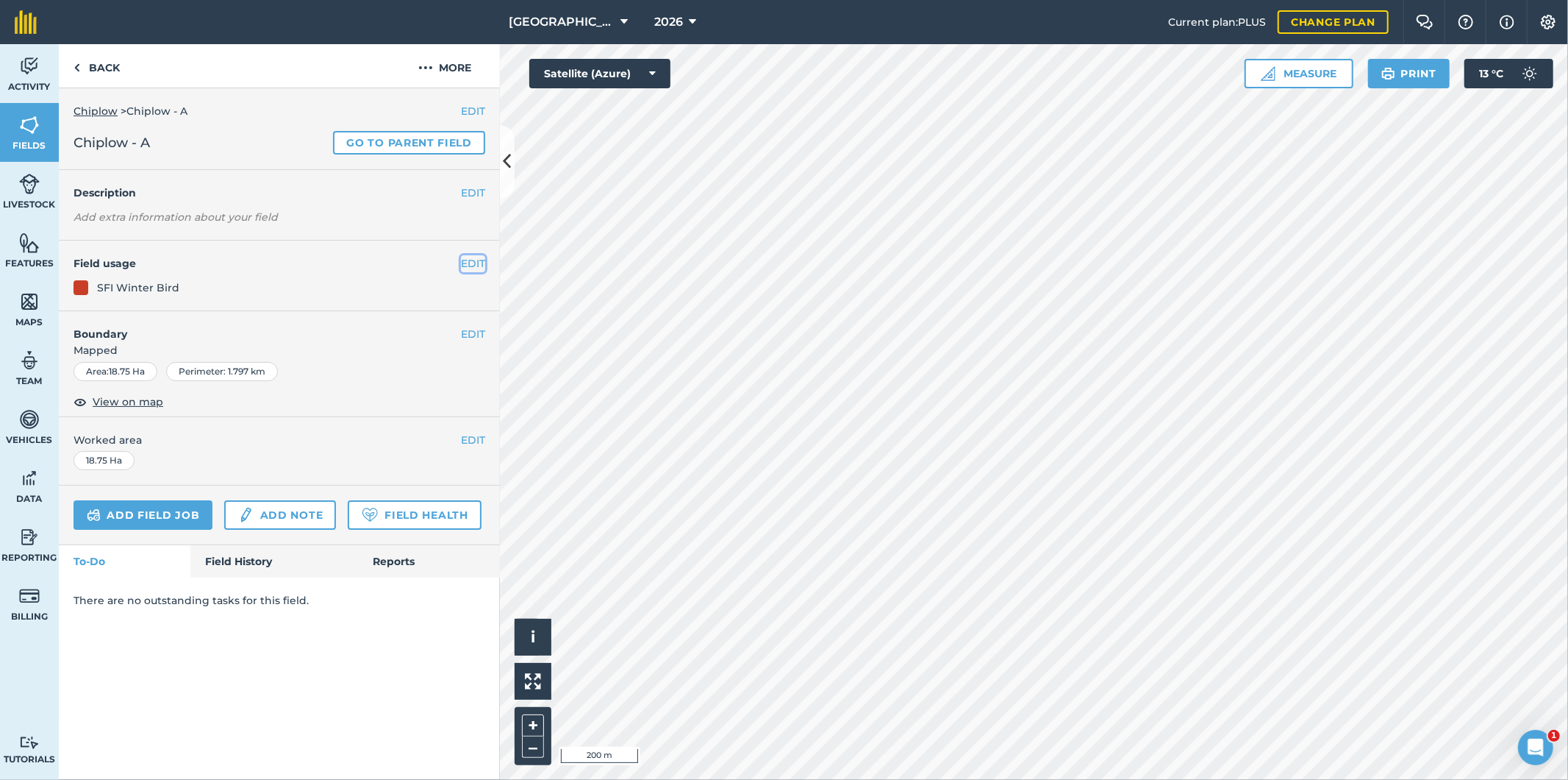
click at [474, 263] on button "EDIT" at bounding box center [473, 263] width 25 height 16
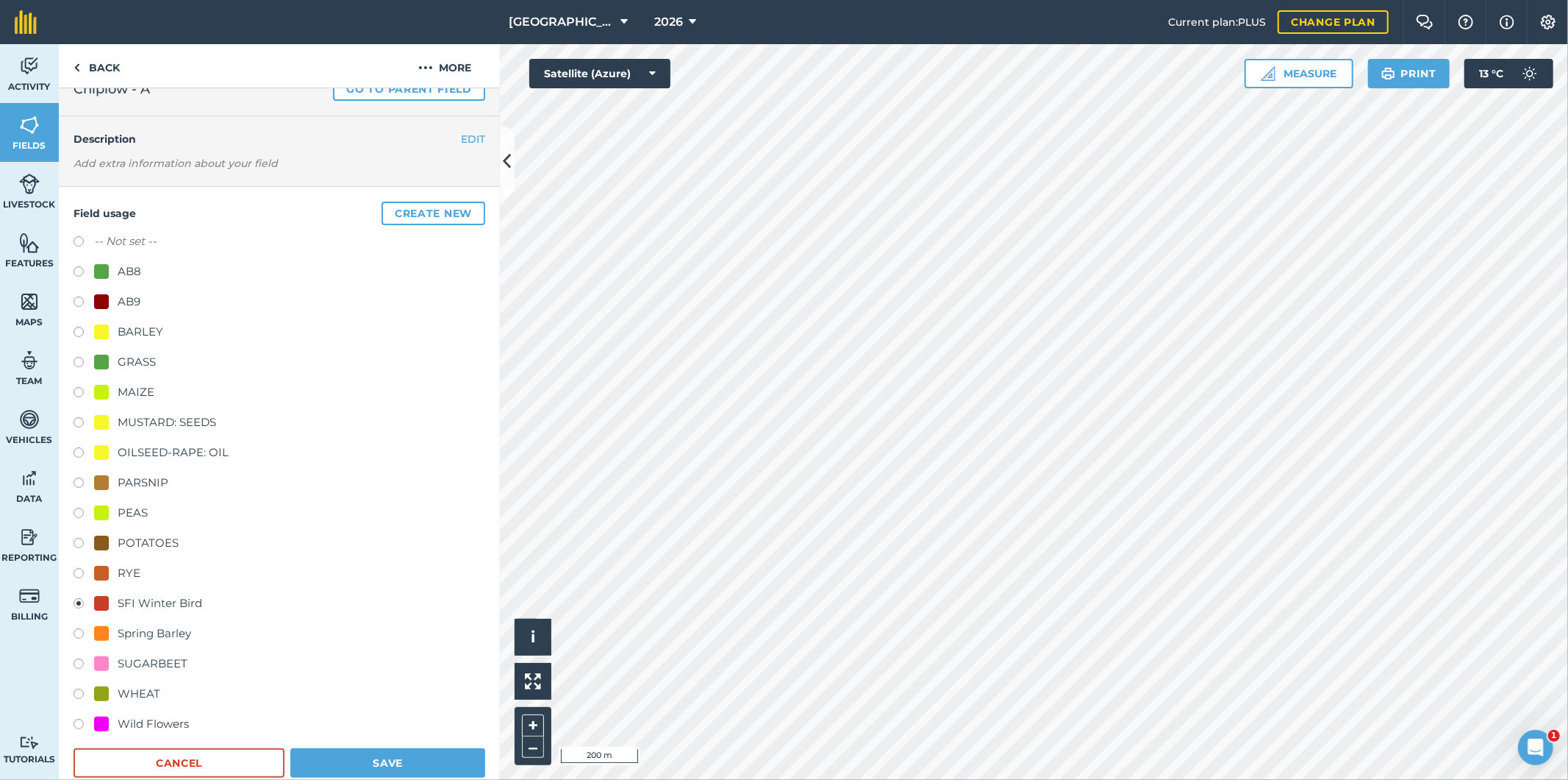
scroll to position [81, 0]
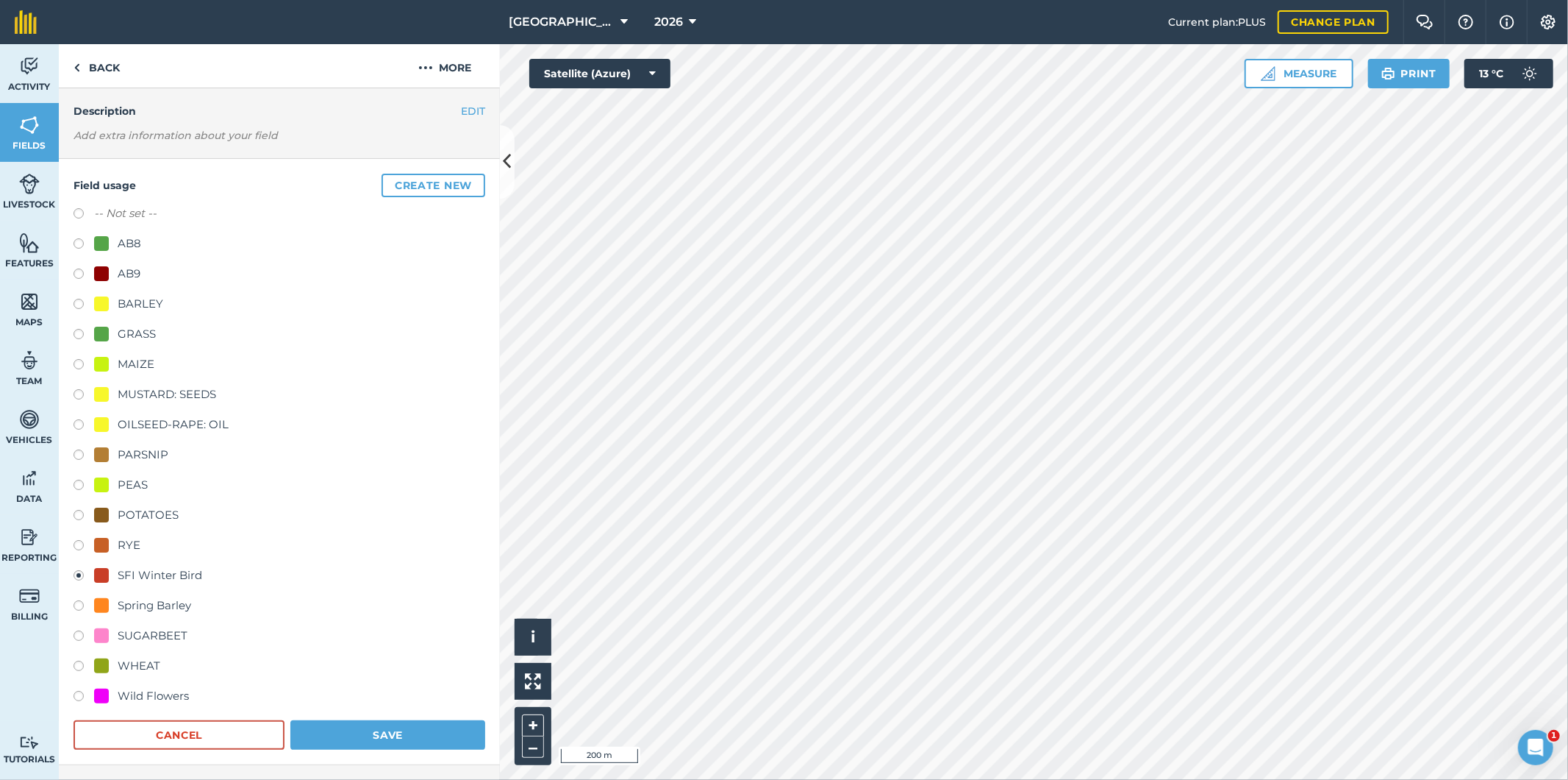
click at [145, 607] on div "Spring Barley" at bounding box center [154, 605] width 74 height 18
radio input "true"
radio input "false"
click at [389, 733] on button "Save" at bounding box center [387, 735] width 195 height 29
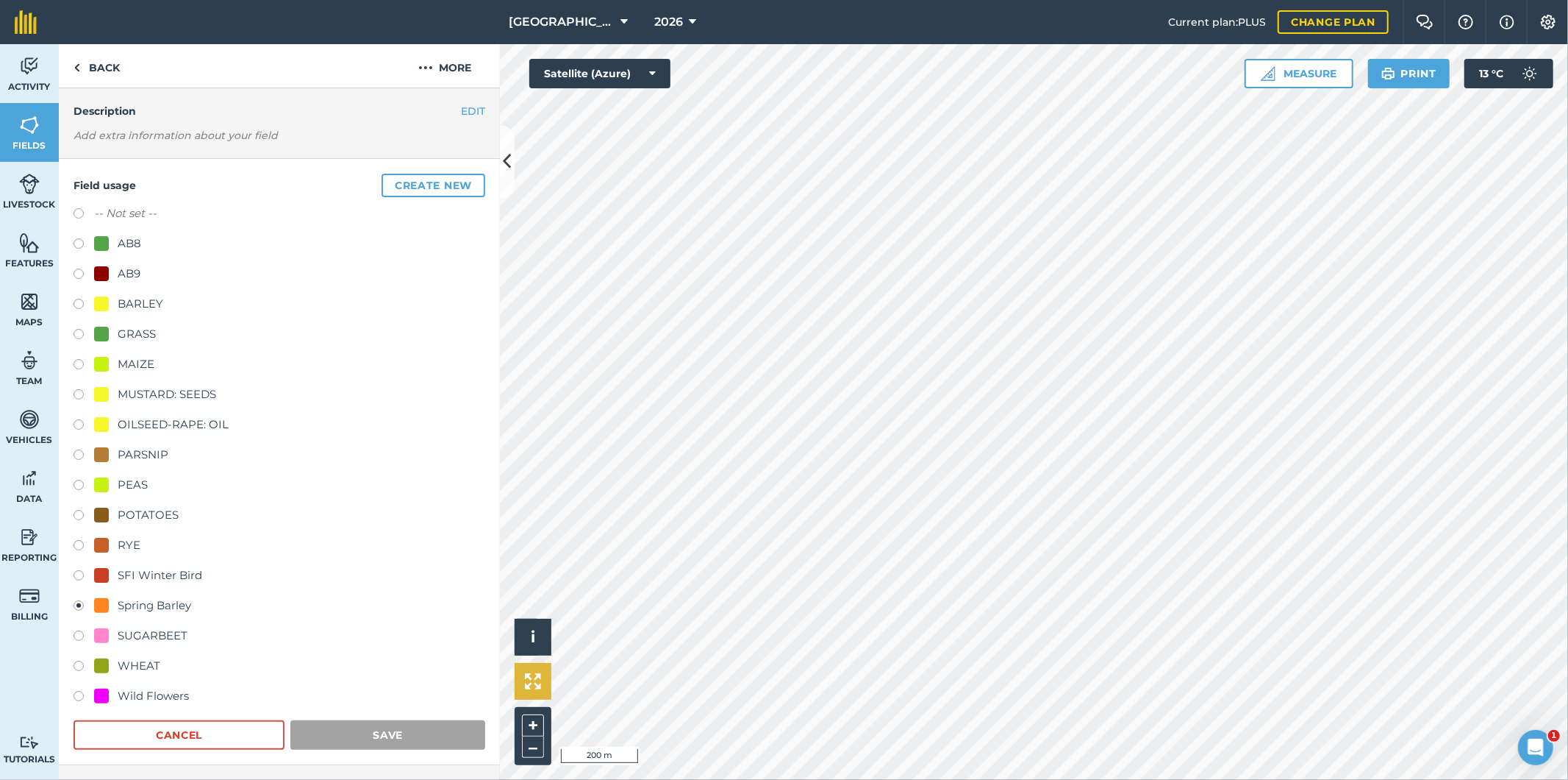
scroll to position [0, 0]
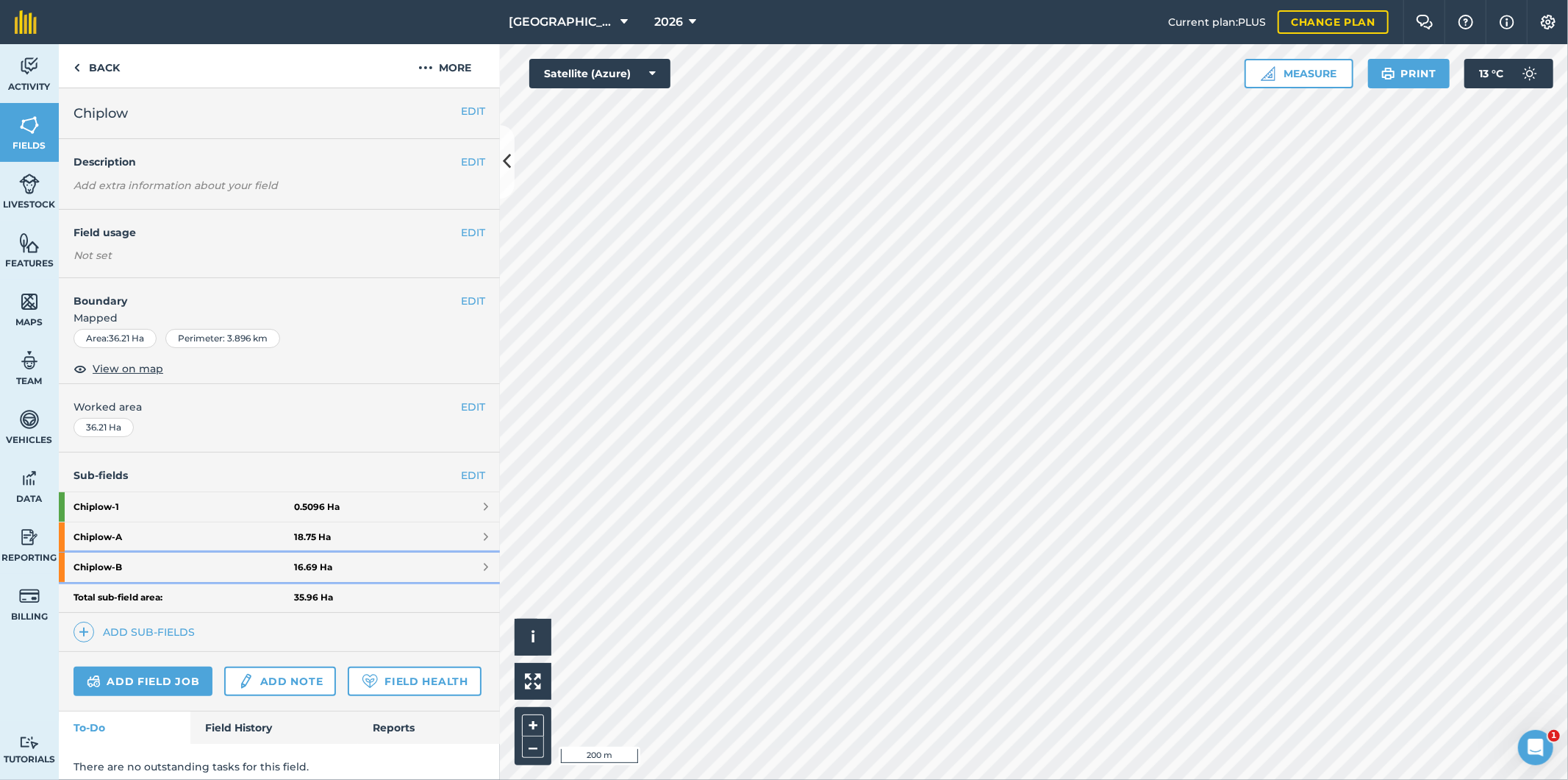
click at [313, 566] on strong "16.69 Ha" at bounding box center [313, 567] width 38 height 12
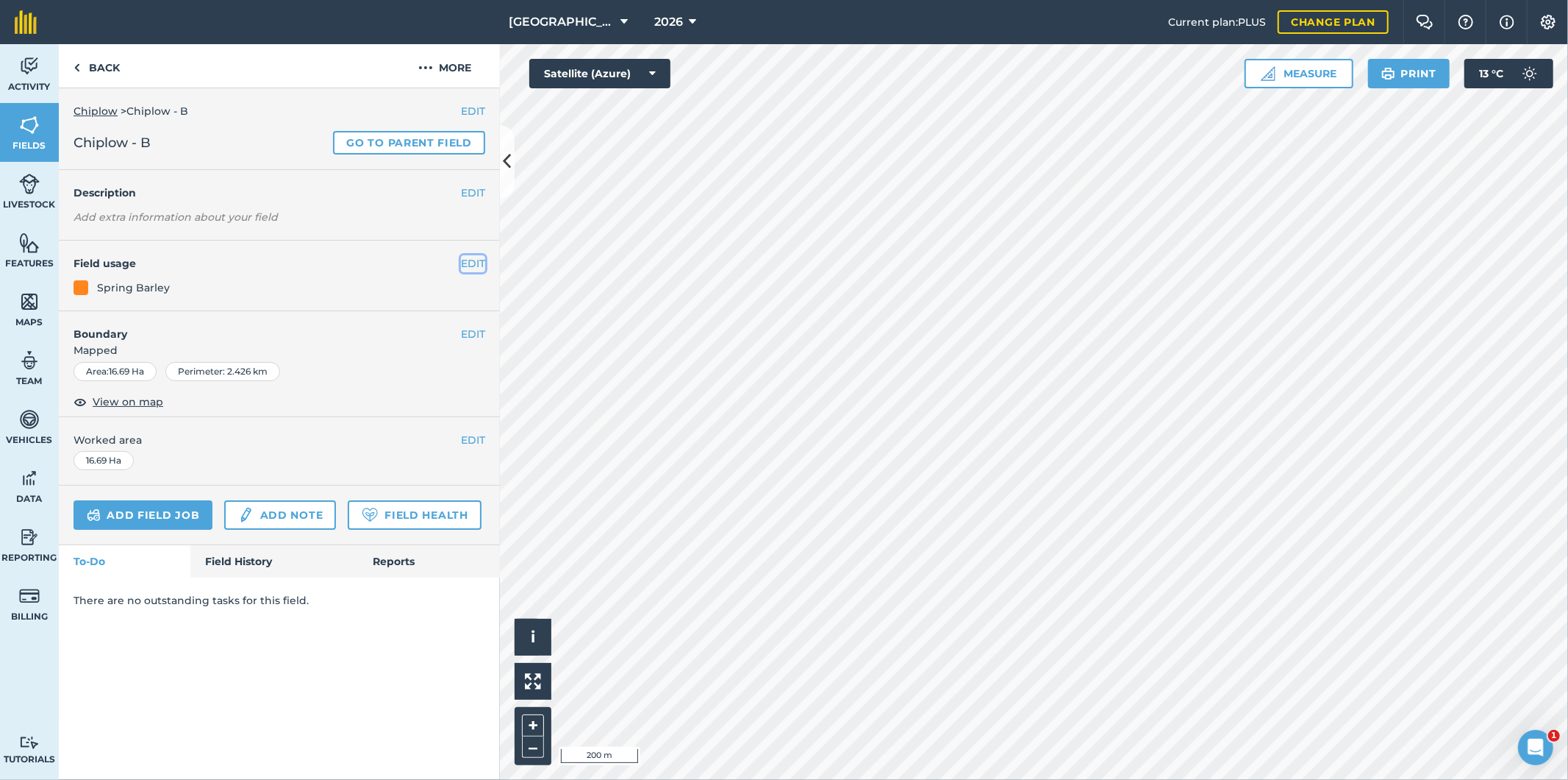
click at [472, 261] on button "EDIT" at bounding box center [473, 263] width 25 height 16
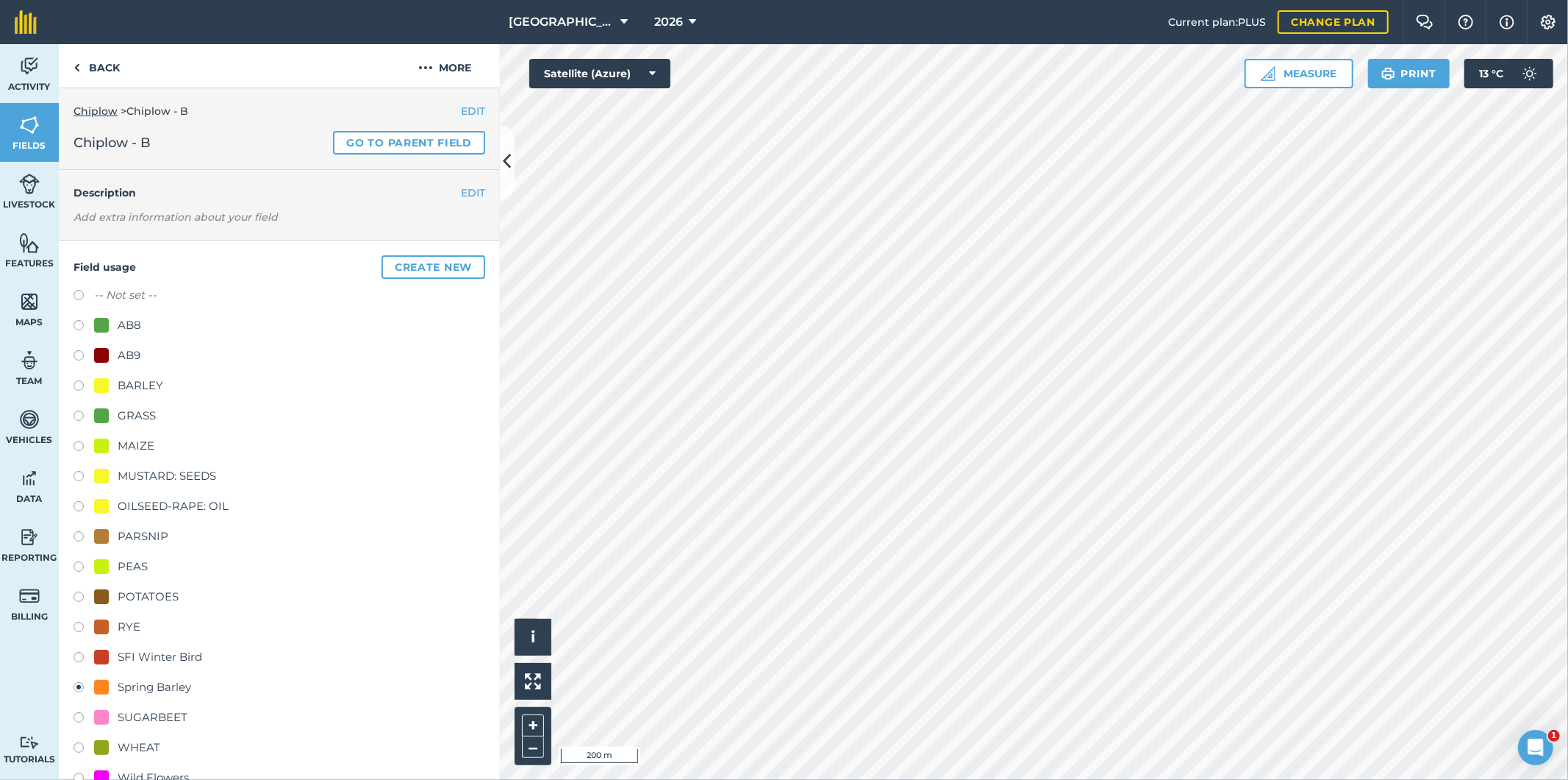
click at [151, 652] on div "SFI Winter Bird" at bounding box center [160, 657] width 84 height 18
radio input "true"
radio input "false"
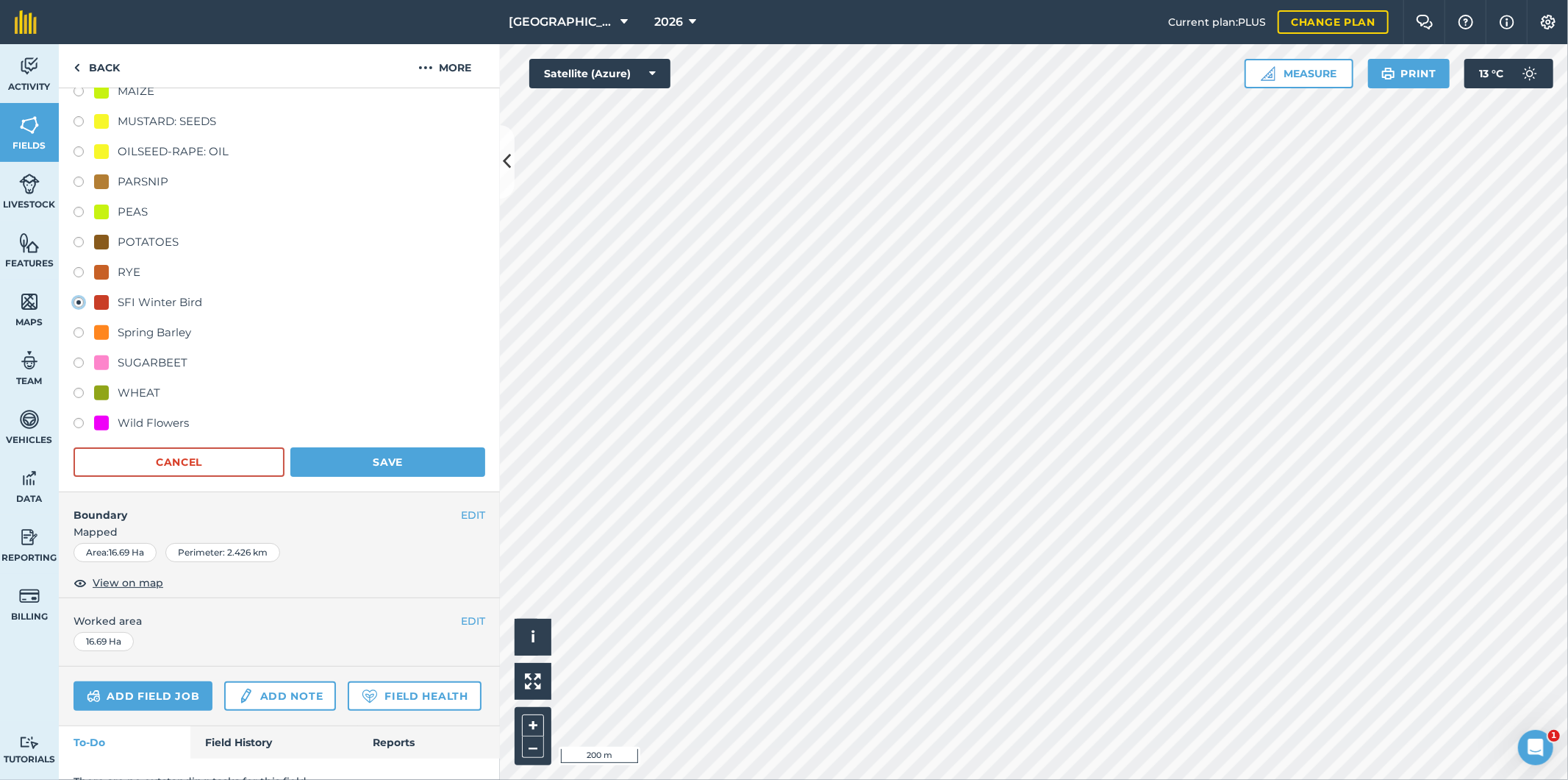
scroll to position [408, 0]
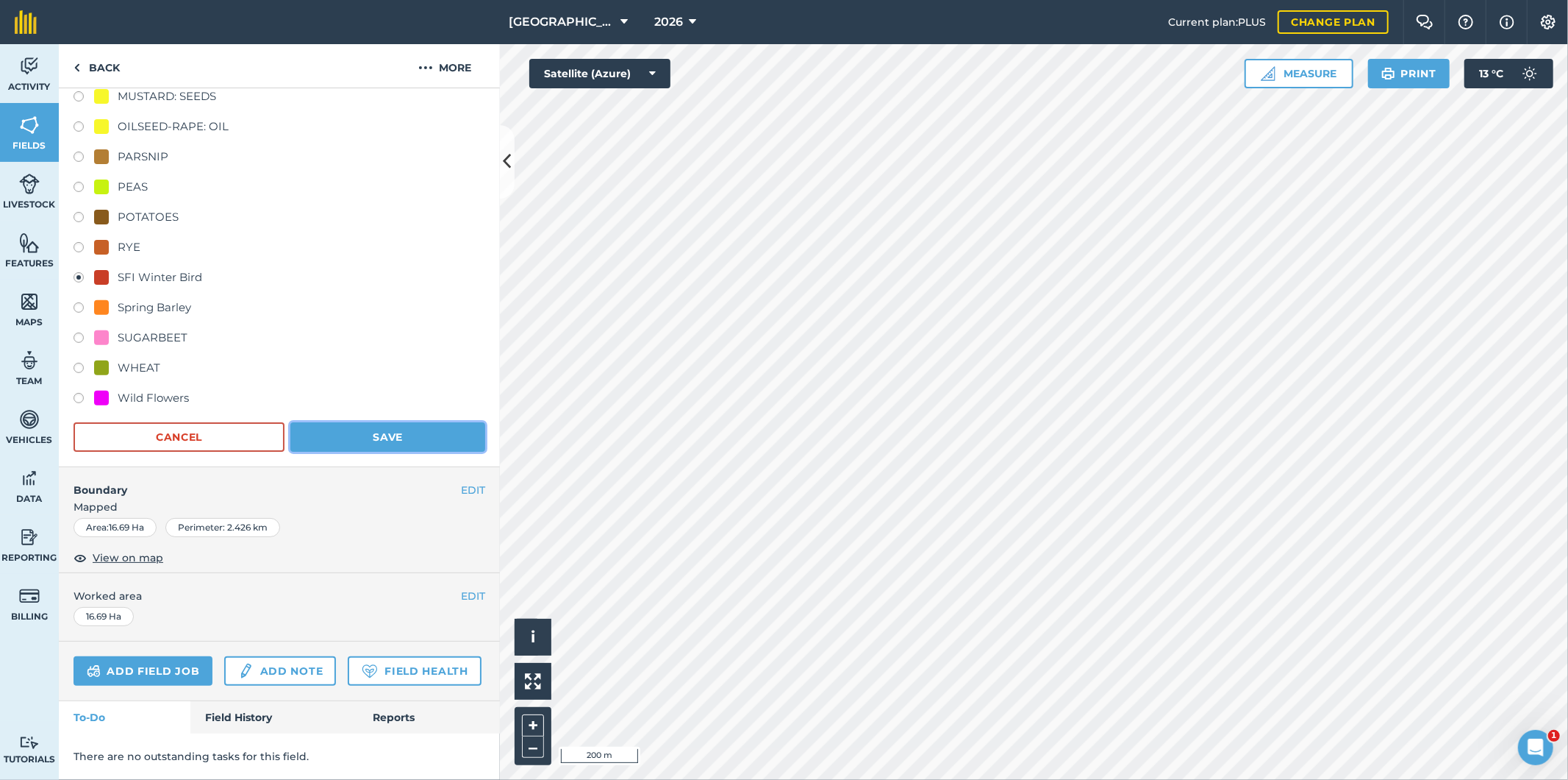
click at [401, 422] on button "Save" at bounding box center [387, 437] width 195 height 29
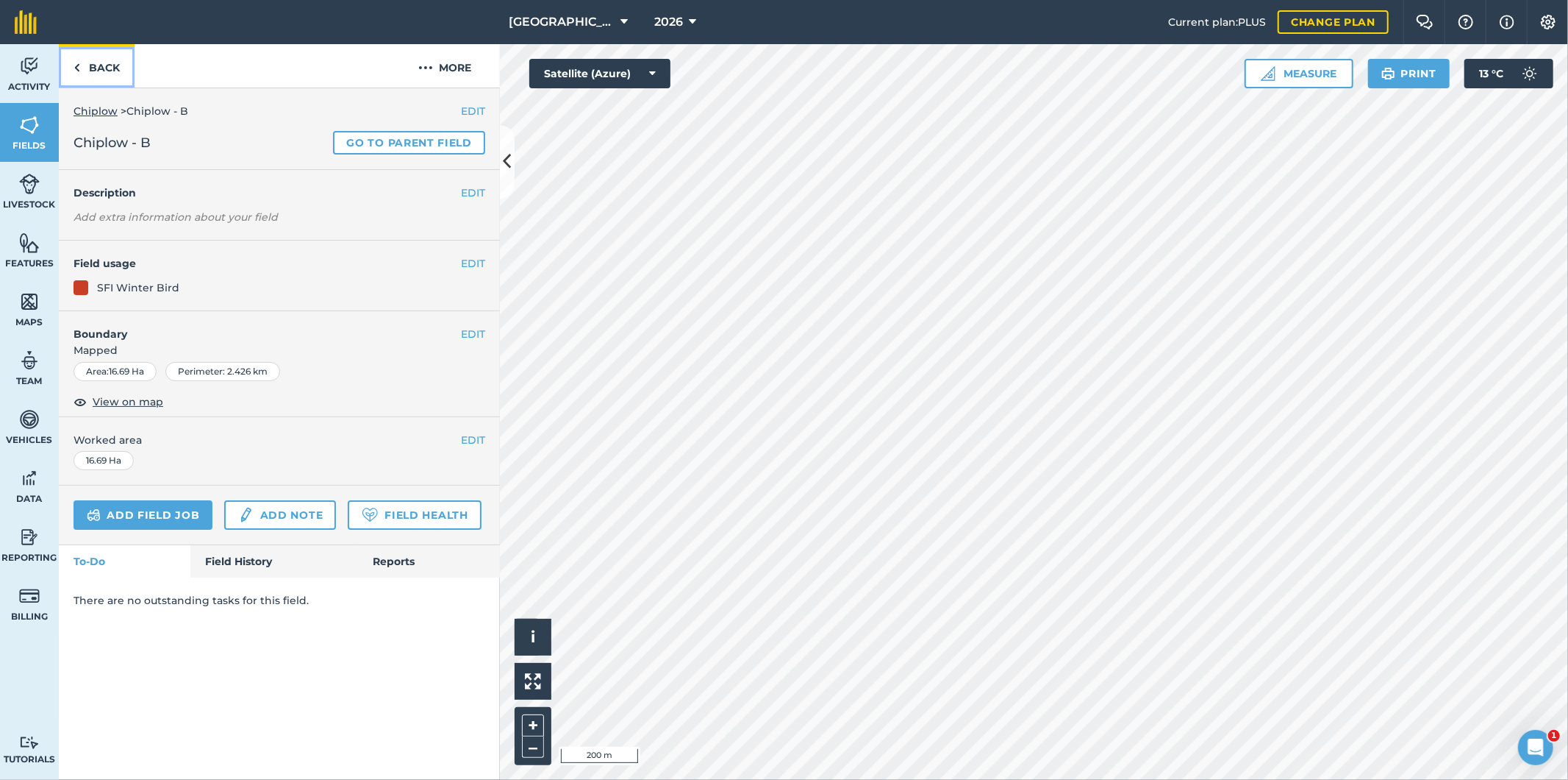
click at [107, 71] on link "Back" at bounding box center [96, 66] width 76 height 43
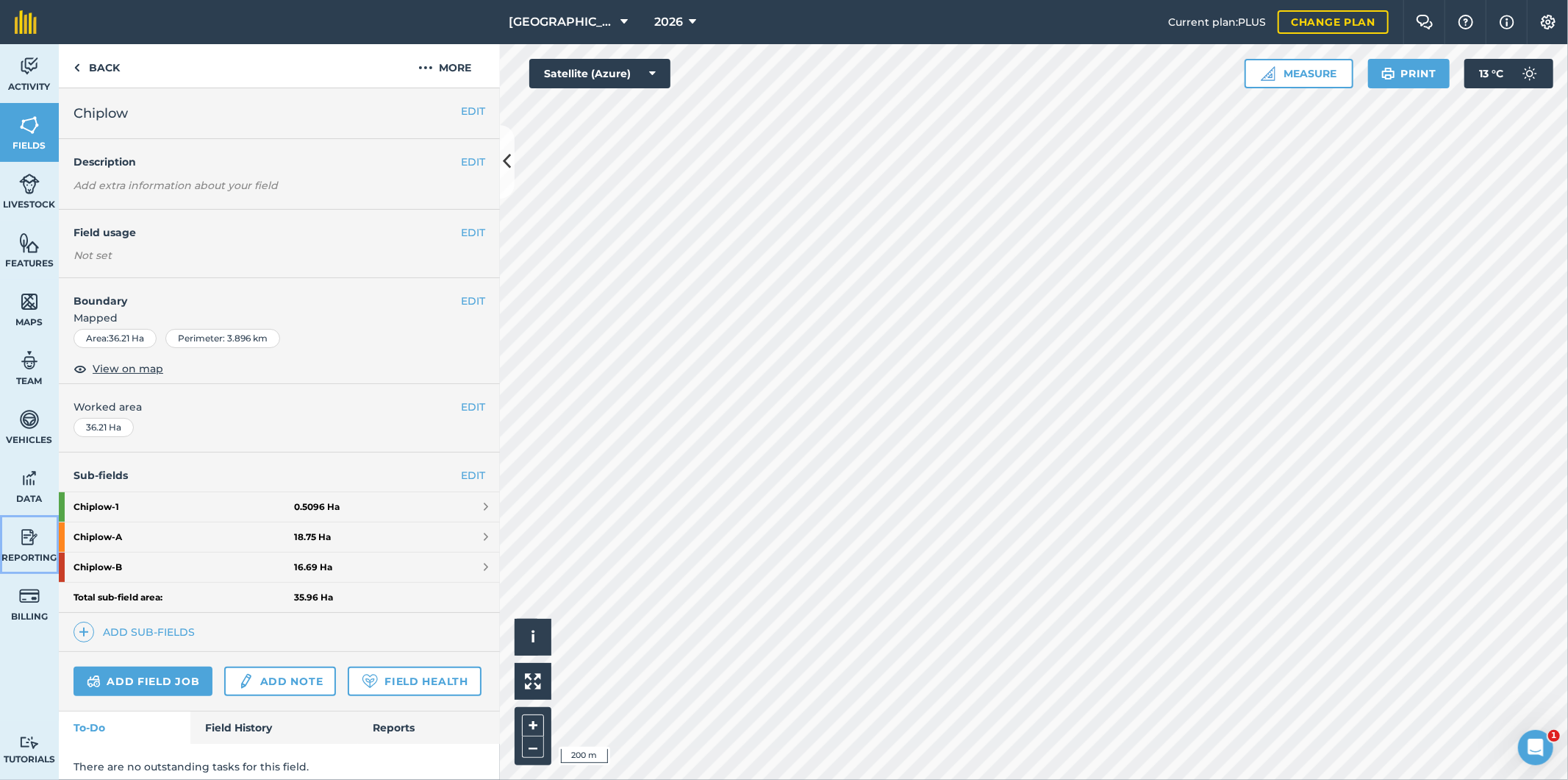
click at [20, 551] on span "Reporting" at bounding box center [29, 557] width 59 height 12
